Goal: Task Accomplishment & Management: Manage account settings

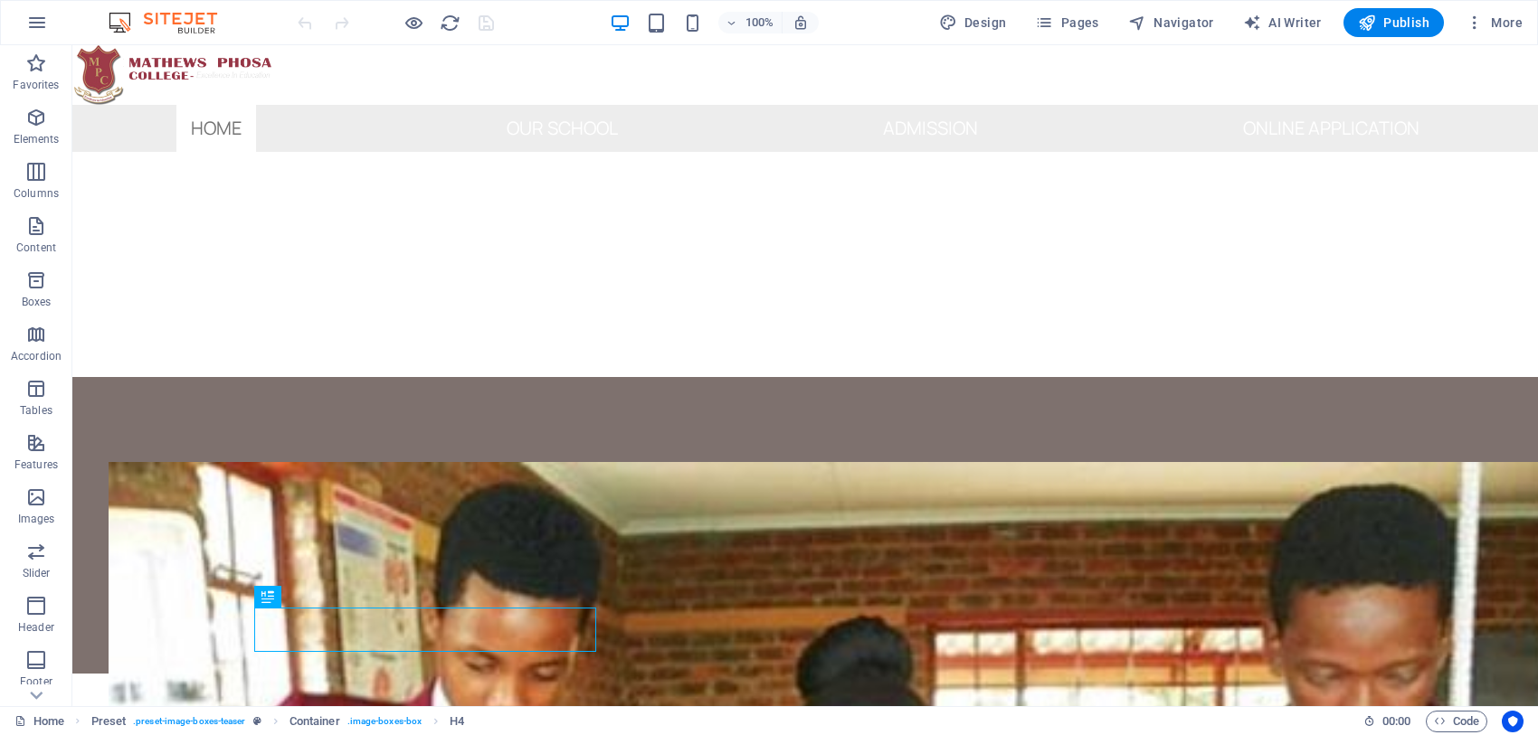
scroll to position [60, 0]
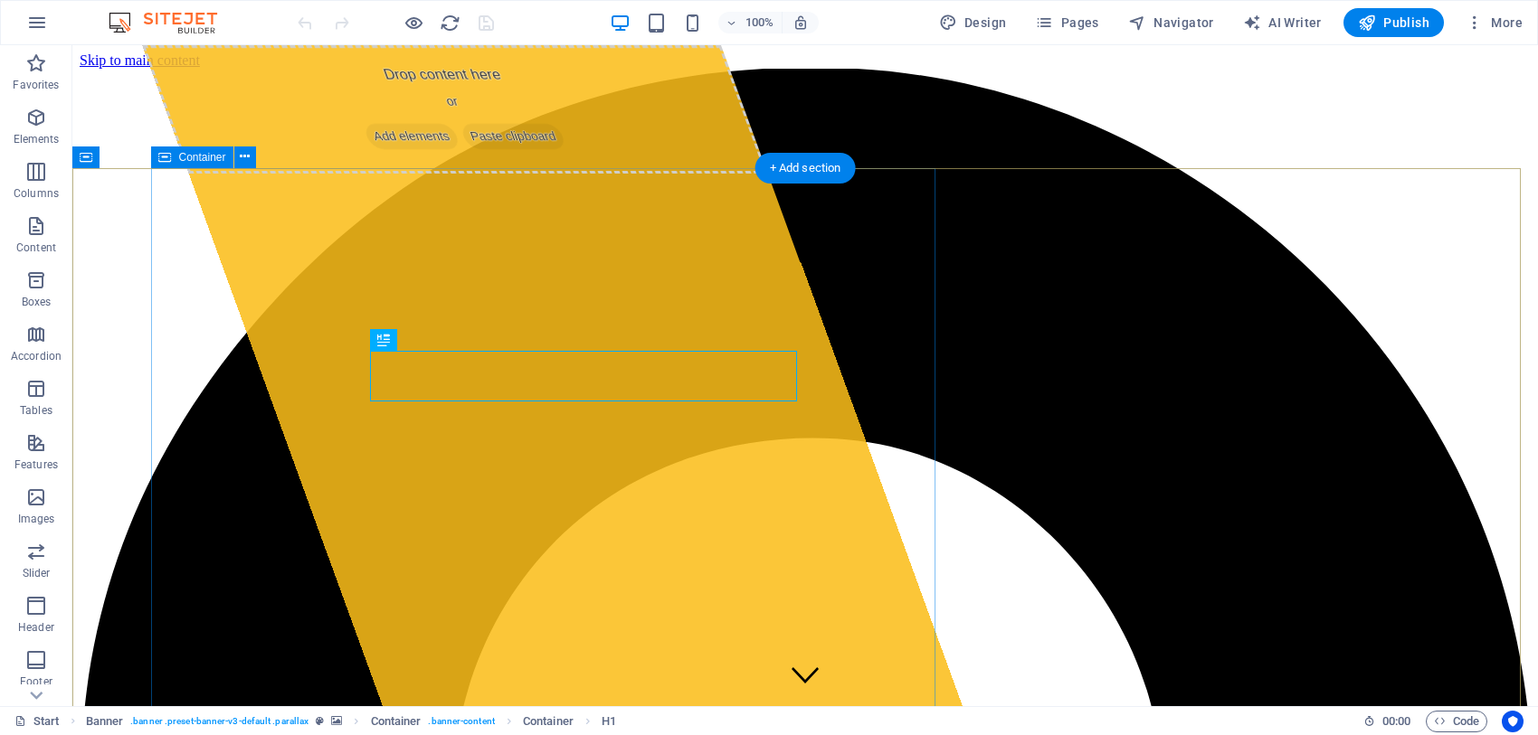
drag, startPoint x: 377, startPoint y: 371, endPoint x: 810, endPoint y: 423, distance: 435.5
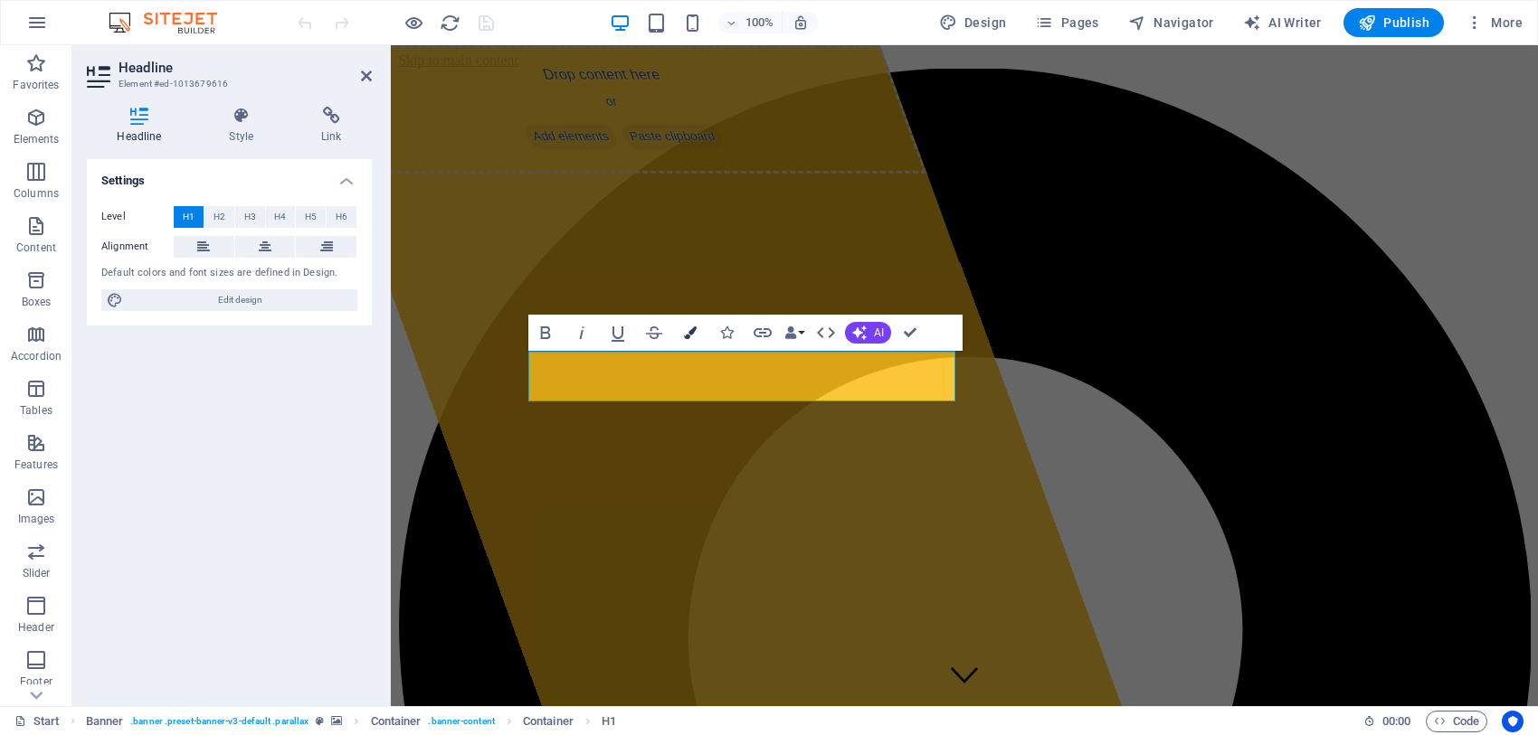
click at [694, 335] on icon "button" at bounding box center [690, 333] width 13 height 13
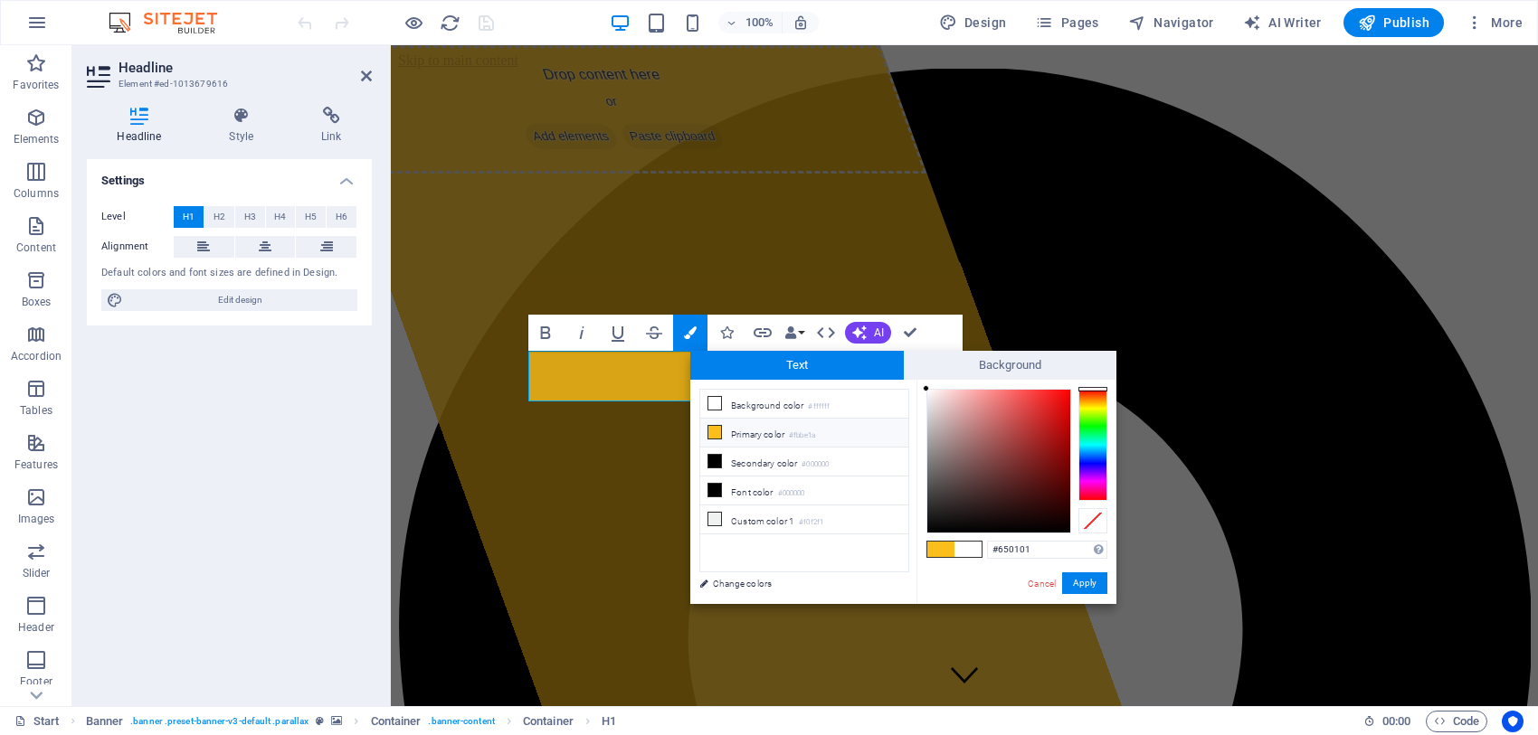
click at [1067, 475] on div at bounding box center [998, 461] width 143 height 143
type input "#780707"
click at [1061, 464] on div at bounding box center [998, 461] width 143 height 143
click at [1079, 579] on button "Apply" at bounding box center [1084, 584] width 45 height 22
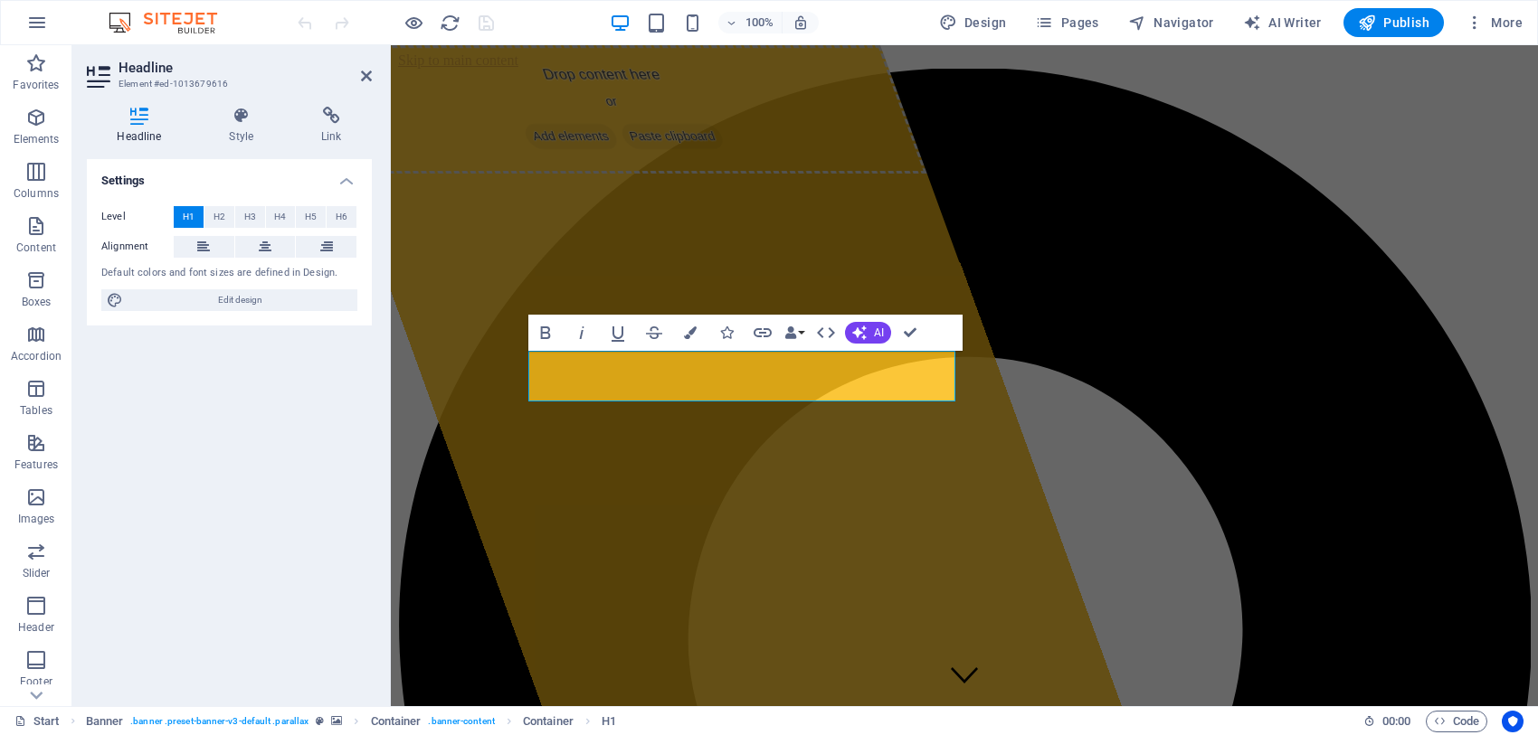
click at [484, 24] on div at bounding box center [395, 22] width 203 height 29
click at [556, 174] on div "Drop content here or Add elements Paste clipboard" at bounding box center [614, 109] width 626 height 128
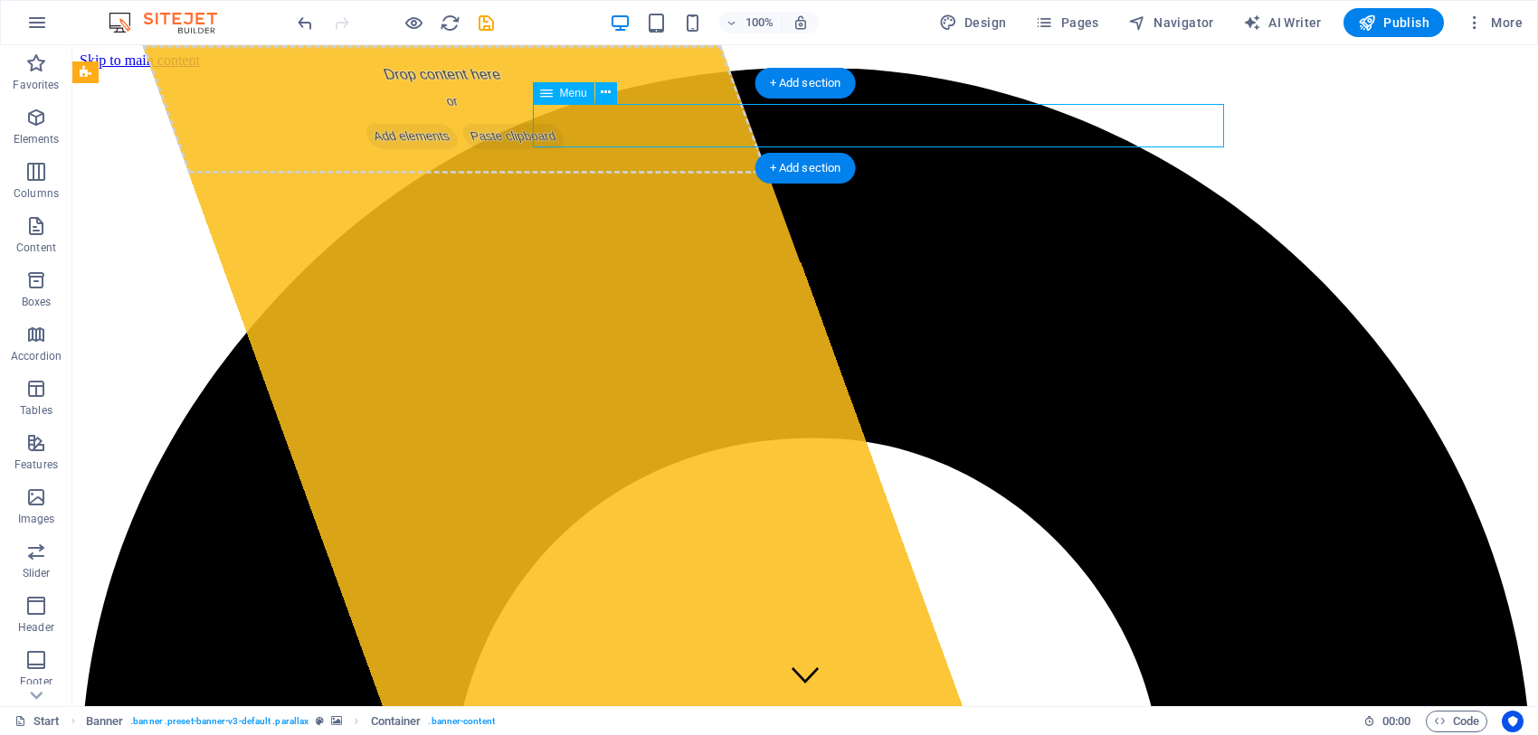
select select
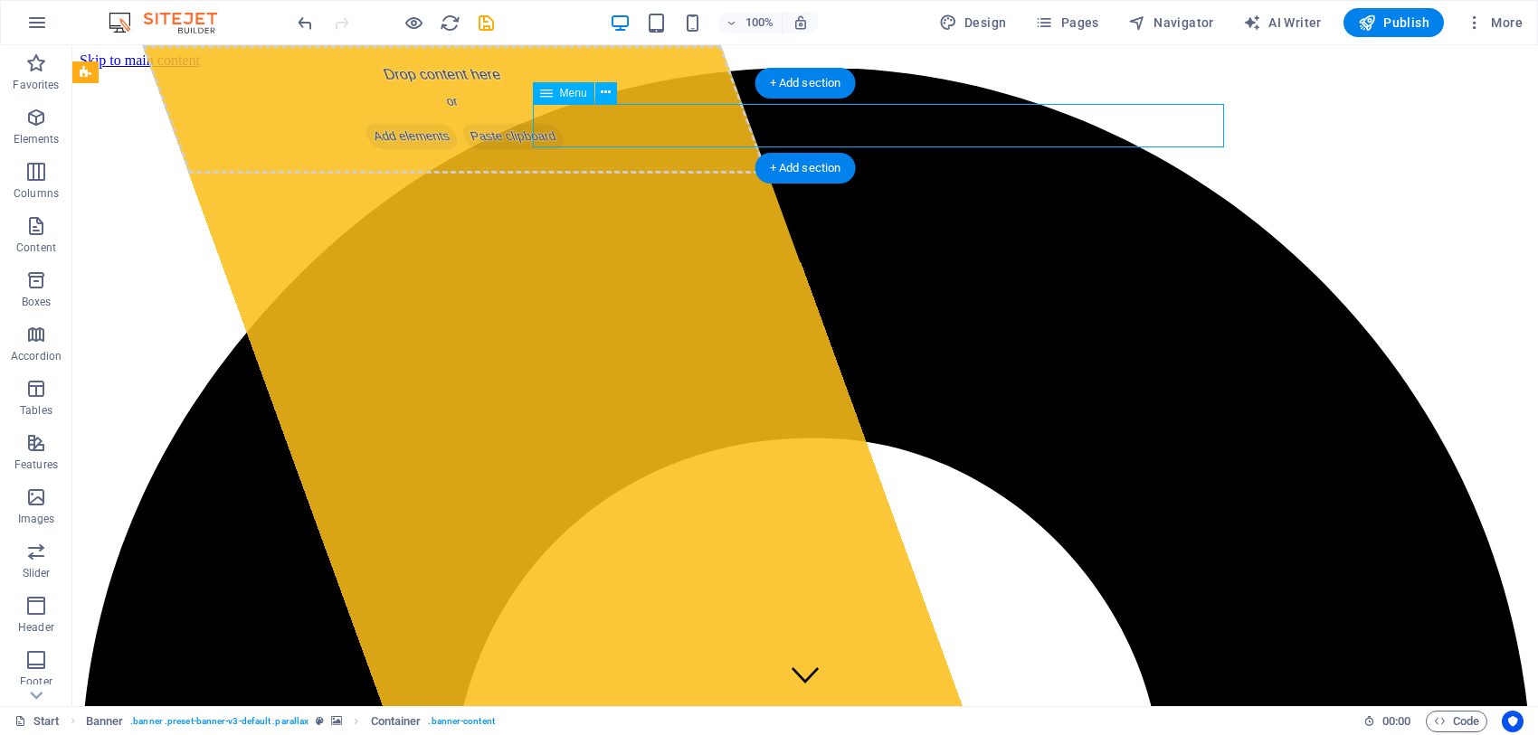
select select
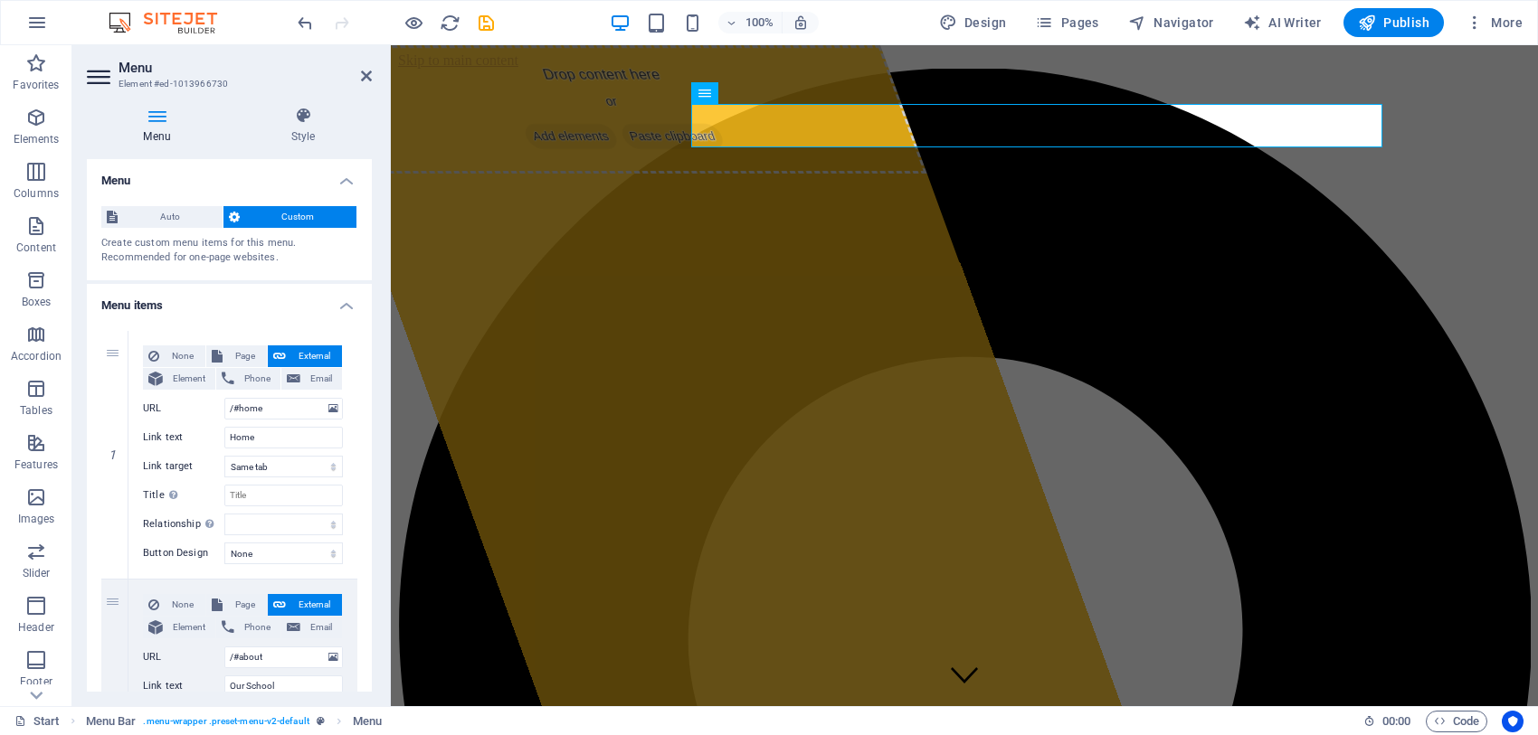
drag, startPoint x: 372, startPoint y: 314, endPoint x: 373, endPoint y: 350, distance: 36.2
click at [373, 350] on div "Menu Style Menu Auto Custom Create custom menu items for this menu. Recommended…" at bounding box center [229, 399] width 314 height 614
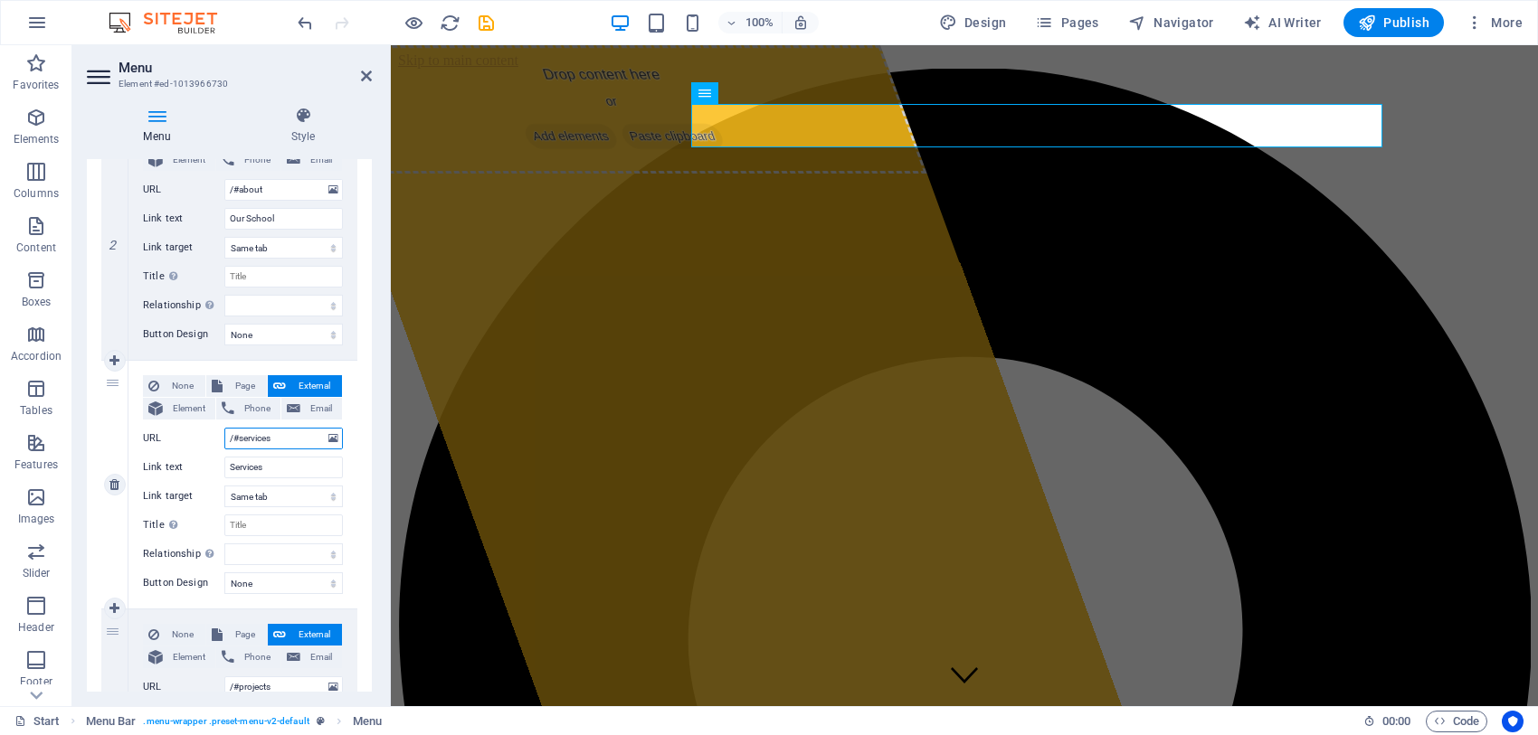
drag, startPoint x: 278, startPoint y: 443, endPoint x: 219, endPoint y: 450, distance: 59.2
click at [219, 450] on div "None Page External Element Phone Email Page Start Subpage Legal notice Privacy …" at bounding box center [243, 470] width 200 height 190
drag, startPoint x: 282, startPoint y: 467, endPoint x: 223, endPoint y: 475, distance: 59.4
click at [224, 475] on input "Services" at bounding box center [283, 468] width 118 height 22
type input "A"
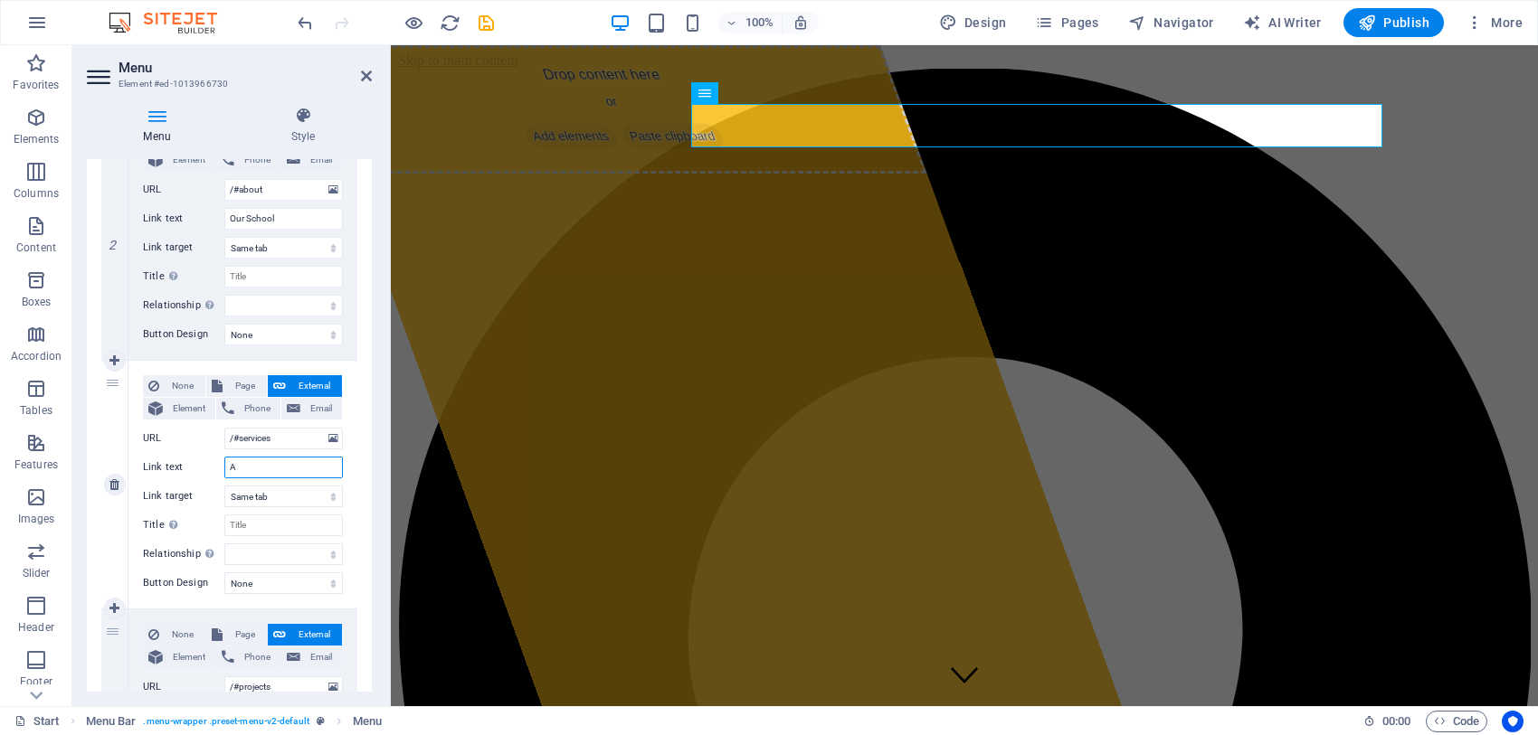
select select
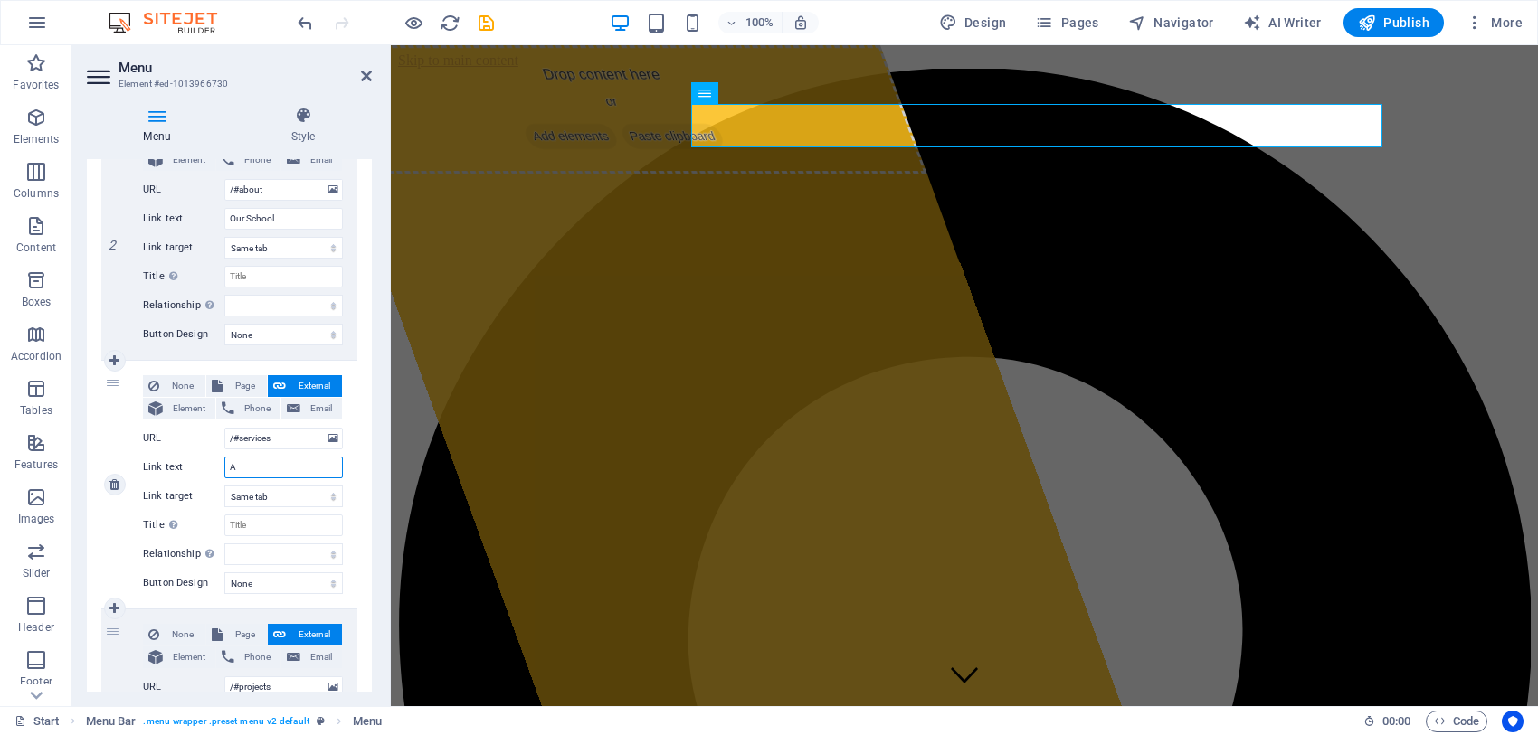
select select
type input "Adm"
select select
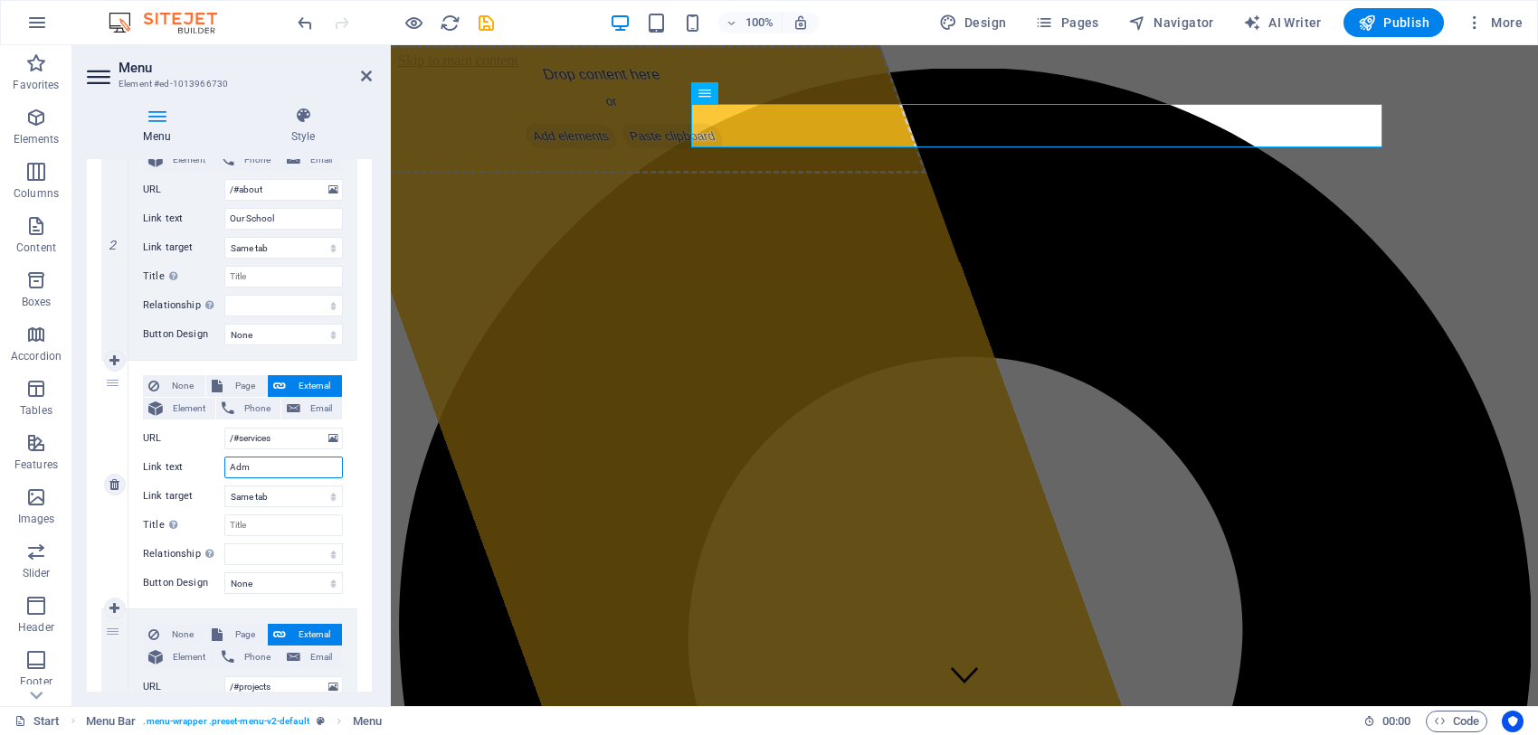
select select
type input "Admission"
select select
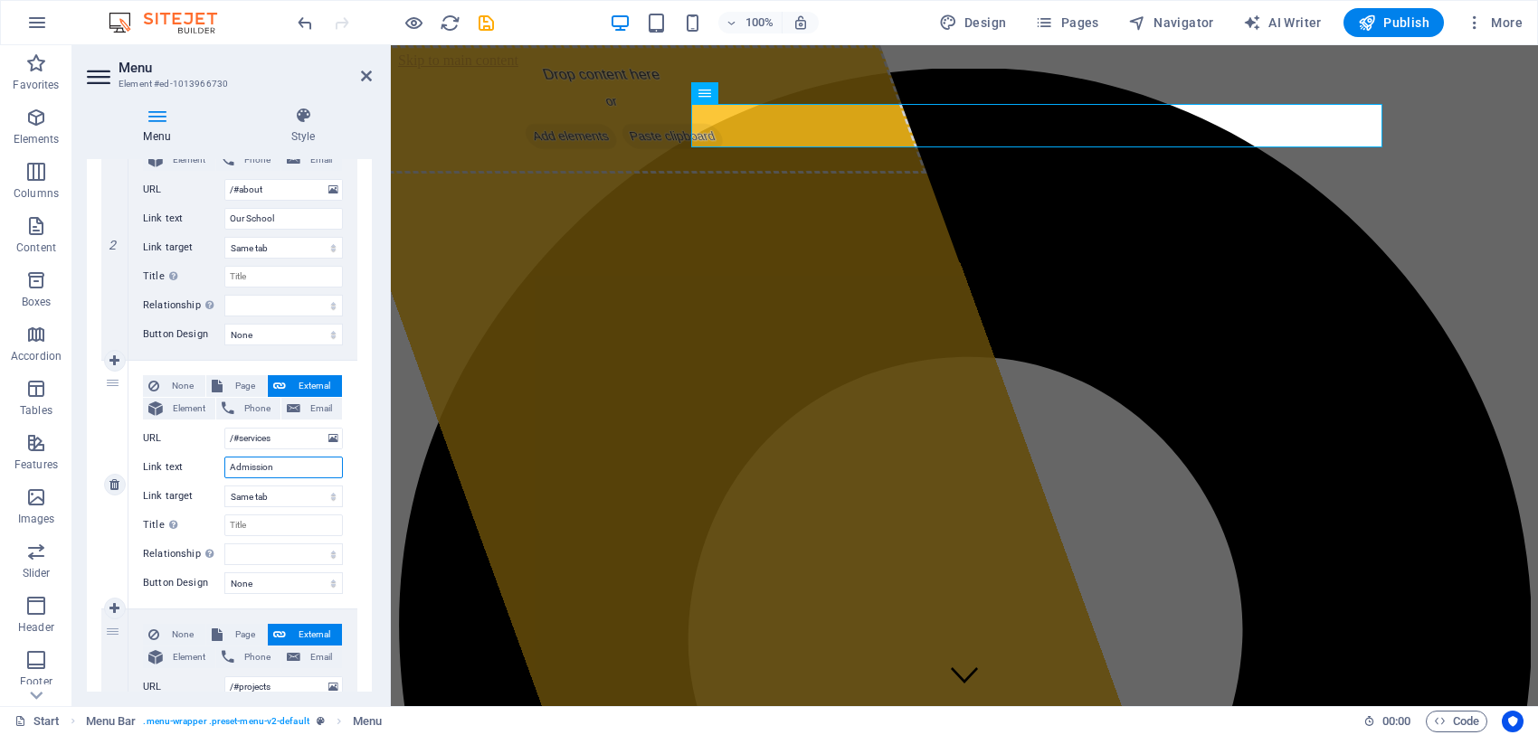
select select
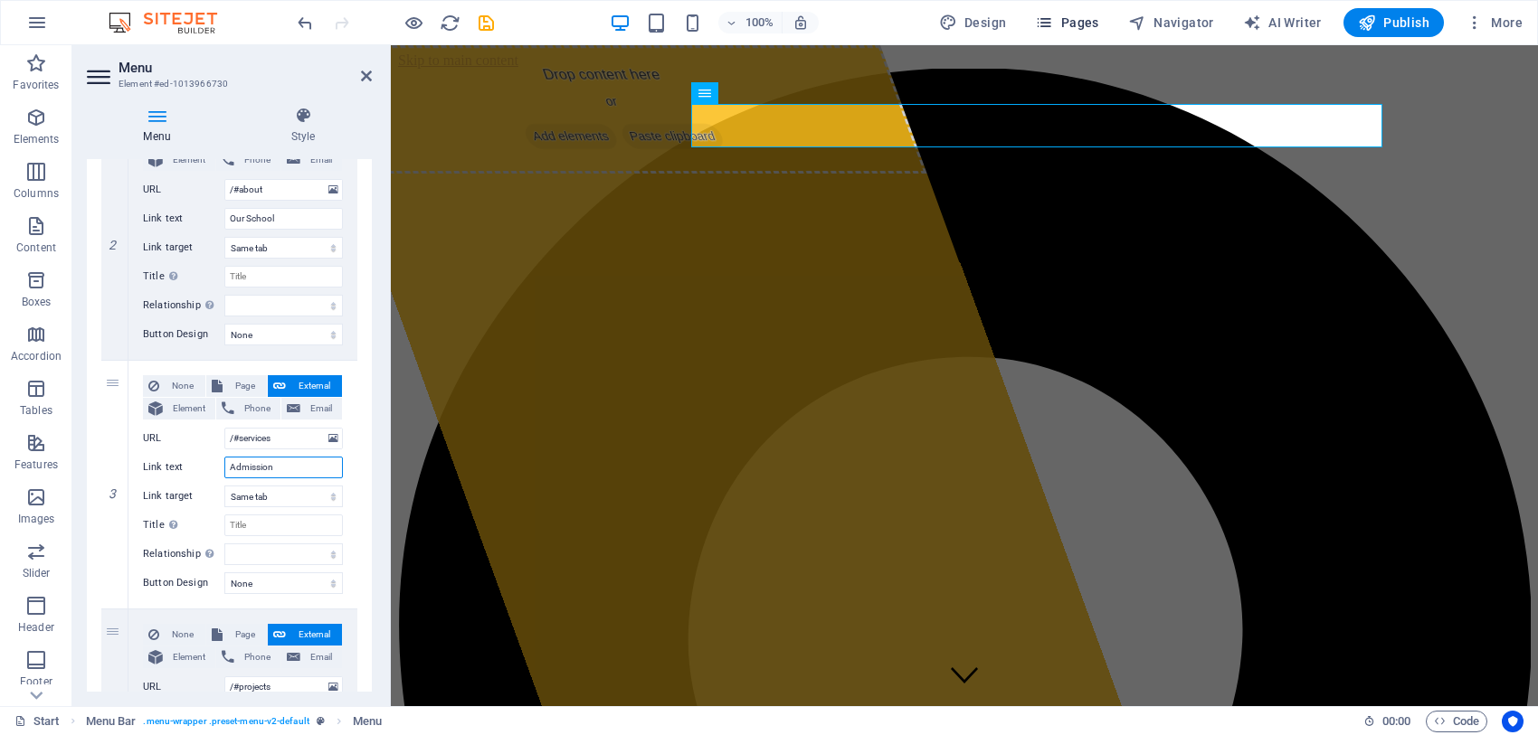
type input "Admission"
click at [277, 686] on input "/#projects" at bounding box center [283, 688] width 118 height 22
click at [366, 592] on div "1 None Page External Element Phone Email Page Start Subpage Legal notice Privac…" at bounding box center [229, 609] width 285 height 1520
drag, startPoint x: 366, startPoint y: 462, endPoint x: 365, endPoint y: 489, distance: 27.2
click at [365, 489] on div "1 None Page External Element Phone Email Page Start Subpage Legal notice Privac…" at bounding box center [229, 609] width 285 height 1520
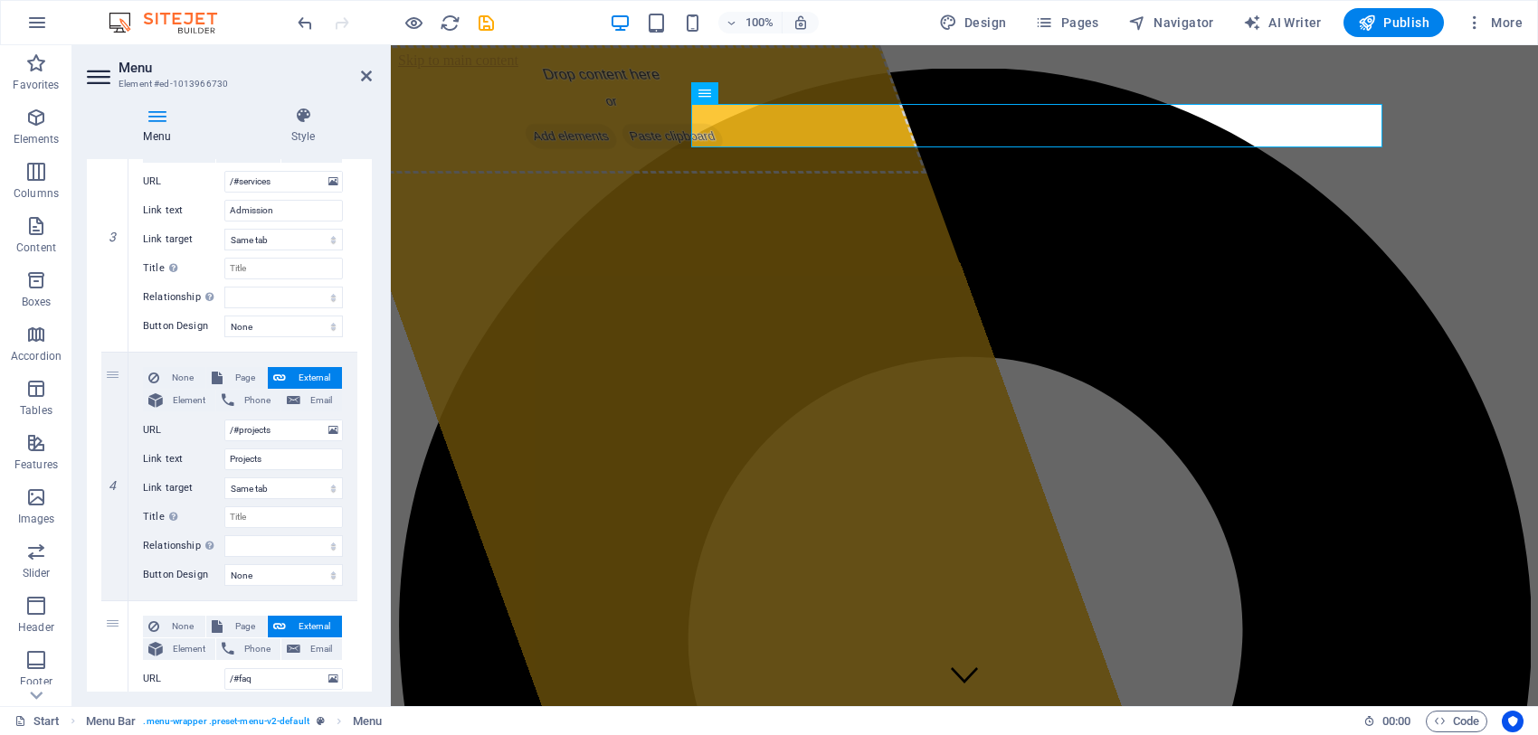
scroll to position [735, 0]
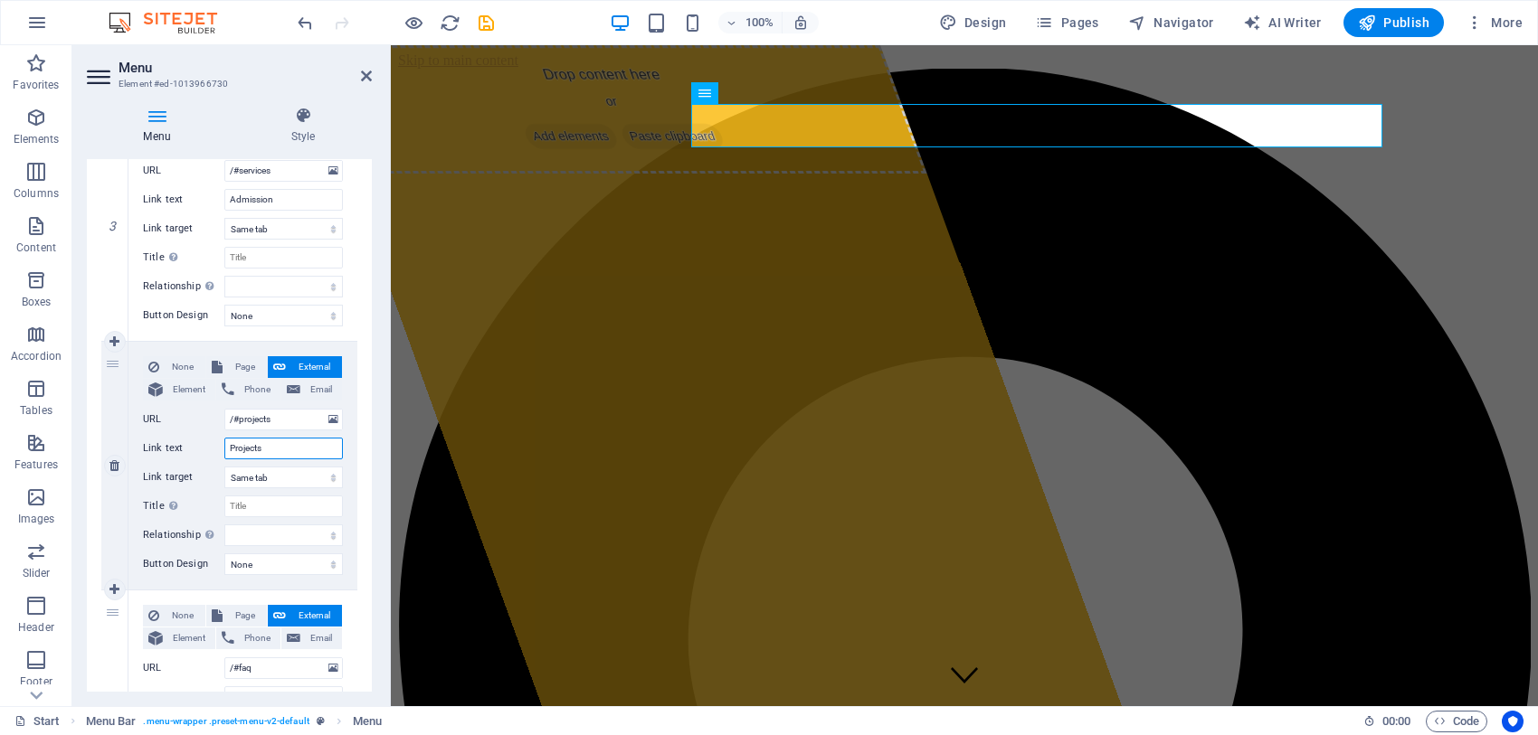
drag, startPoint x: 271, startPoint y: 458, endPoint x: 178, endPoint y: 468, distance: 93.7
click at [178, 468] on div "None Page External Element Phone Email Page Start Subpage Legal notice Privacy …" at bounding box center [243, 451] width 200 height 190
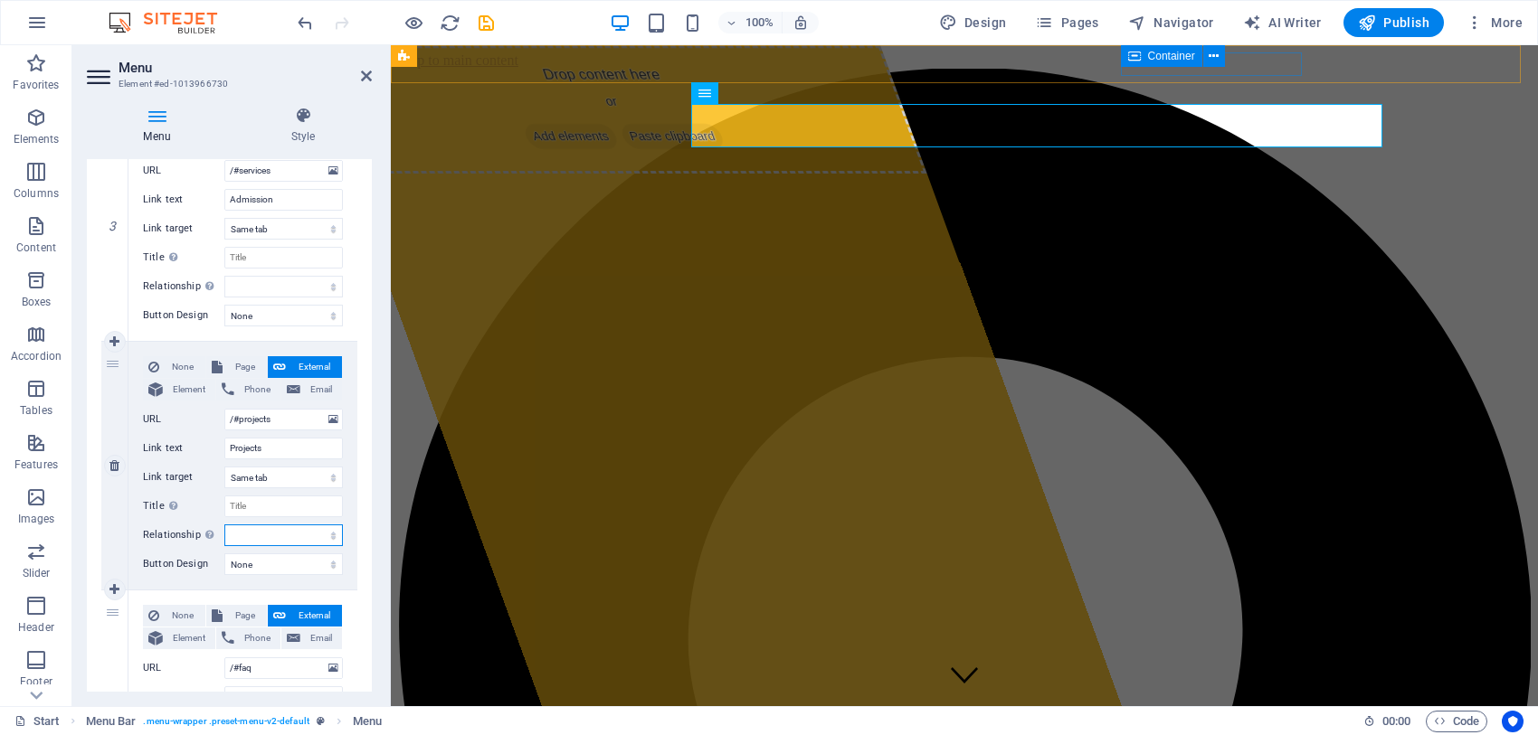
click at [263, 529] on select "alternate author bookmark external help license next nofollow noreferrer noopen…" at bounding box center [283, 536] width 118 height 22
click at [242, 589] on div "None Page External Element Phone Email Page Start Subpage Legal notice Privacy …" at bounding box center [242, 466] width 229 height 248
click at [271, 444] on input "Projects" at bounding box center [283, 449] width 118 height 22
type input "P"
select select
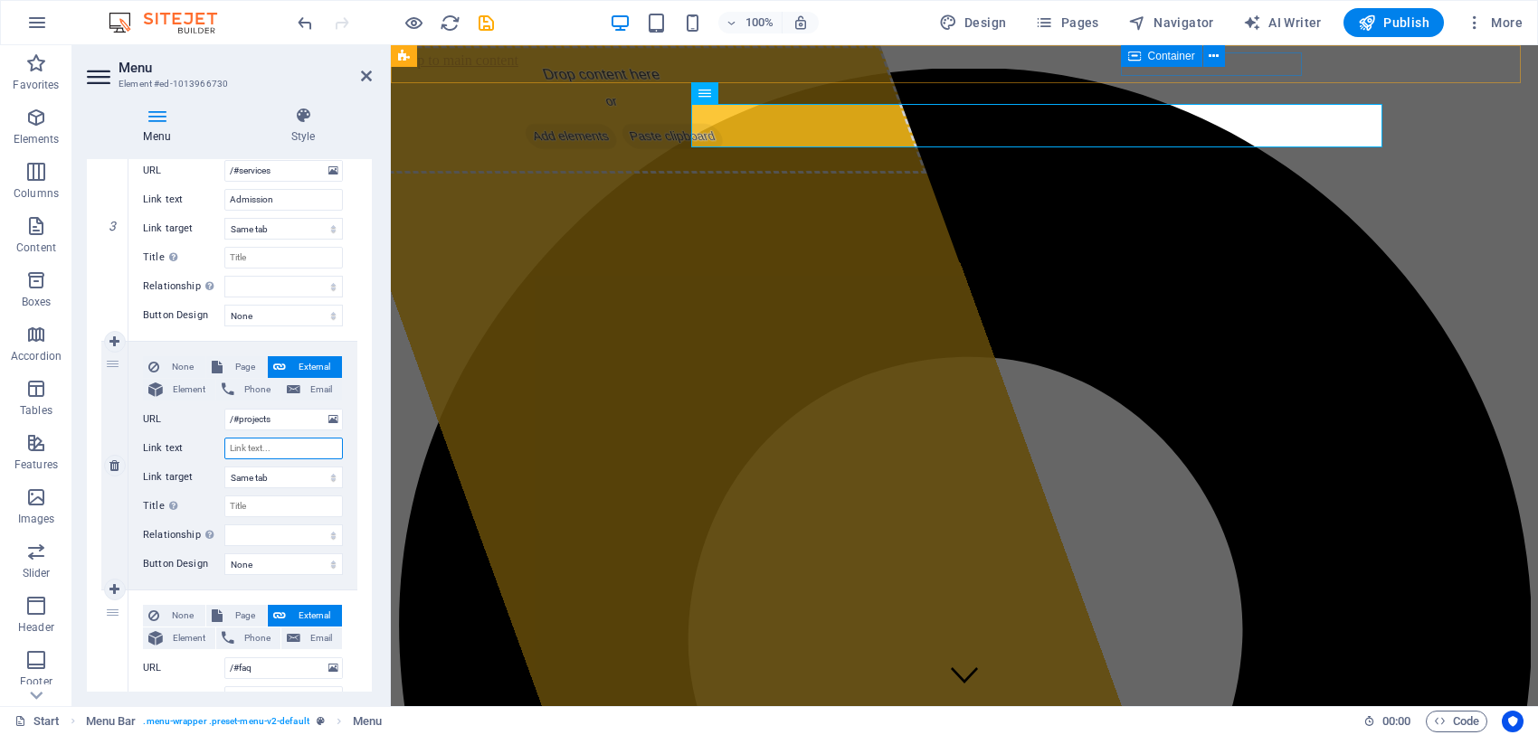
select select
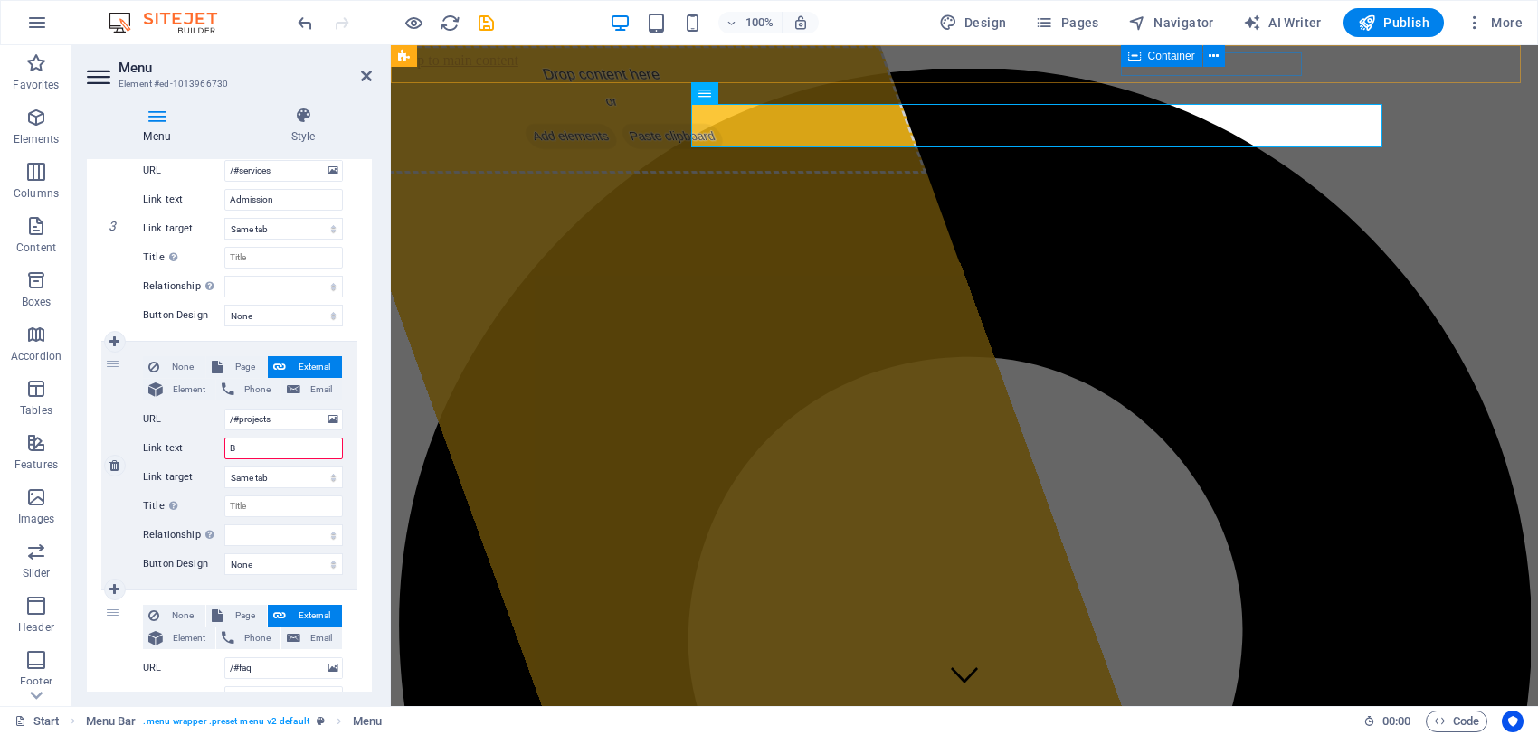
type input "Bo"
select select
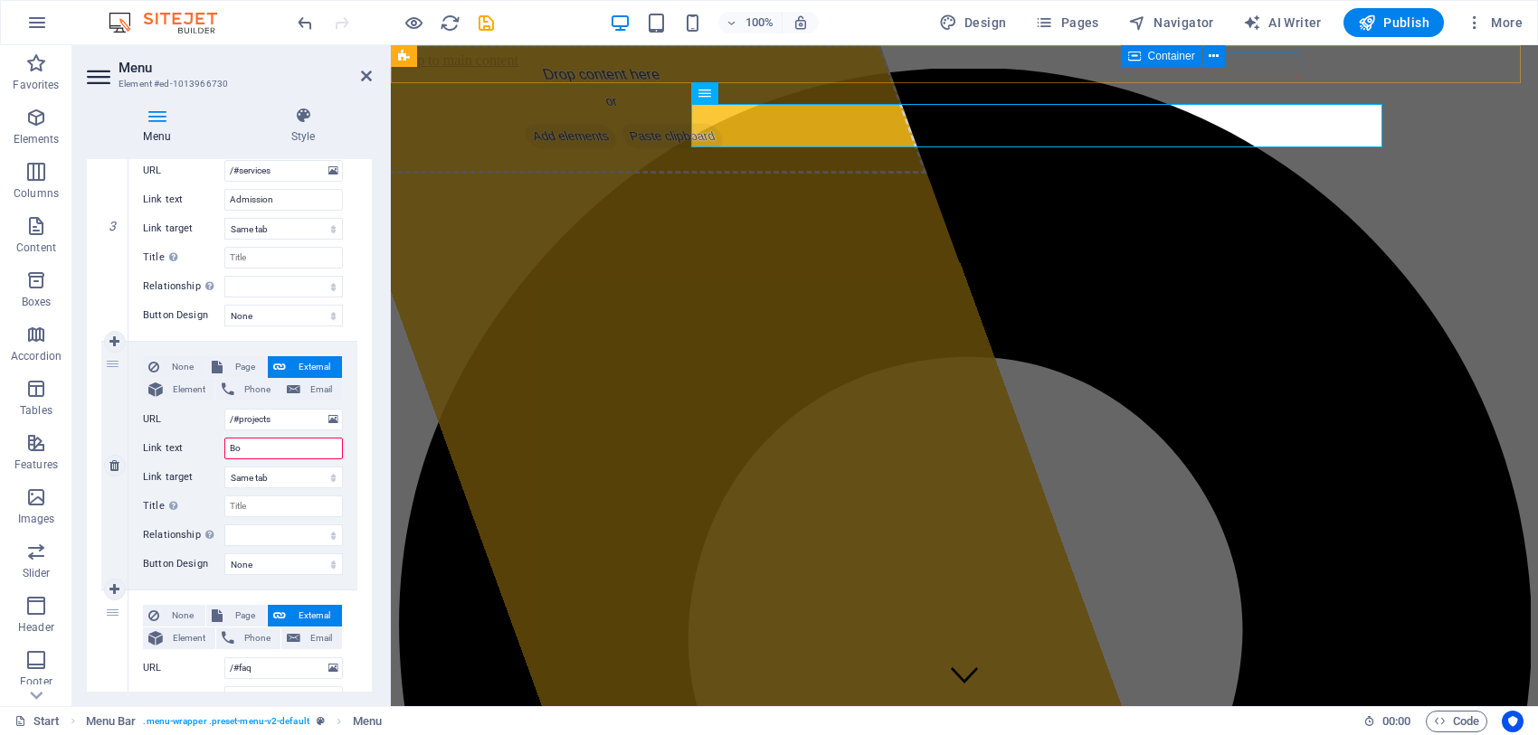
select select
type input "Boad"
select select
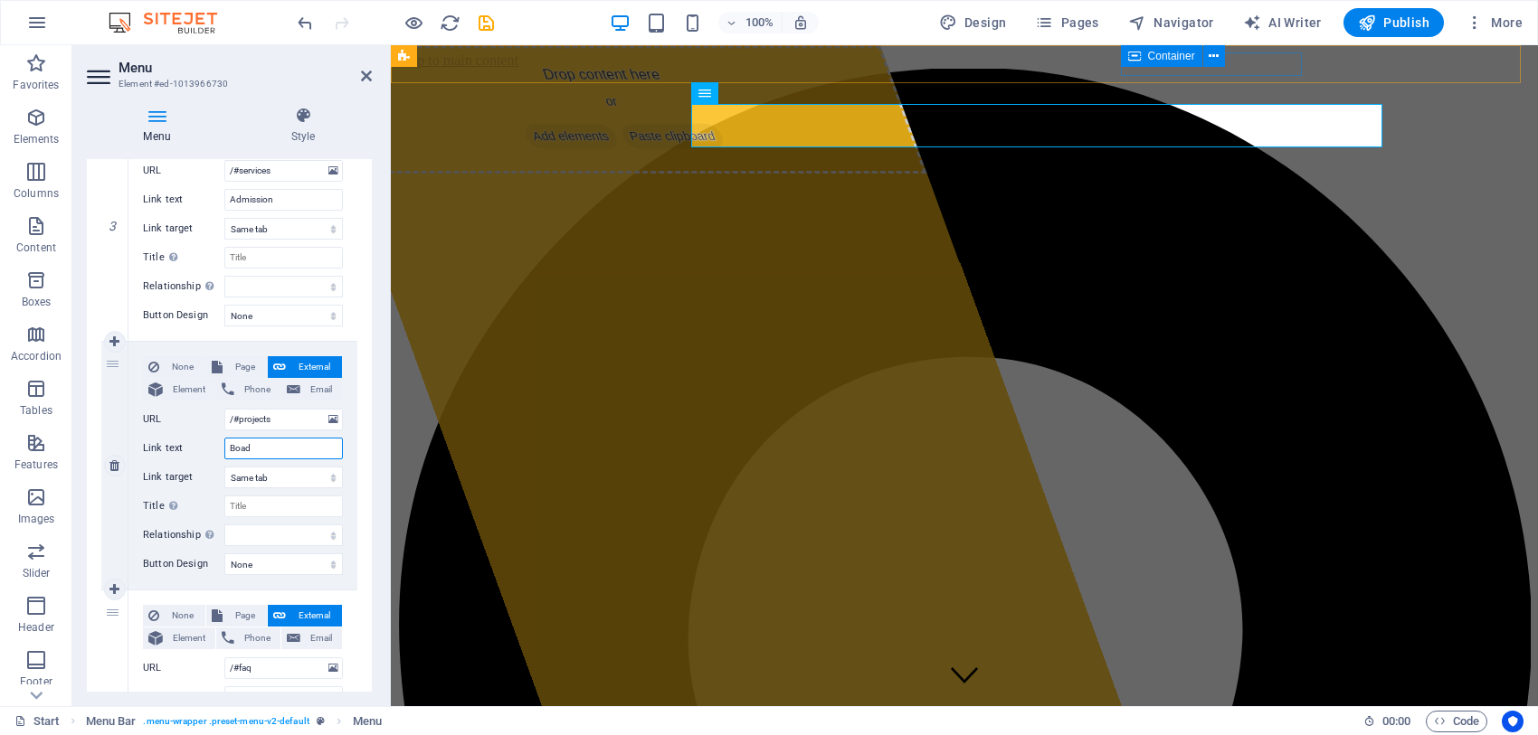
select select
type input "Boading"
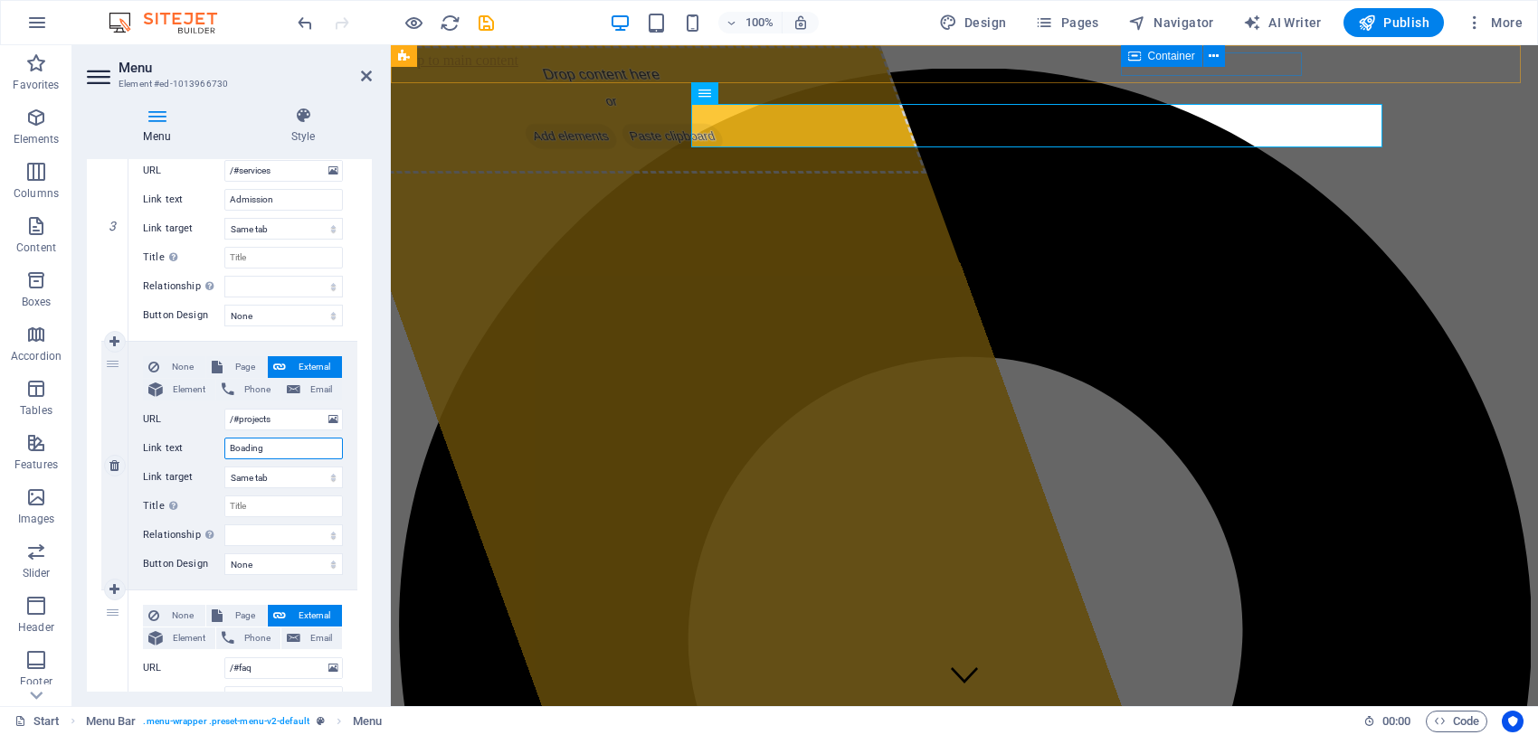
select select
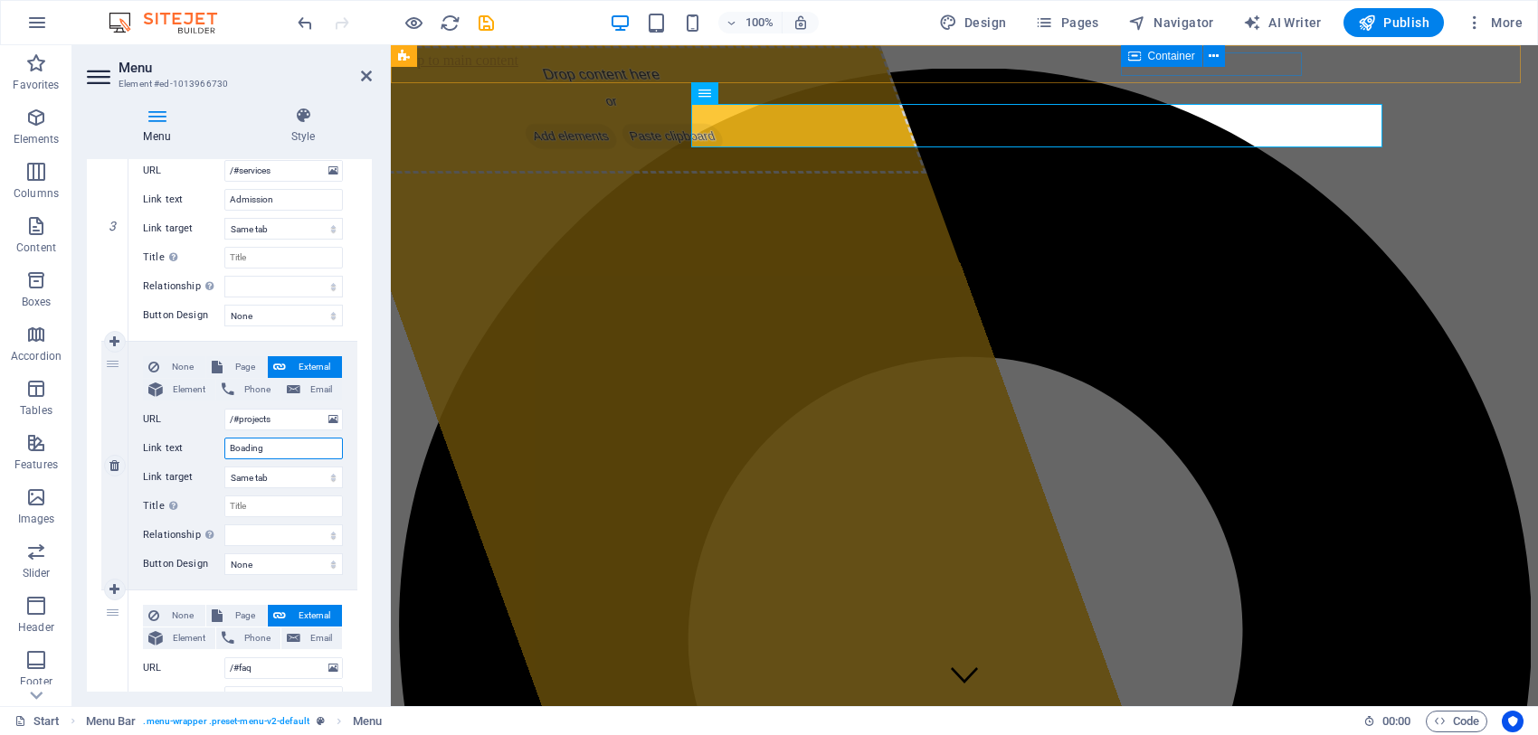
select select
click at [244, 450] on input "Boading" at bounding box center [283, 449] width 118 height 22
type input "Boarding"
select select
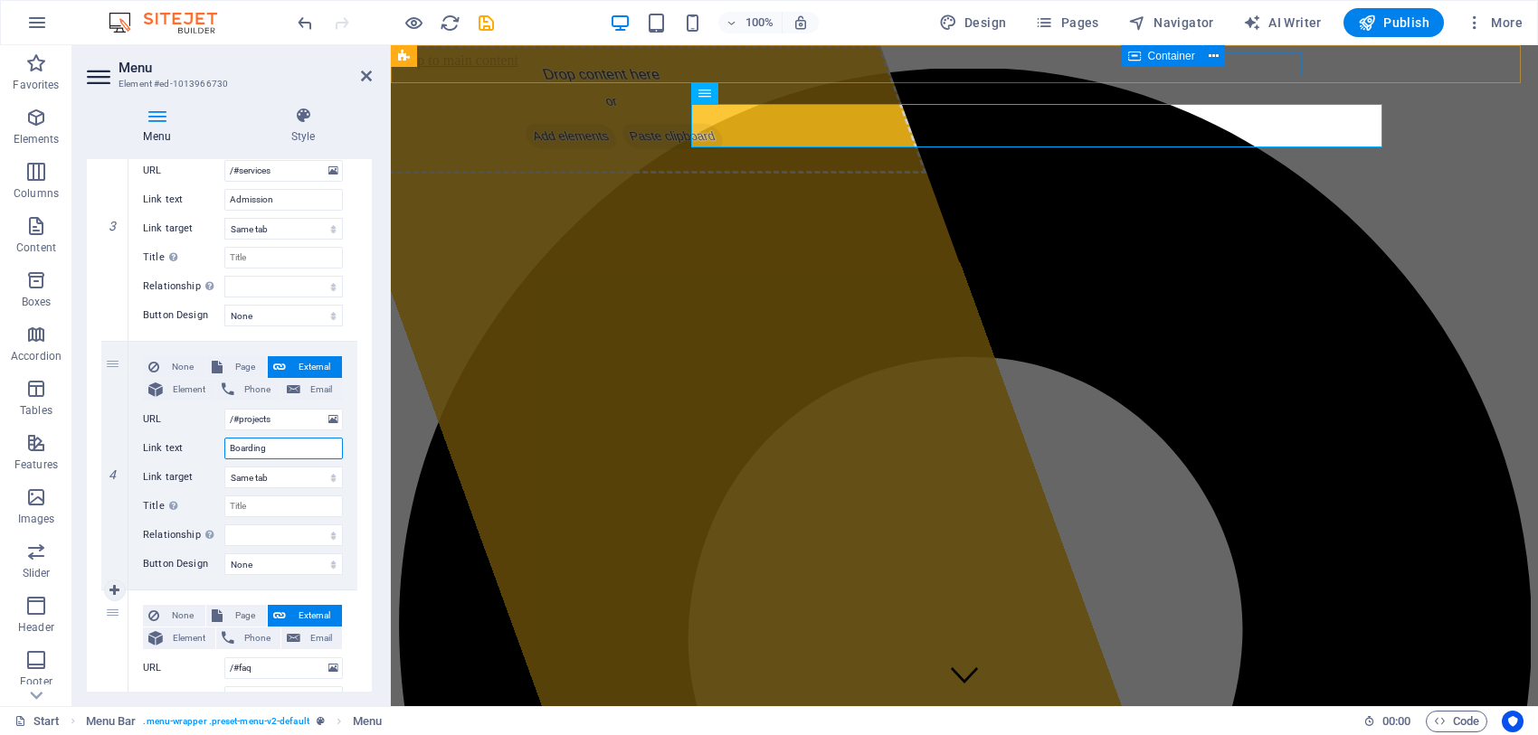
select select
type input "Boarding"
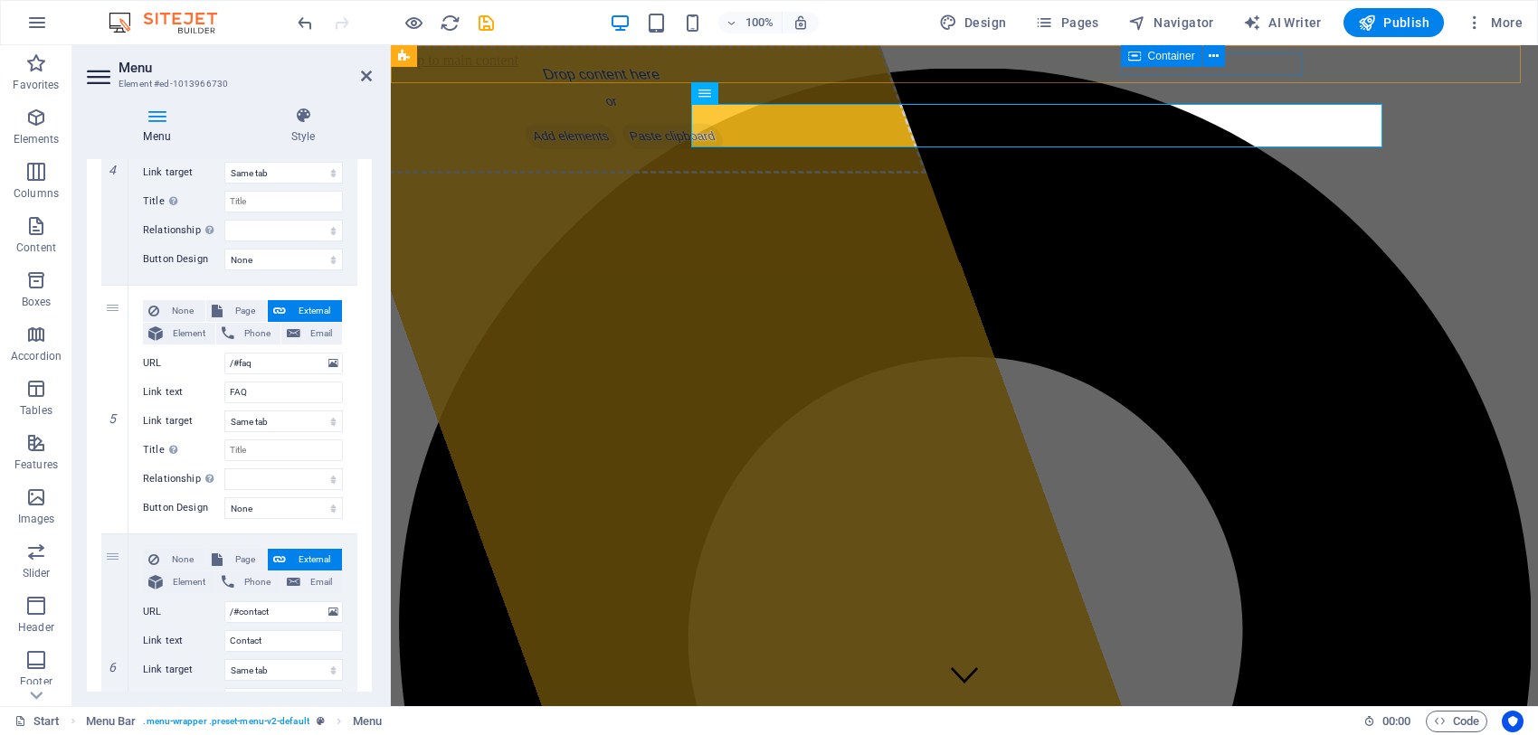
scroll to position [1047, 0]
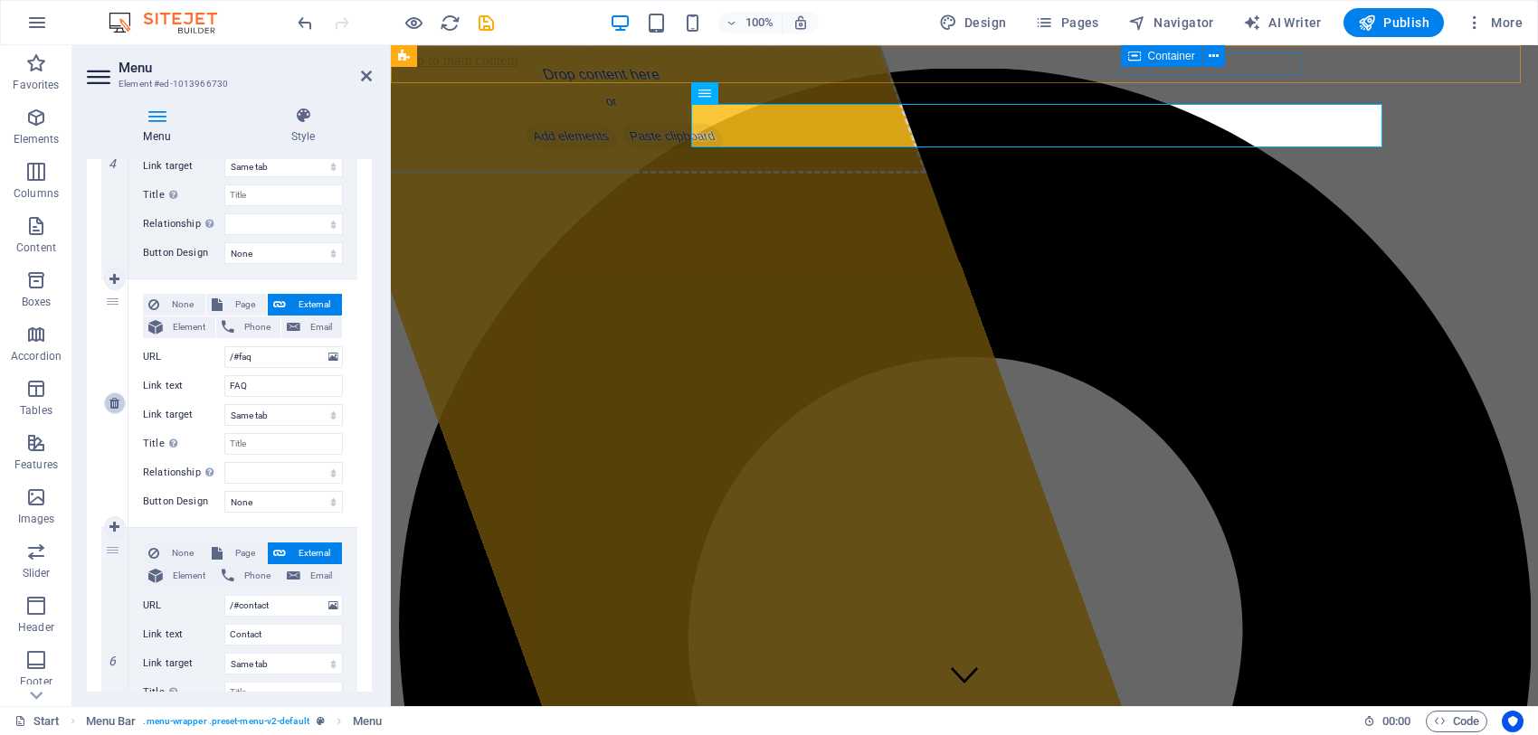
click at [109, 397] on icon at bounding box center [114, 403] width 10 height 13
select select
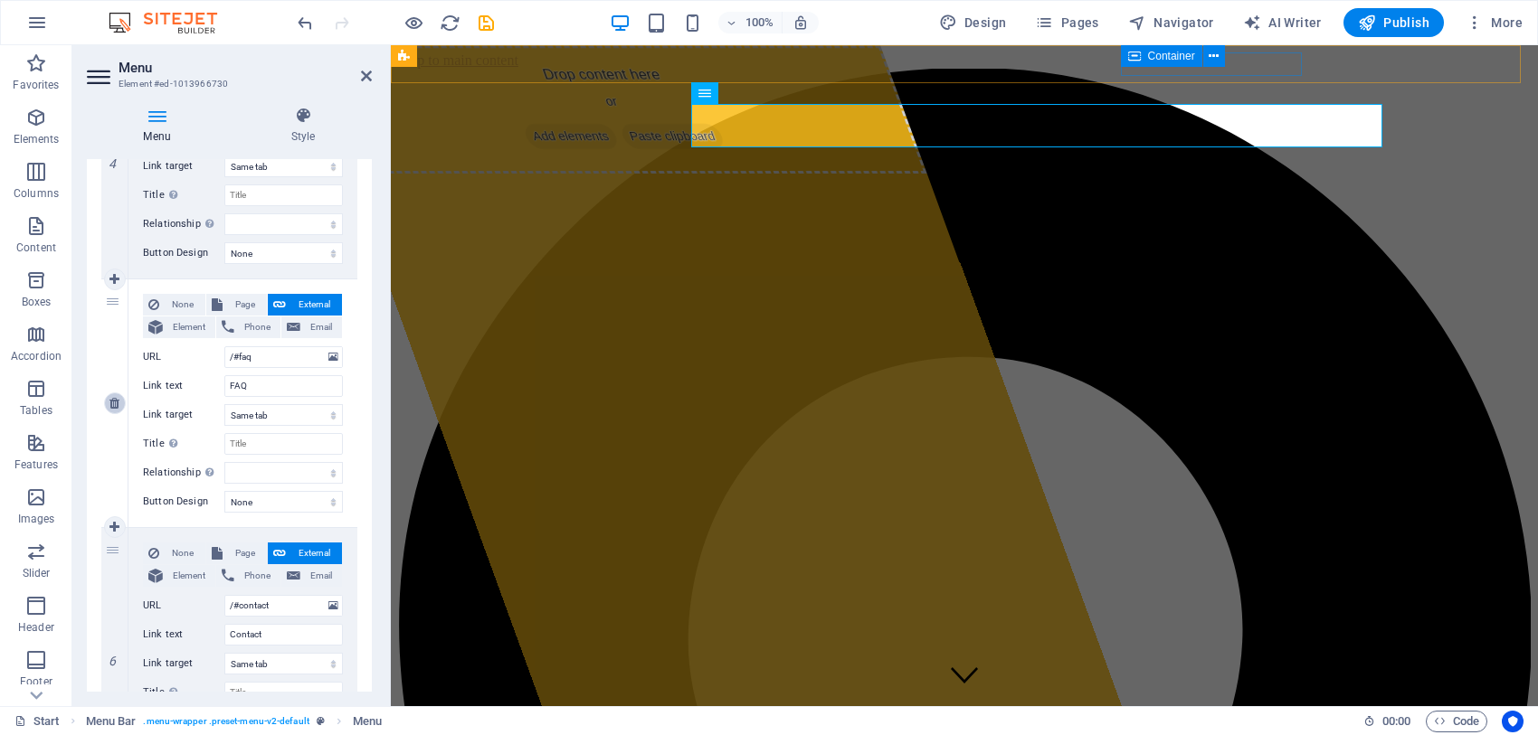
type input "/#contact"
type input "Contact"
select select
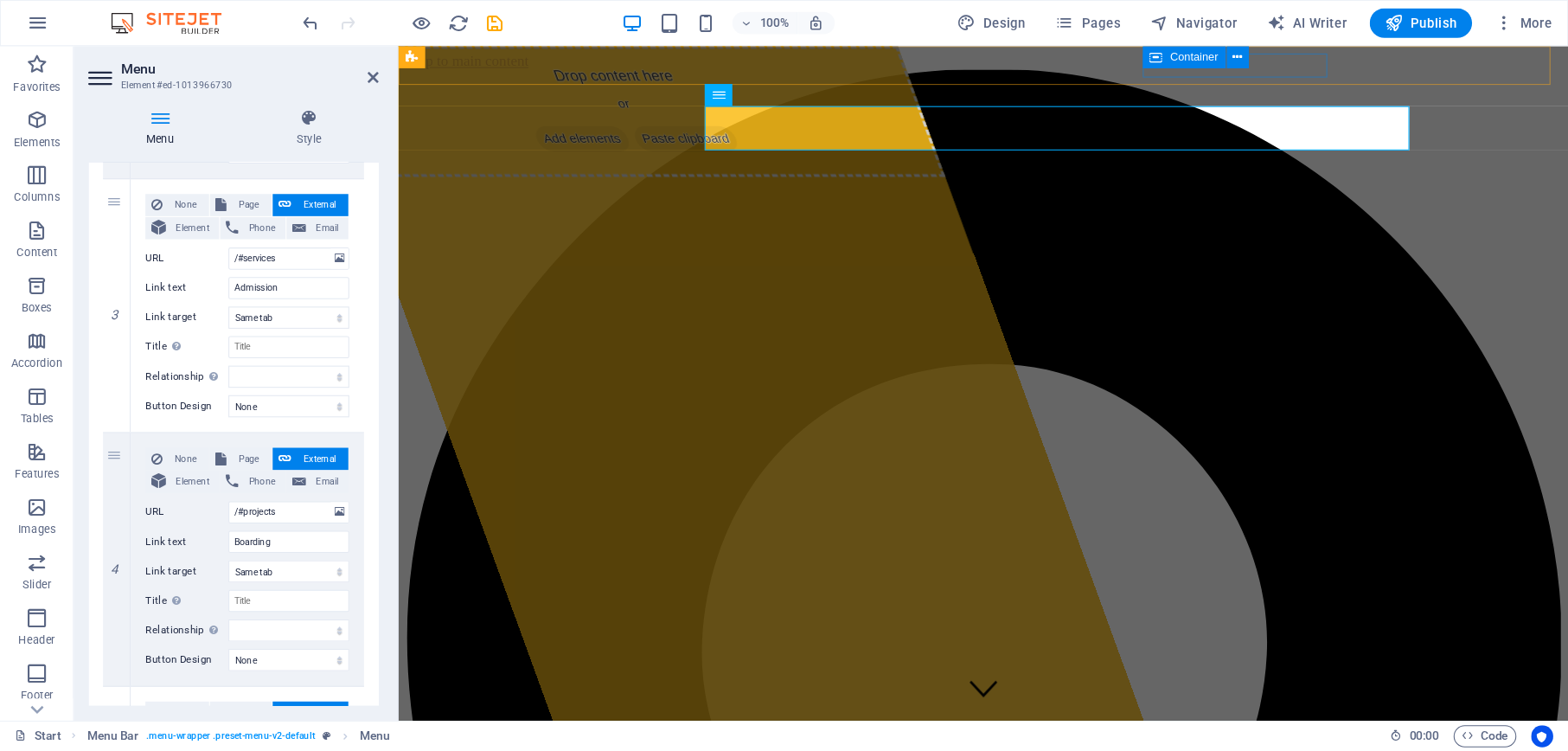
scroll to position [616, 0]
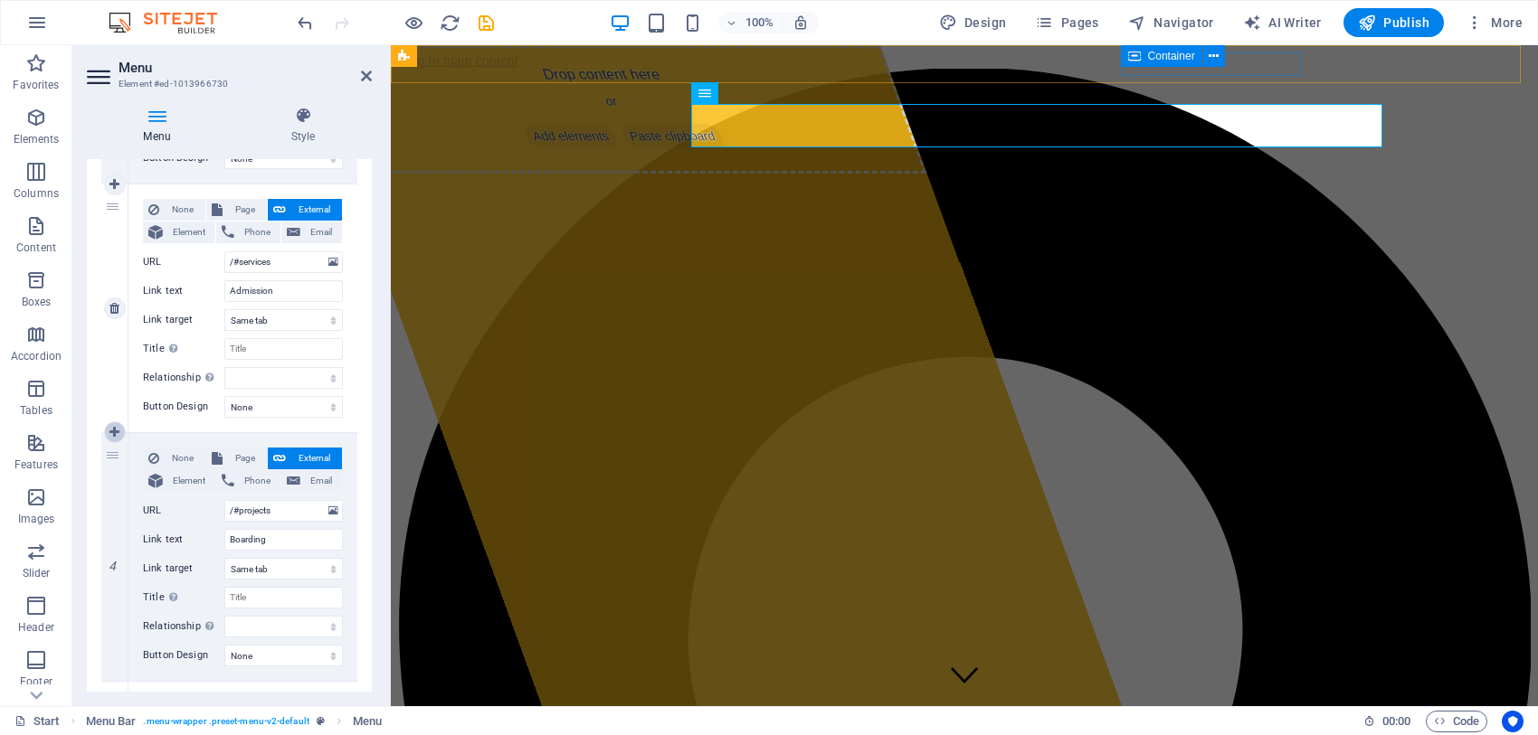
click at [114, 428] on icon at bounding box center [114, 432] width 10 height 13
select select
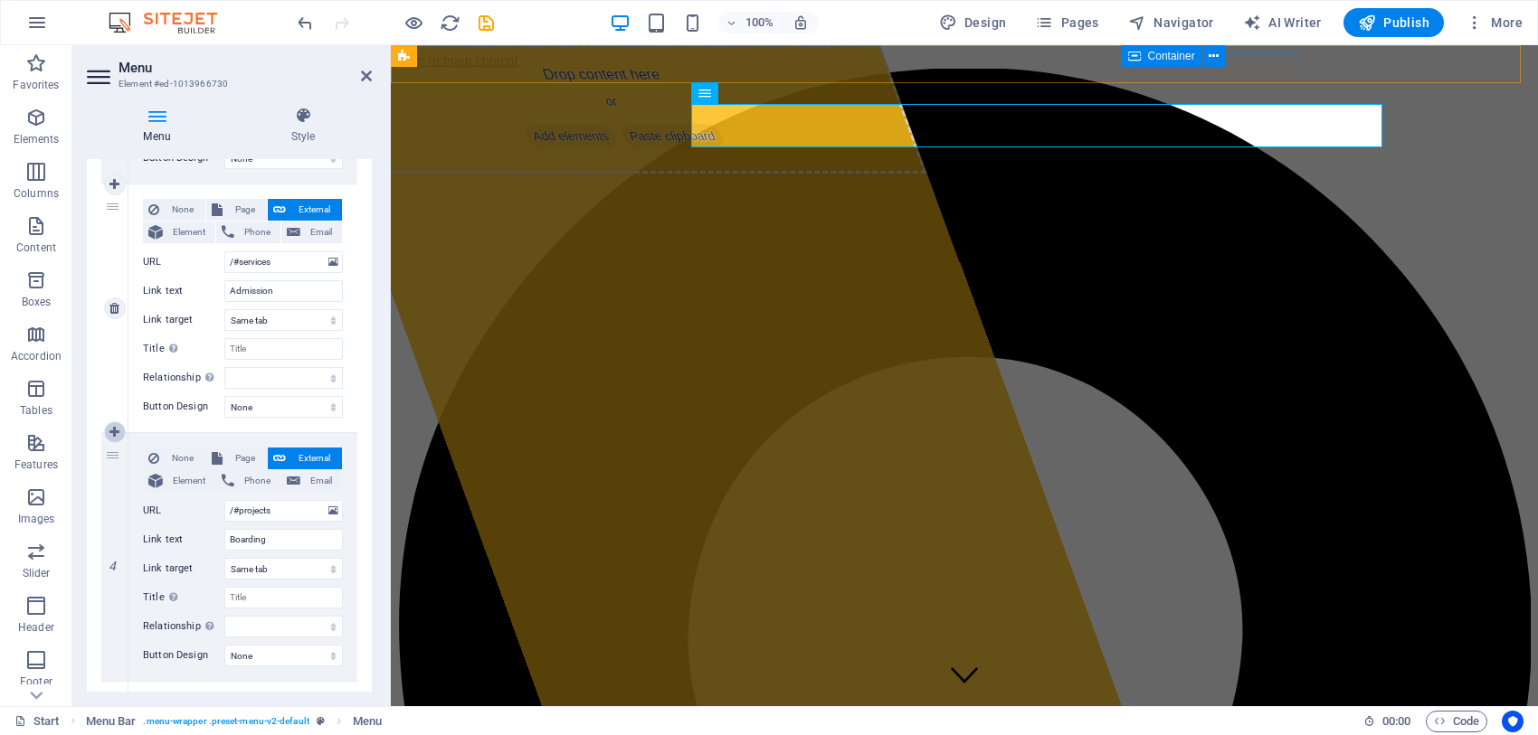
type input "/#projects"
type input "Boarding"
select select
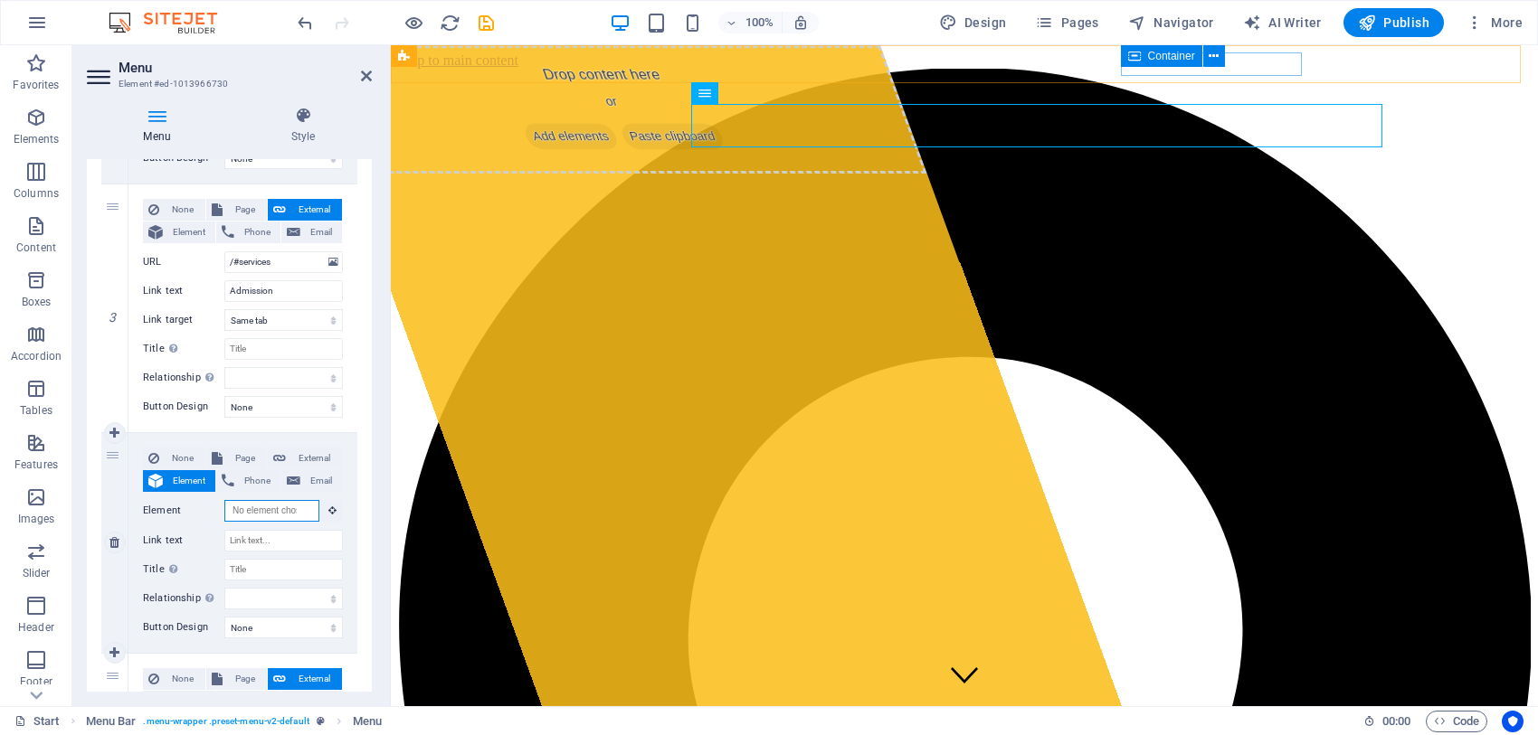
click at [273, 511] on input "Element" at bounding box center [271, 511] width 95 height 22
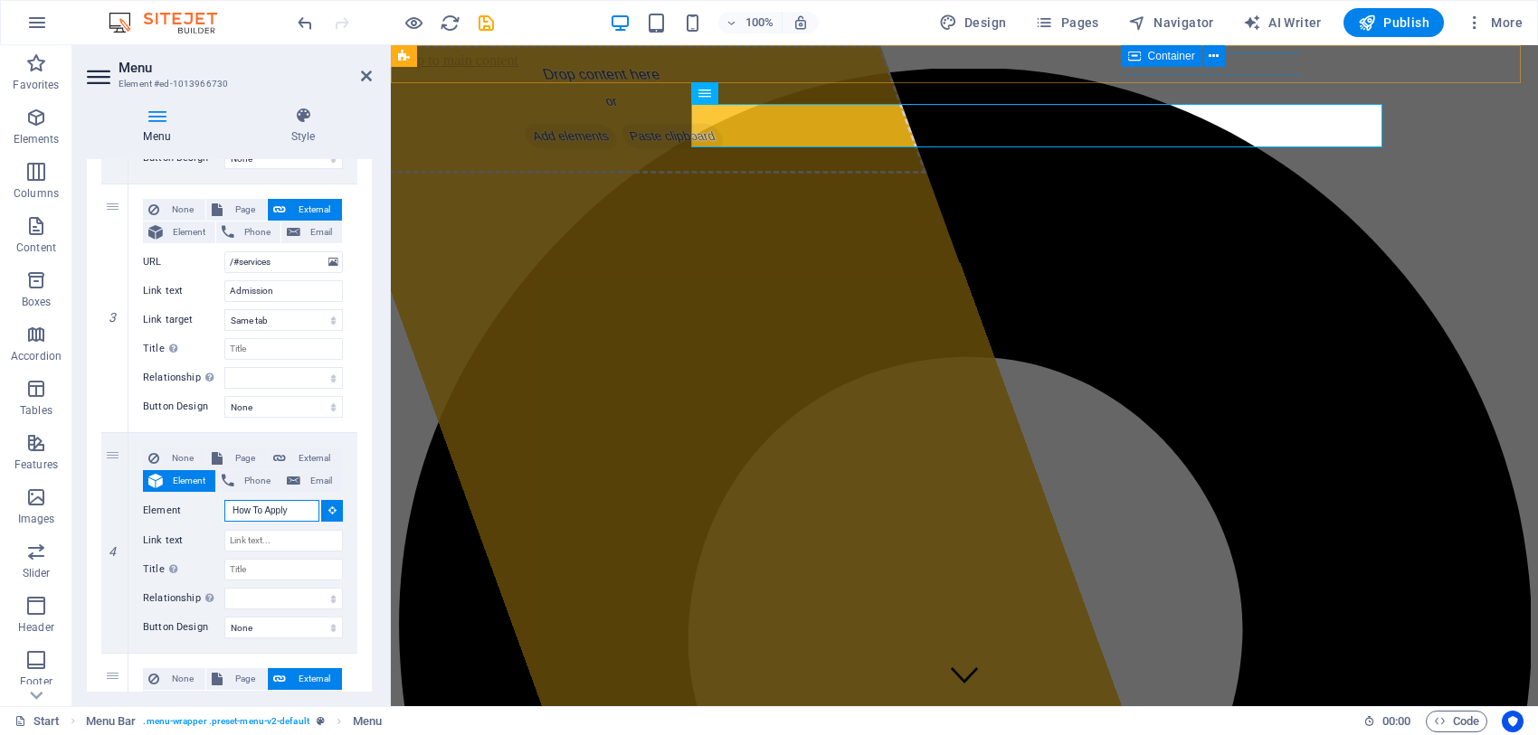
type input "How To Apply"
click at [362, 517] on div "1 None Page External Element Phone Email Page Start Subpage Legal notice Privac…" at bounding box center [229, 419] width 285 height 1492
click at [278, 553] on div "None Page External Element Phone Email Page Start Subpage Legal notice Privacy …" at bounding box center [243, 529] width 200 height 162
drag, startPoint x: 300, startPoint y: 516, endPoint x: 147, endPoint y: 499, distance: 154.6
click at [147, 500] on div "Element" at bounding box center [243, 511] width 200 height 23
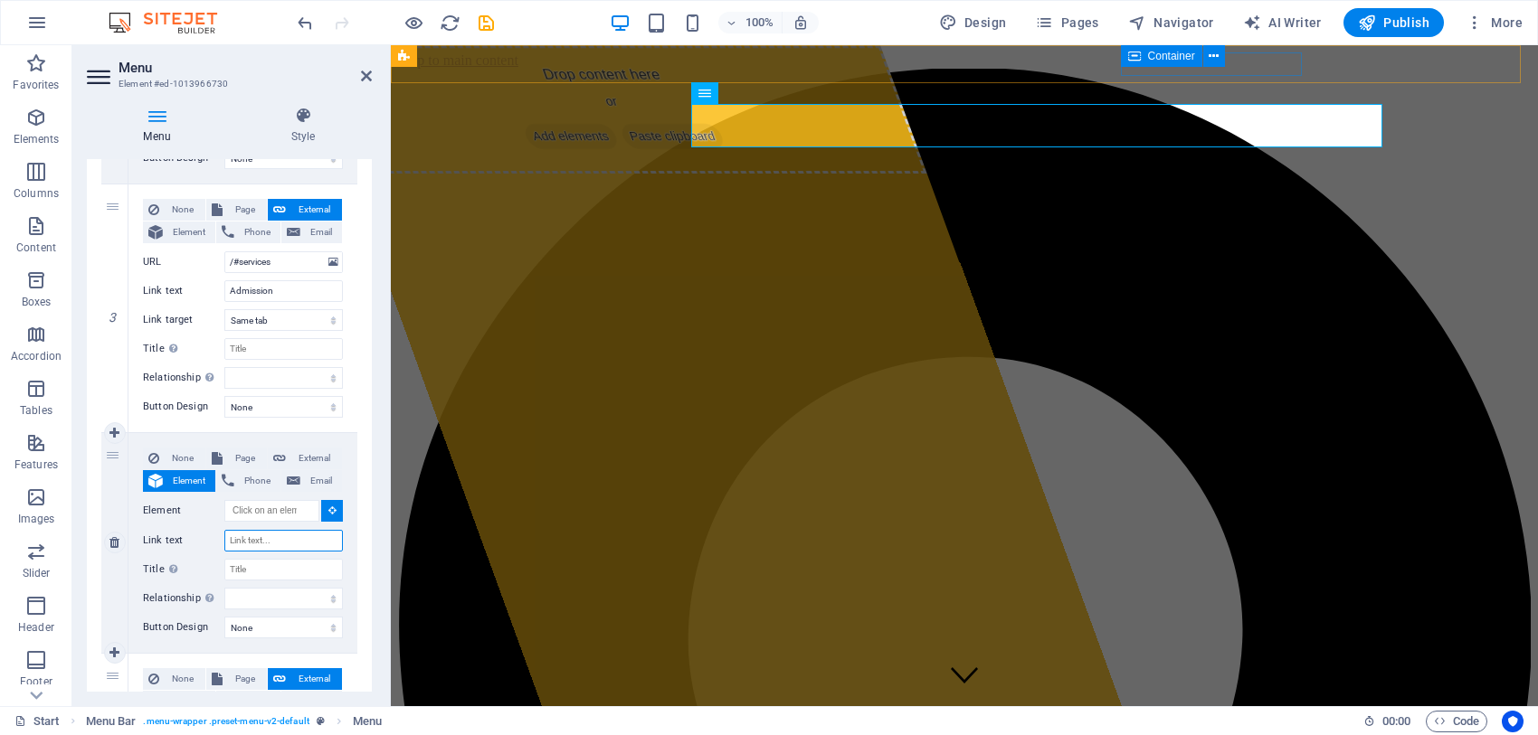
click at [233, 544] on input "Link text" at bounding box center [283, 541] width 118 height 22
type input "How"
select select
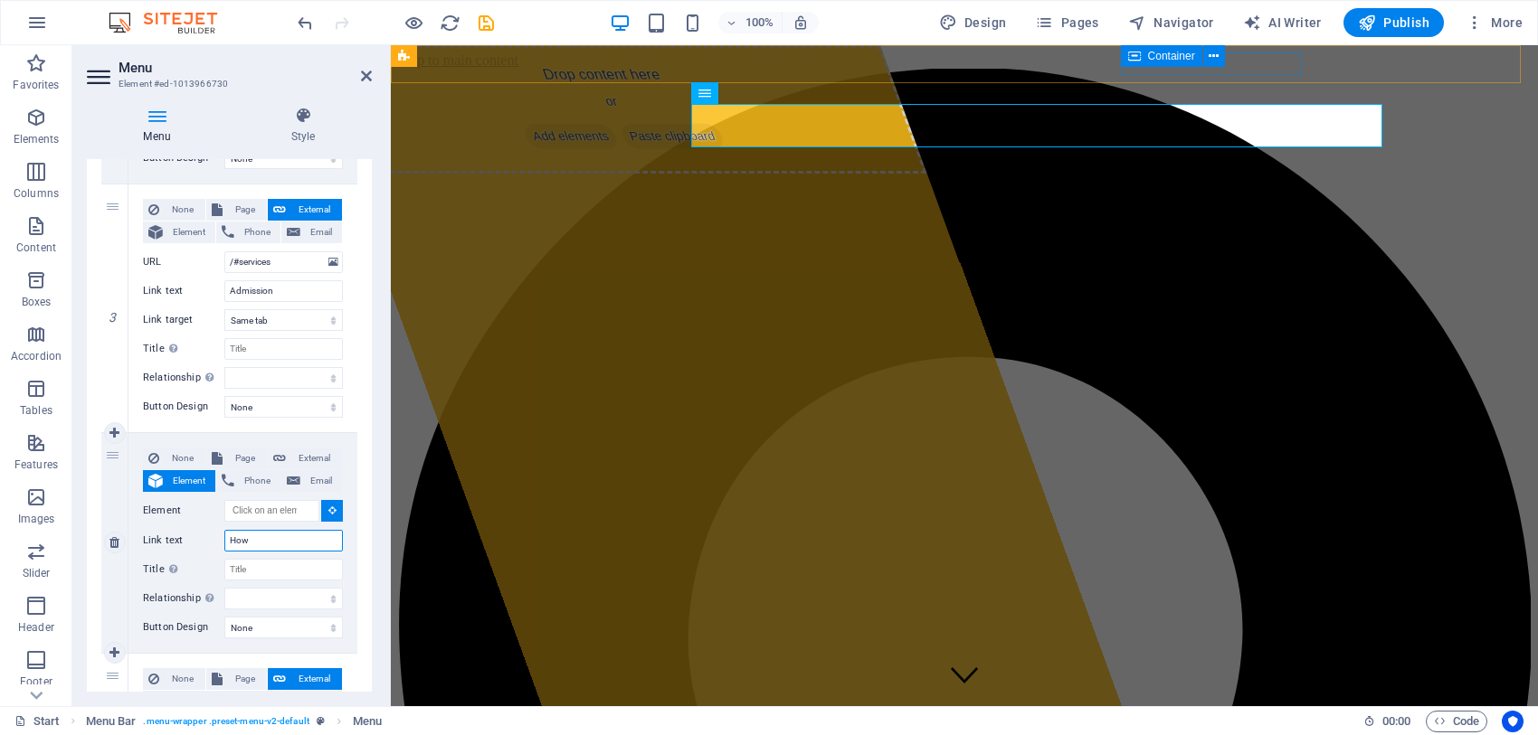
select select
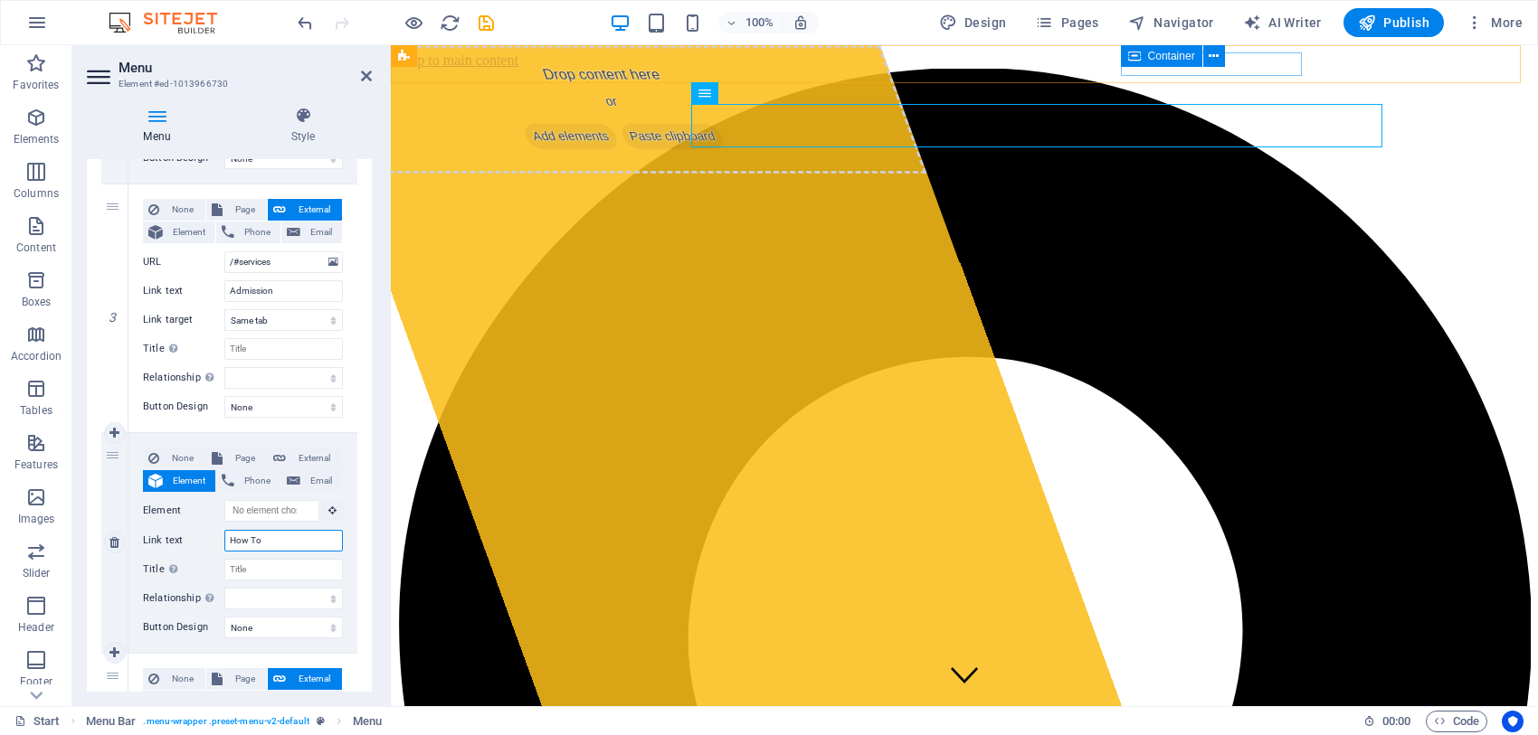
type input "How To A"
select select
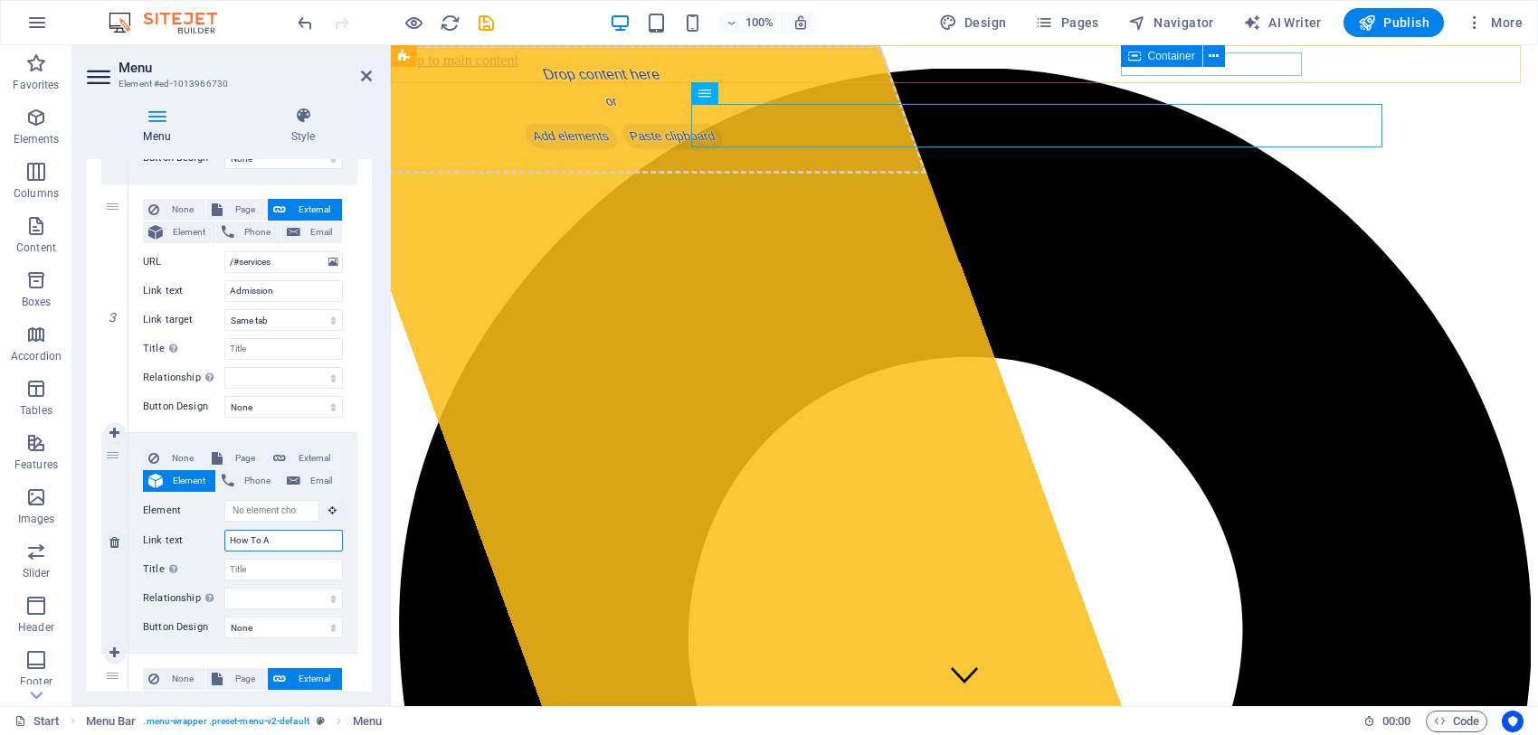
select select
type input "How To Apply"
select select
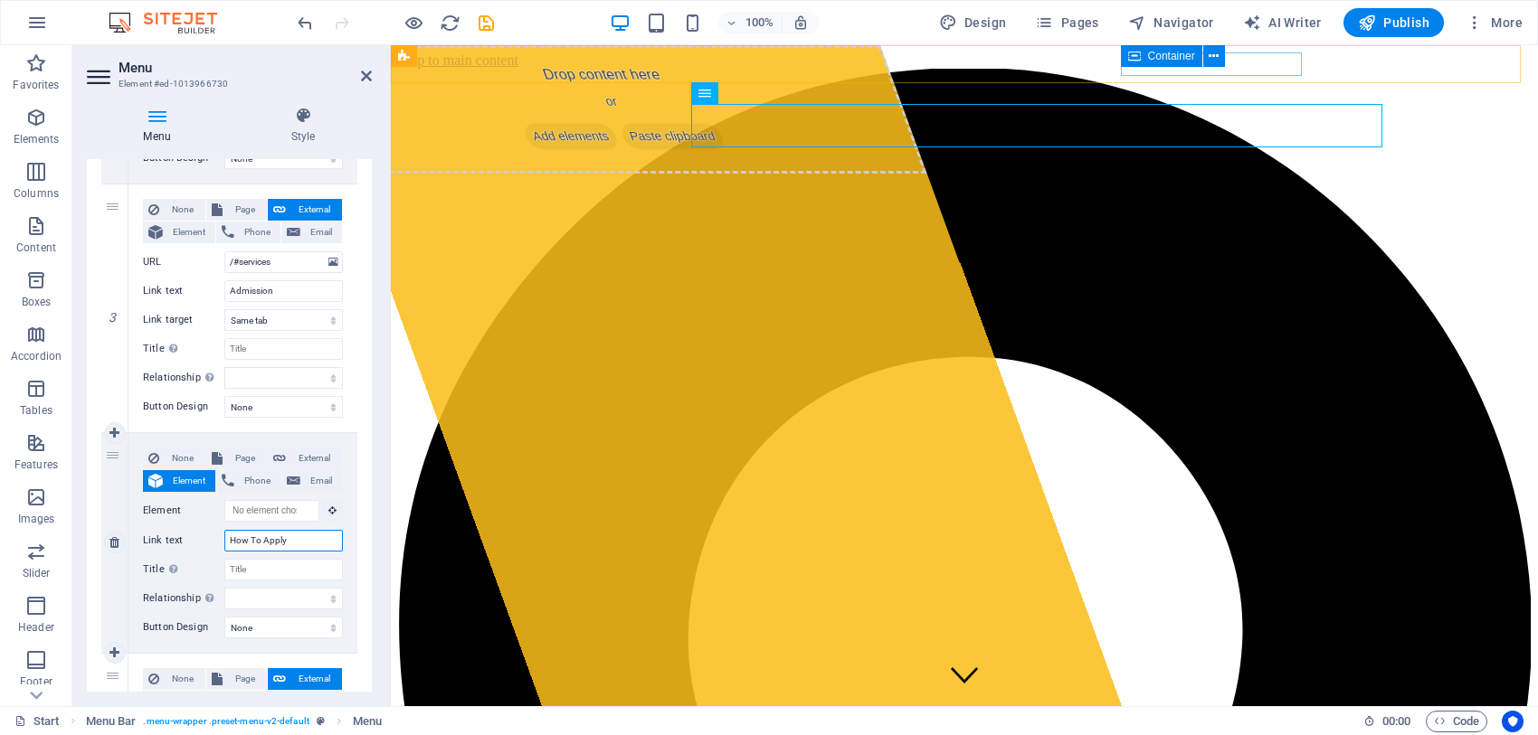
select select
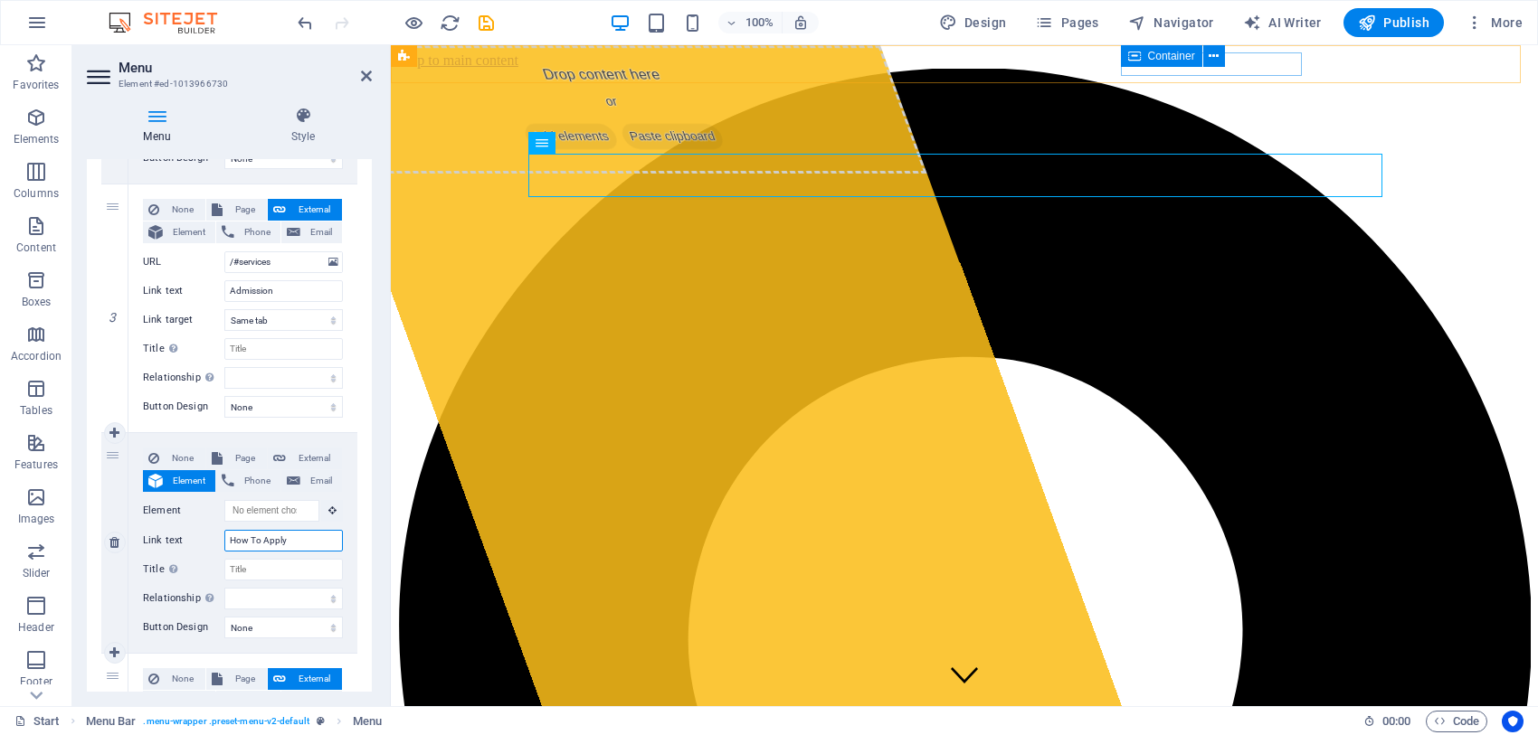
type input "How To Apply"
drag, startPoint x: 116, startPoint y: 521, endPoint x: 222, endPoint y: 418, distance: 147.8
click at [222, 418] on div "1 None Page External Element Phone Email Page Start Subpage Legal notice Privac…" at bounding box center [229, 419] width 256 height 1464
select select
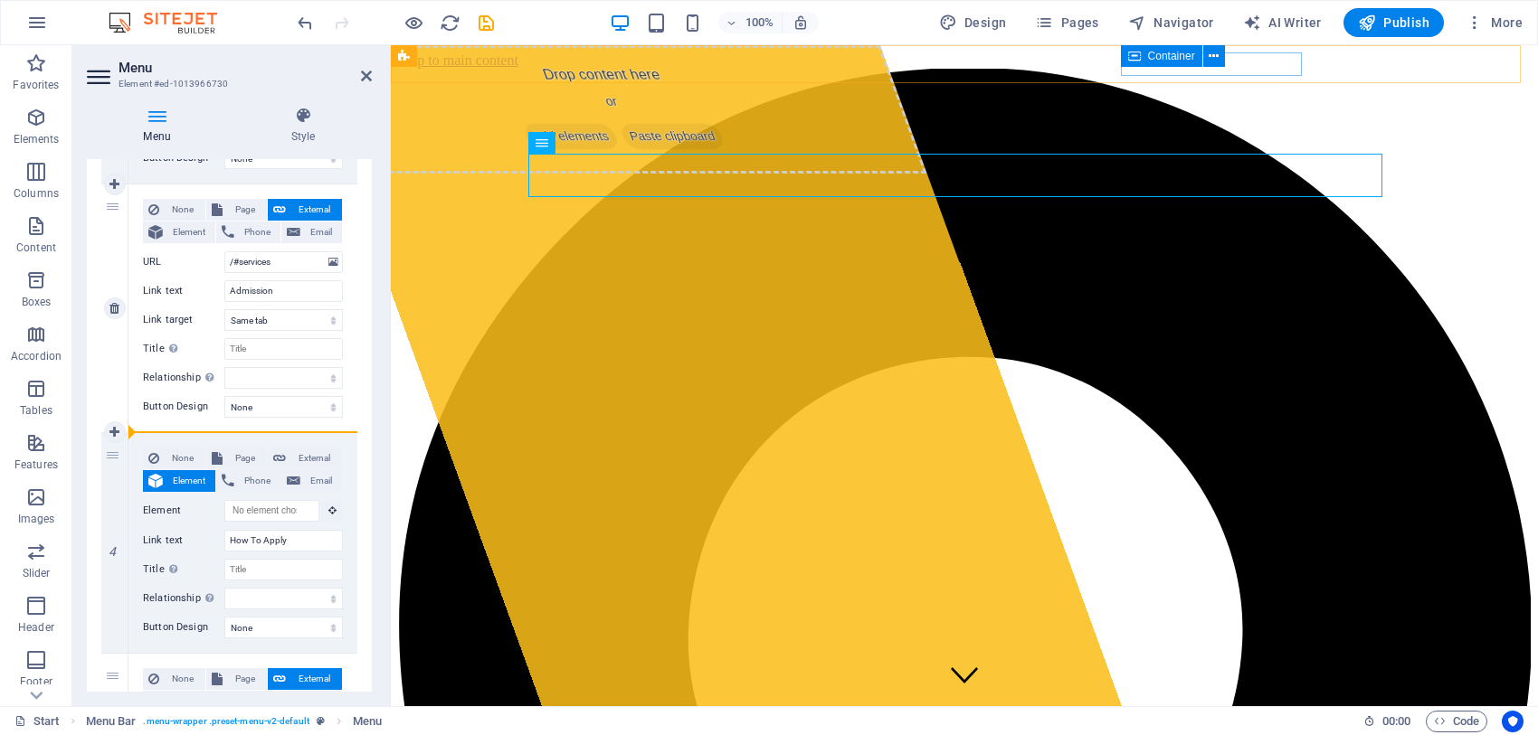
select select
type input "/#projects"
type input "Boarding"
select select
type input "/#contact"
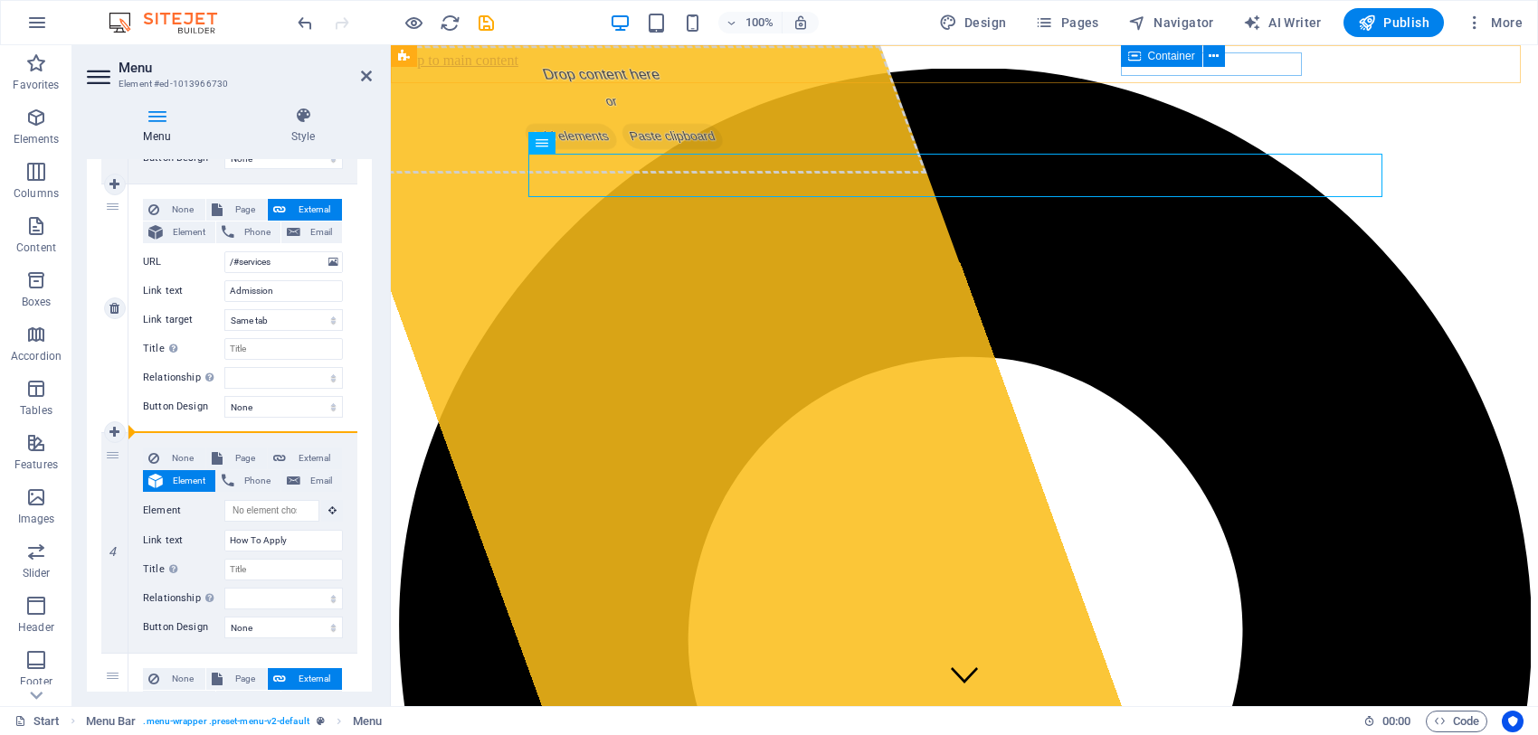
type input "Contact"
select select
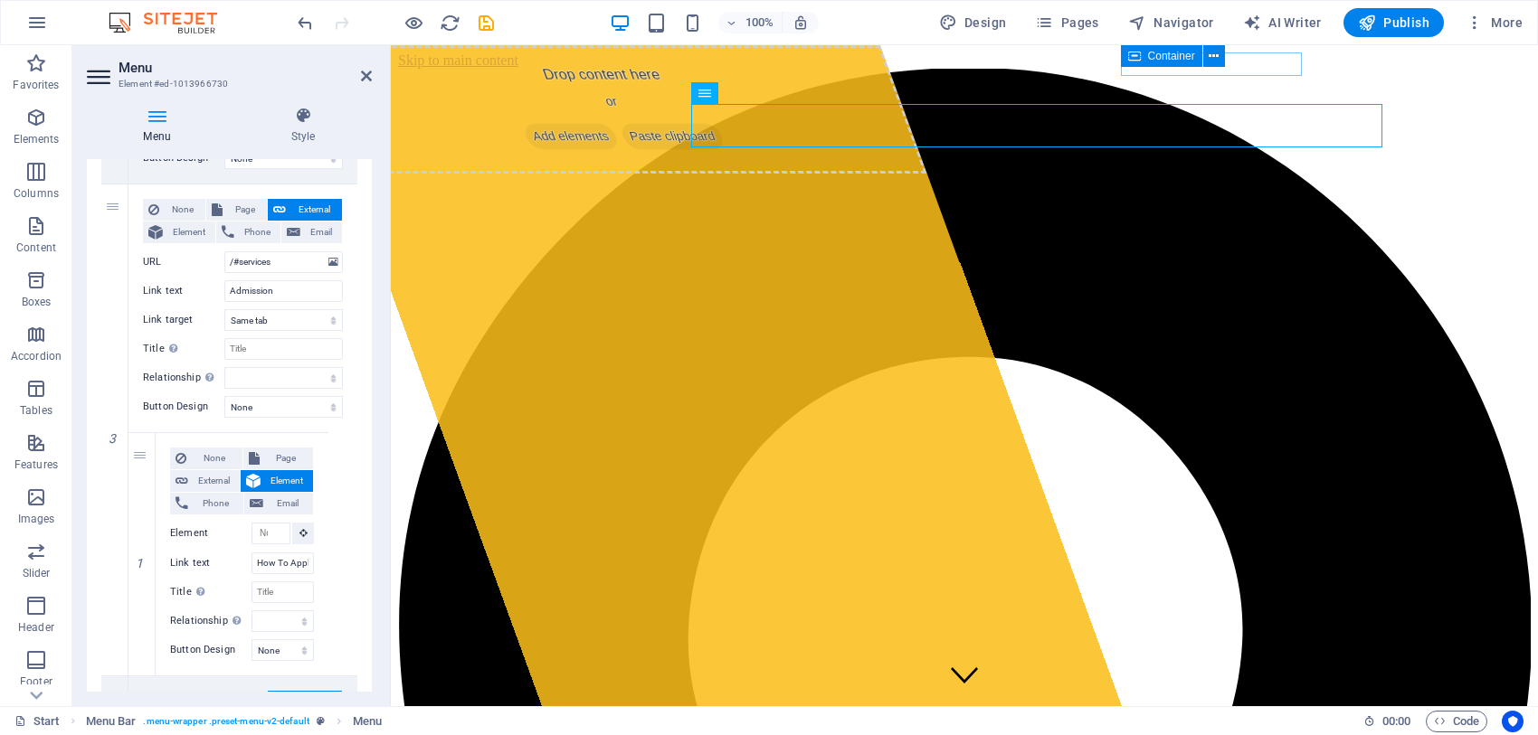
click at [469, 20] on div at bounding box center [395, 22] width 203 height 29
click at [477, 24] on icon "save" at bounding box center [486, 23] width 21 height 21
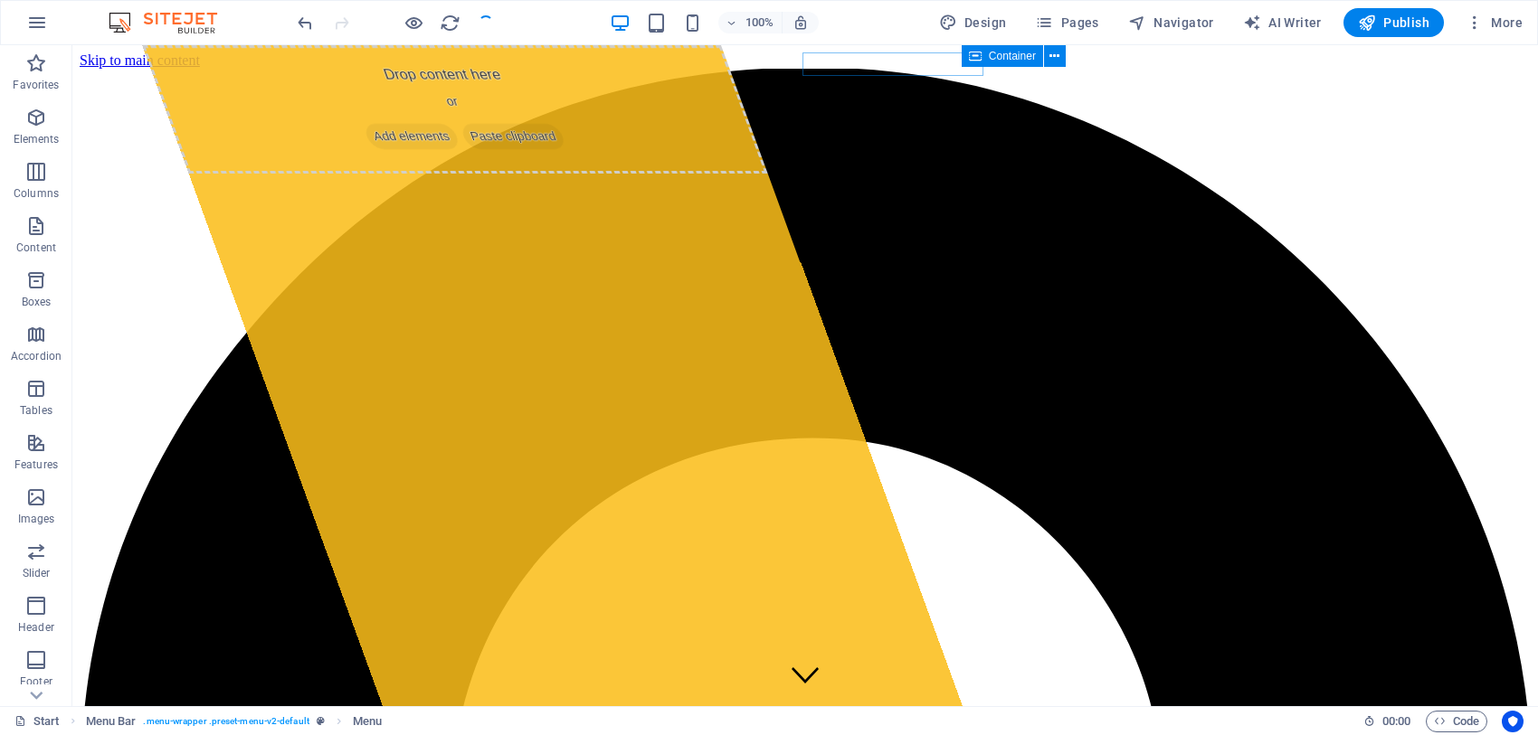
checkbox input "false"
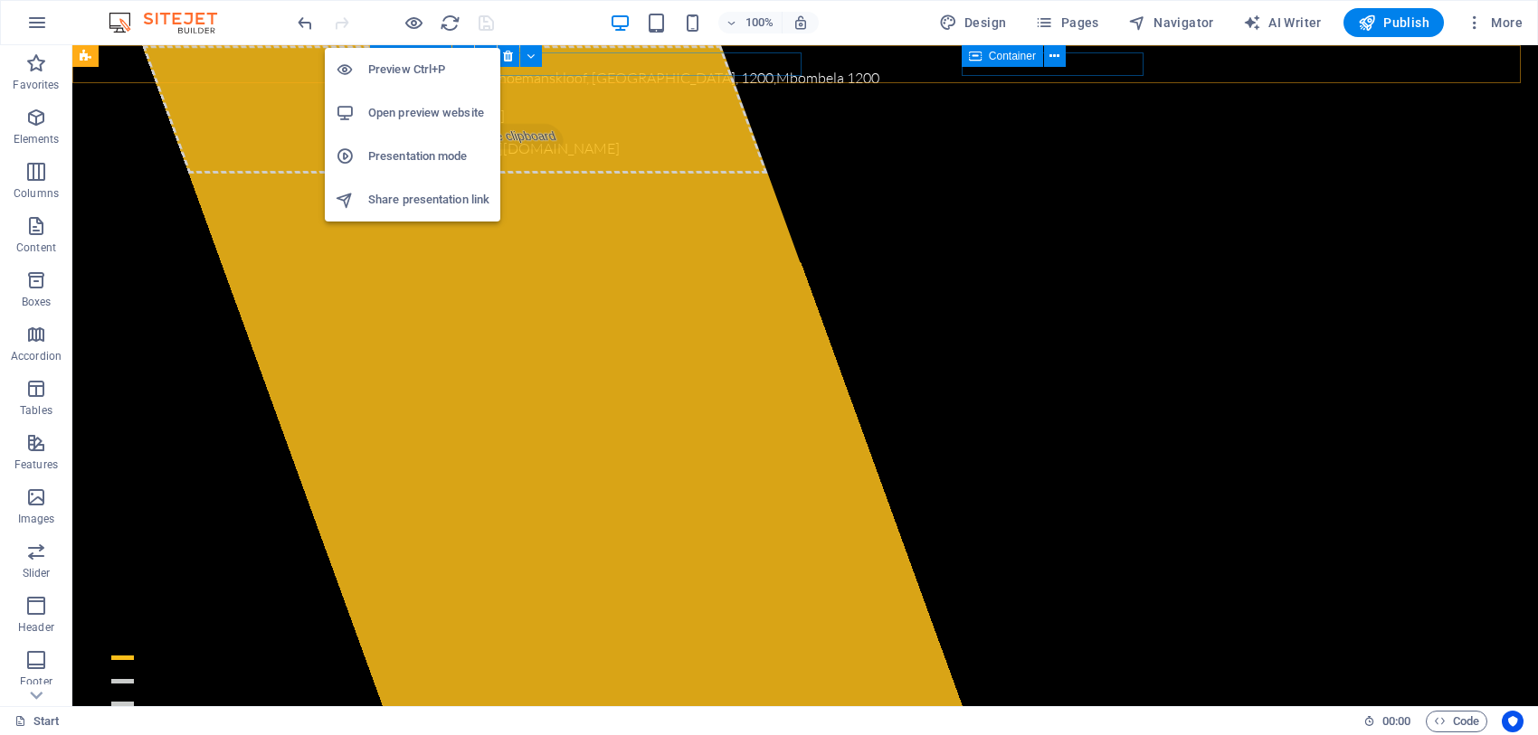
click at [409, 102] on h6 "Open preview website" at bounding box center [428, 113] width 121 height 22
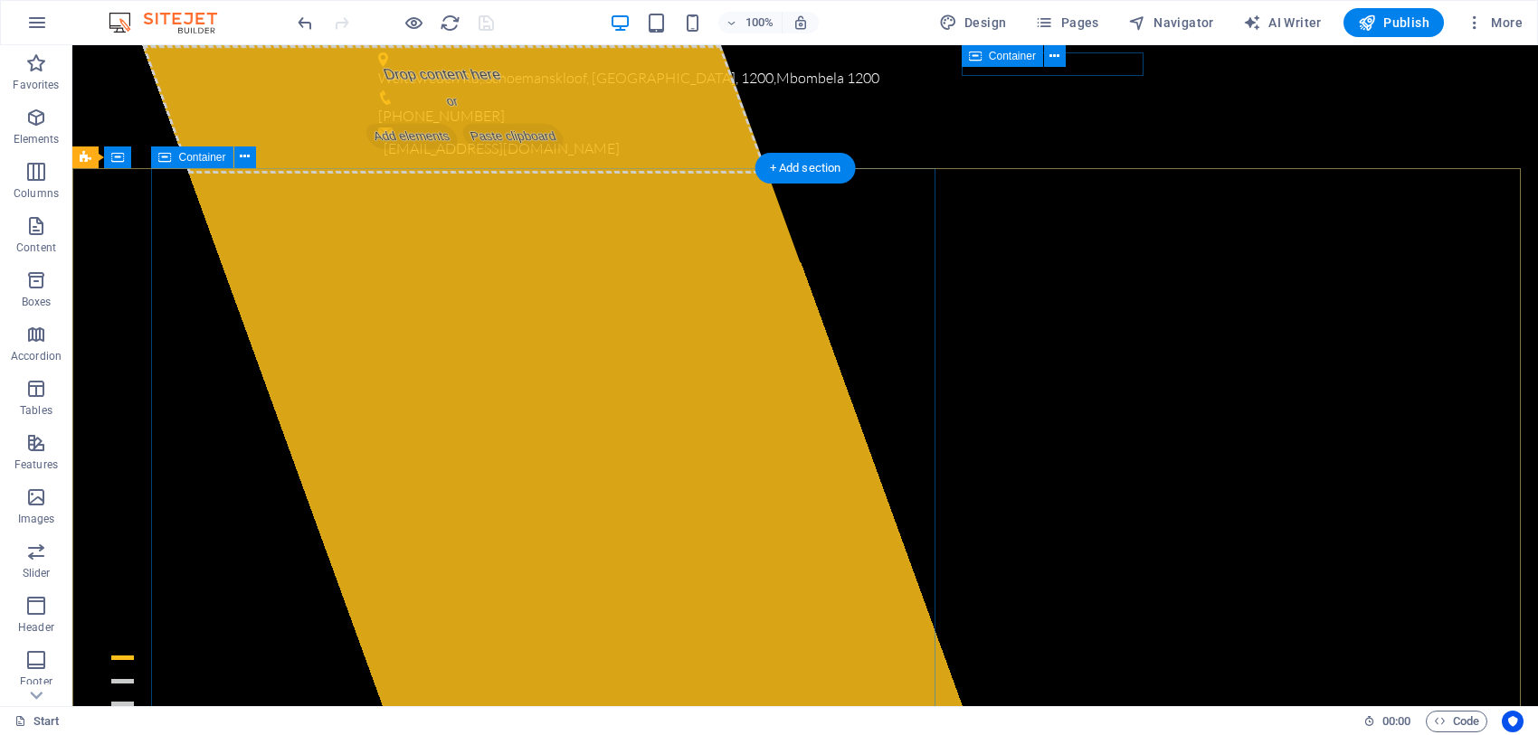
click at [227, 174] on div "Drop content here or Add elements Paste clipboard" at bounding box center [455, 109] width 626 height 128
select select "%"
select select "px"
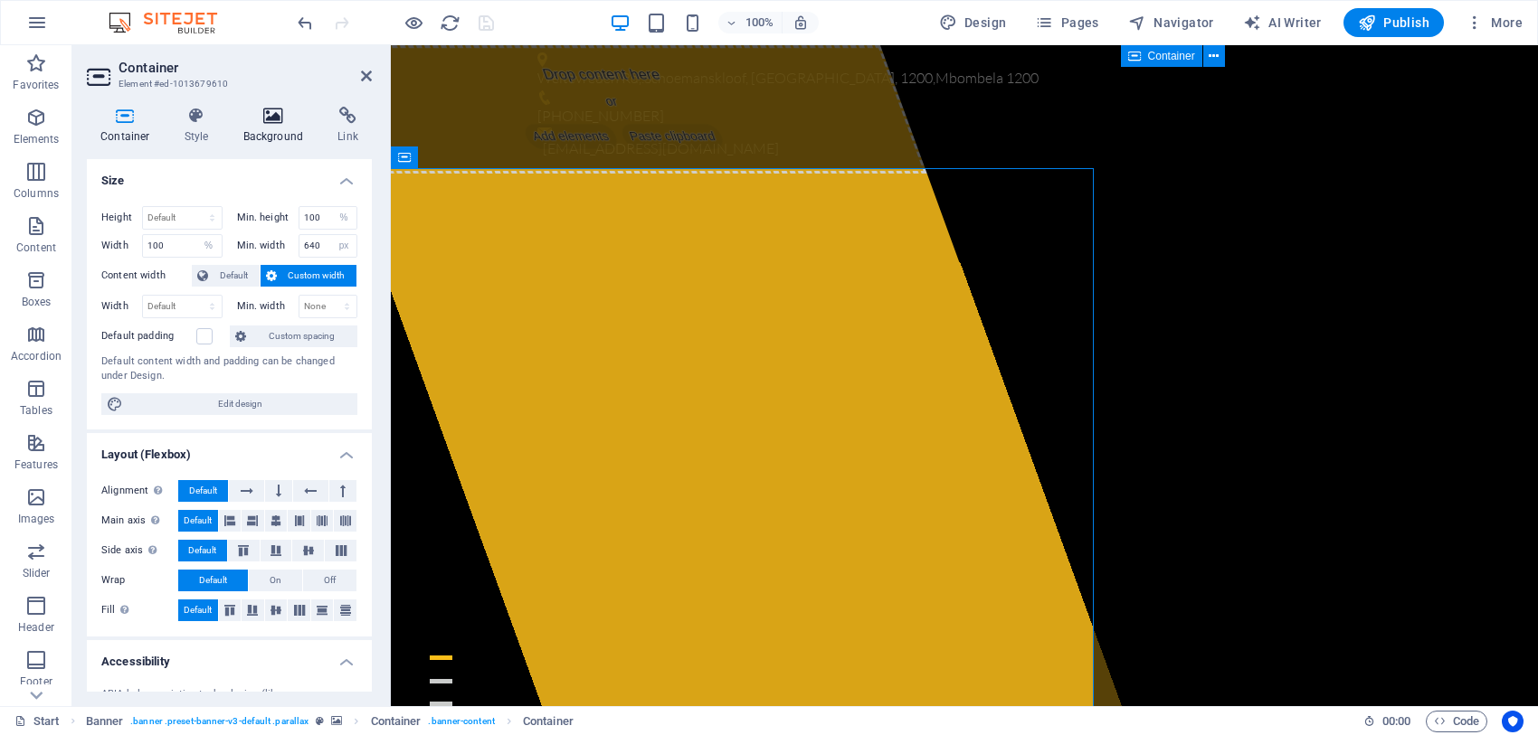
click at [258, 122] on icon at bounding box center [274, 116] width 88 height 18
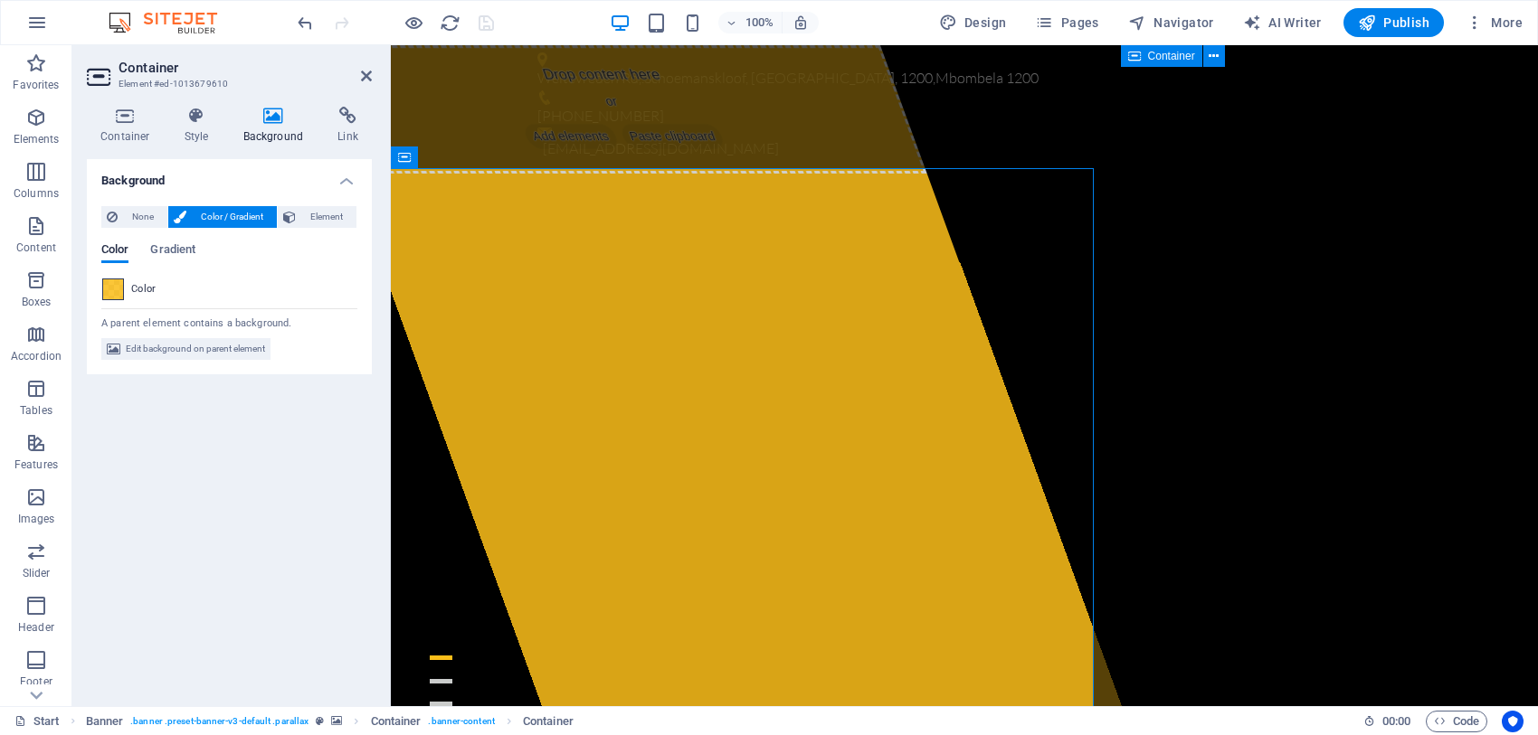
click at [113, 282] on span at bounding box center [113, 289] width 20 height 20
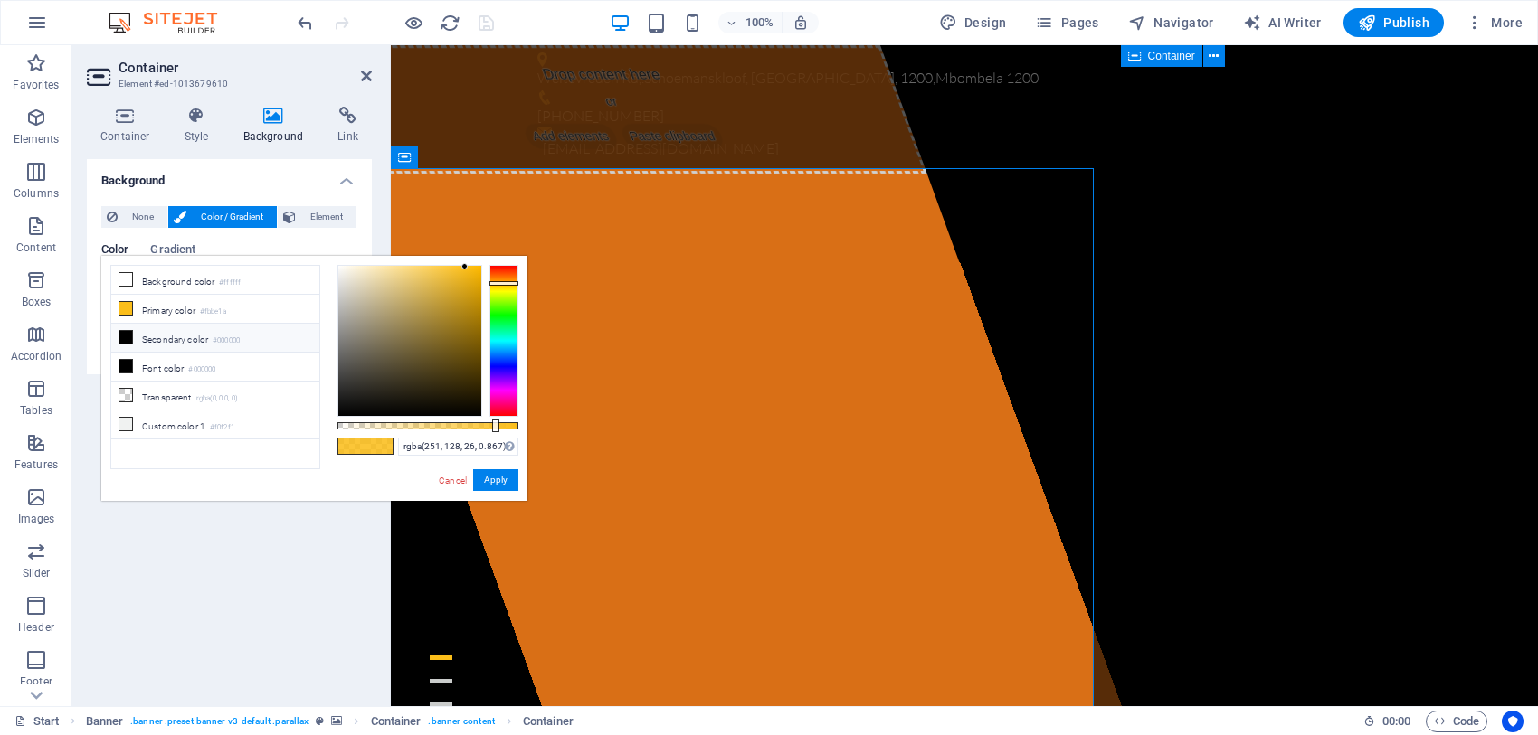
click at [511, 276] on div at bounding box center [503, 341] width 29 height 152
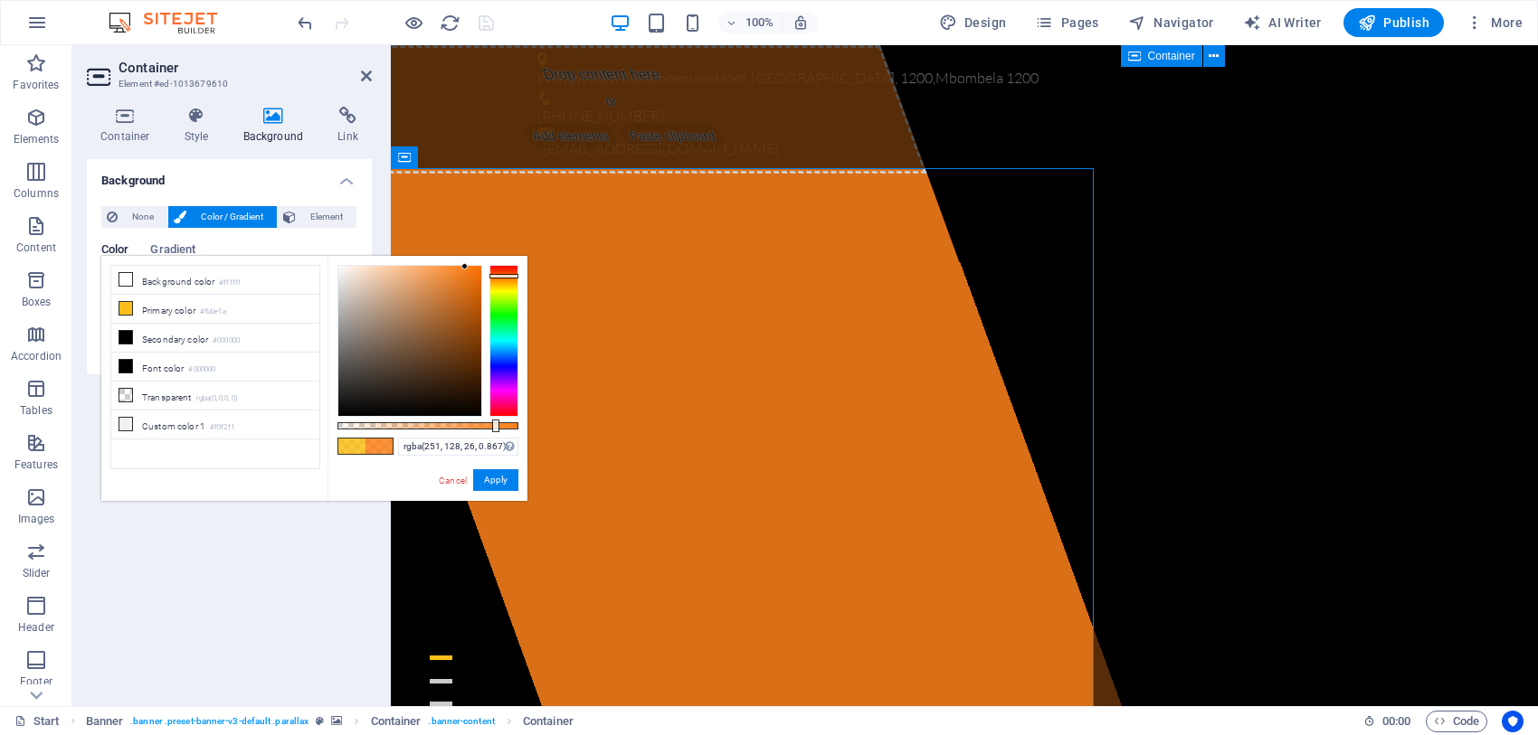
click at [511, 276] on div at bounding box center [503, 276] width 29 height 5
type input "rgba(251, 95, 26, 0.867)"
click at [508, 272] on div at bounding box center [503, 341] width 29 height 152
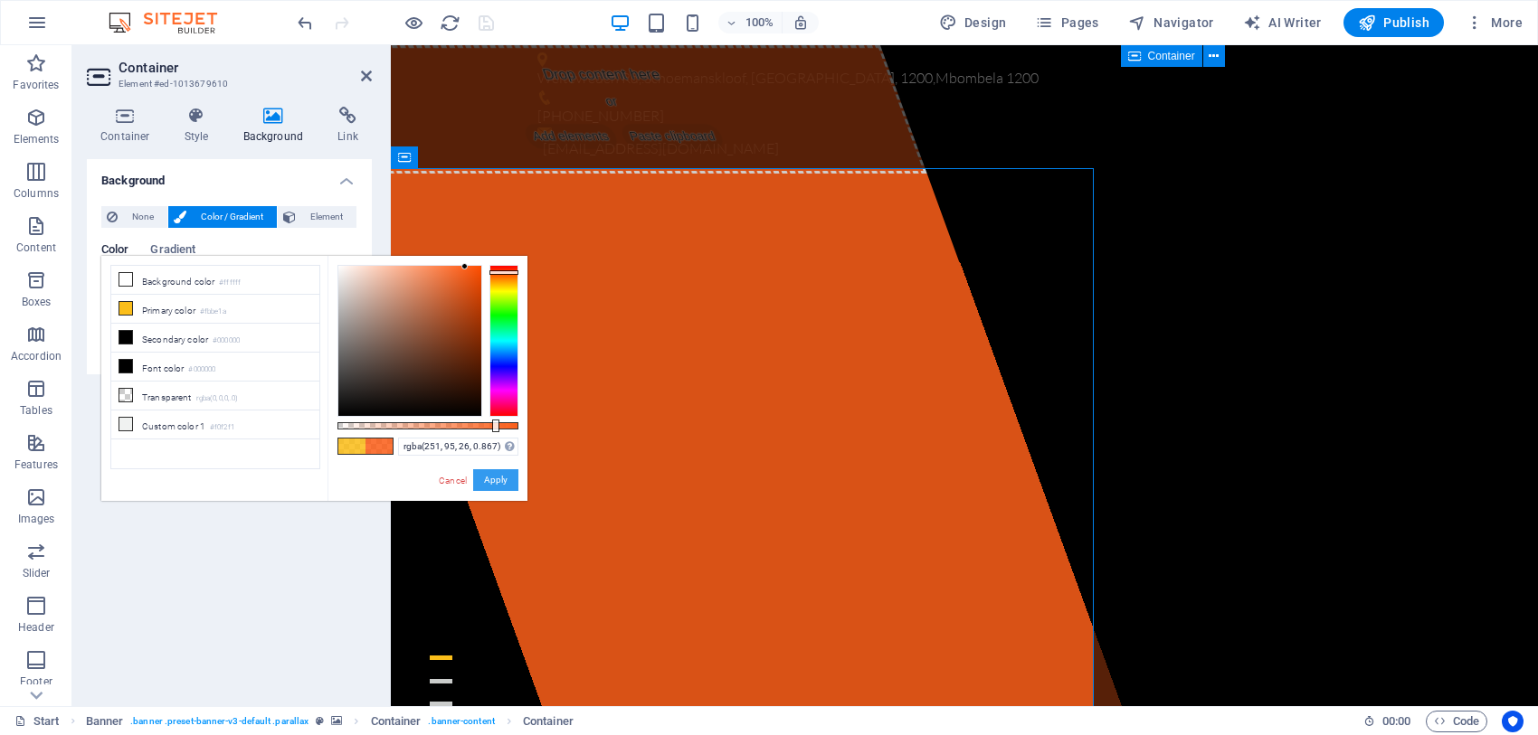
click at [491, 478] on button "Apply" at bounding box center [495, 480] width 45 height 22
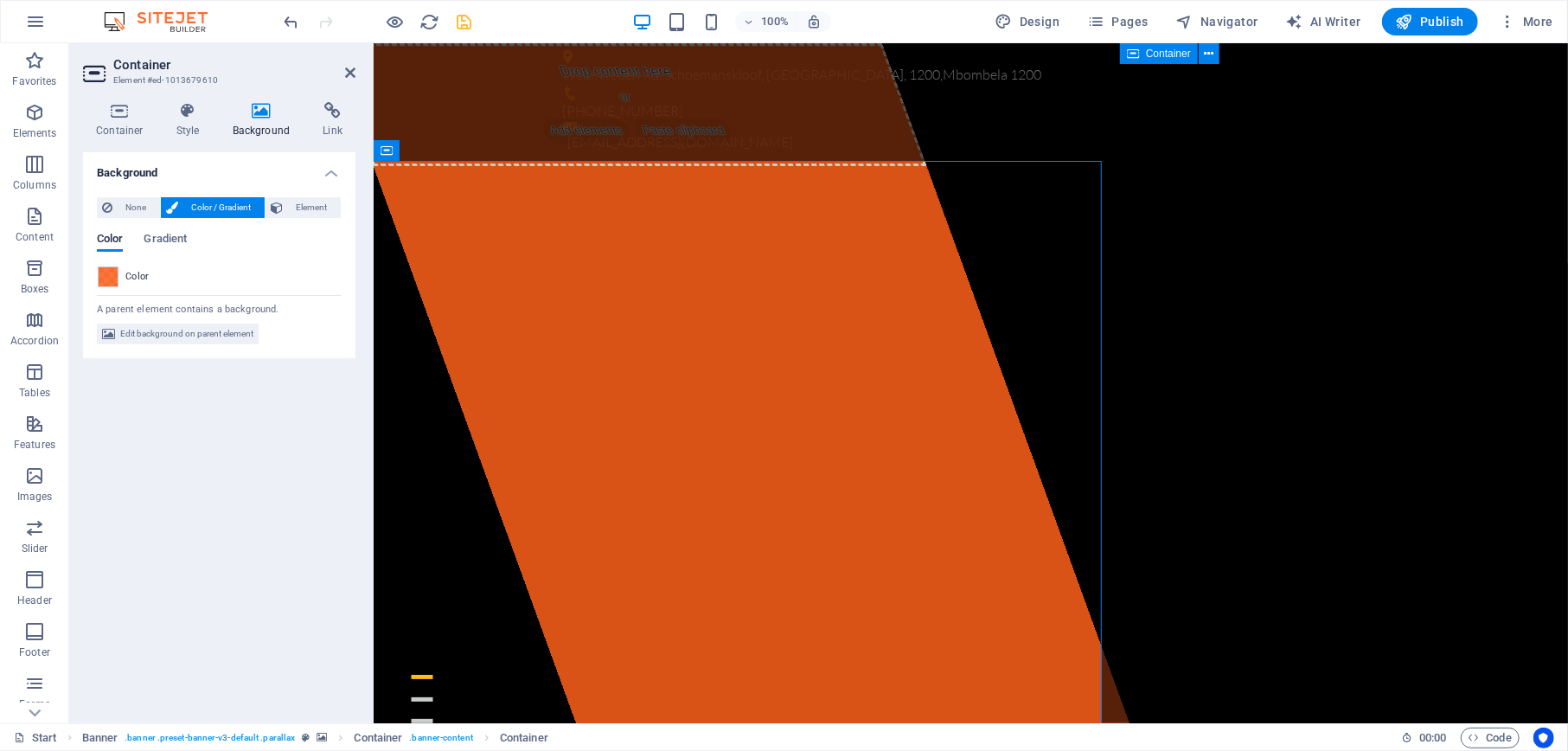
click at [451, 21] on div at bounding box center [378, 21] width 194 height 28
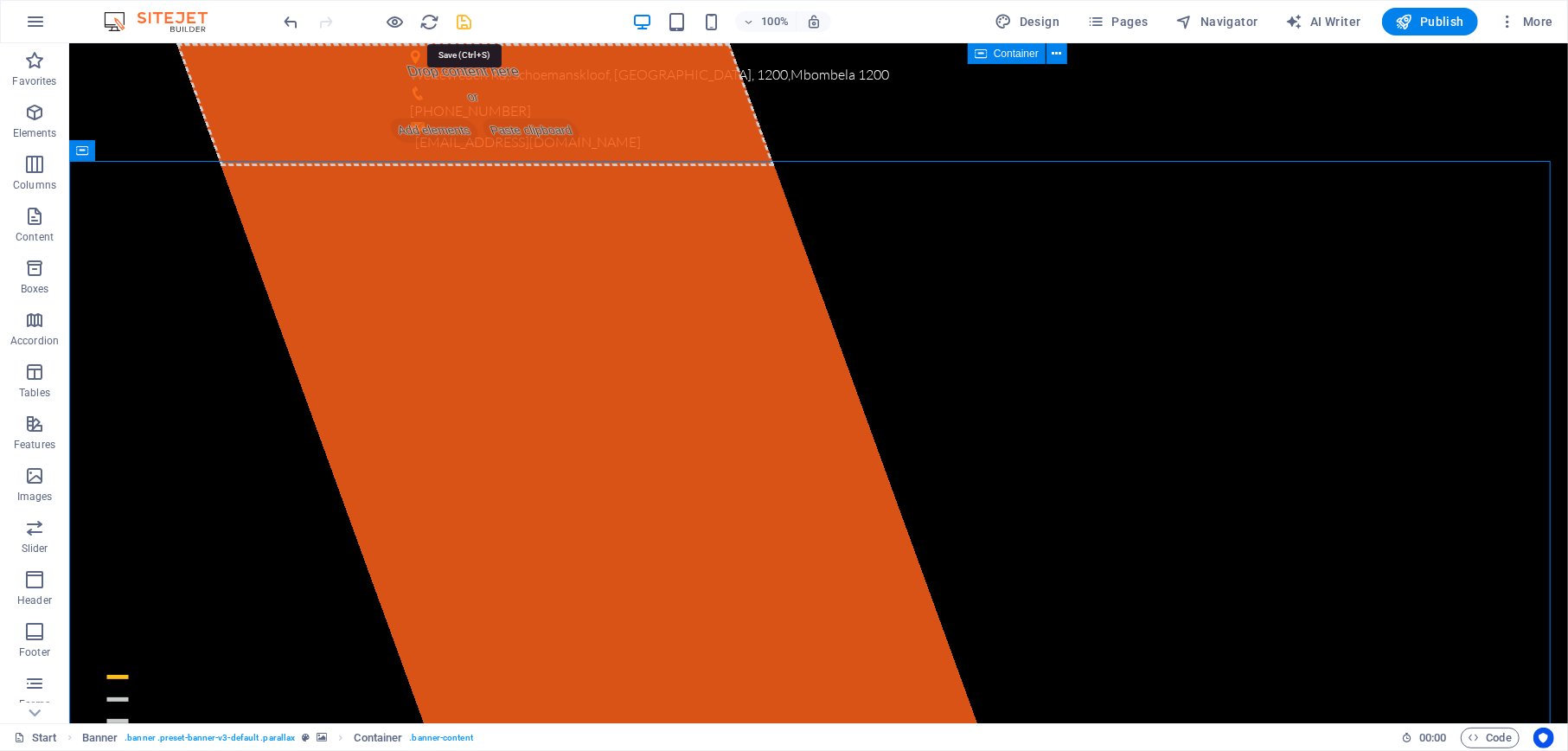
click at [457, 19] on icon "save" at bounding box center [465, 22] width 20 height 20
checkbox input "false"
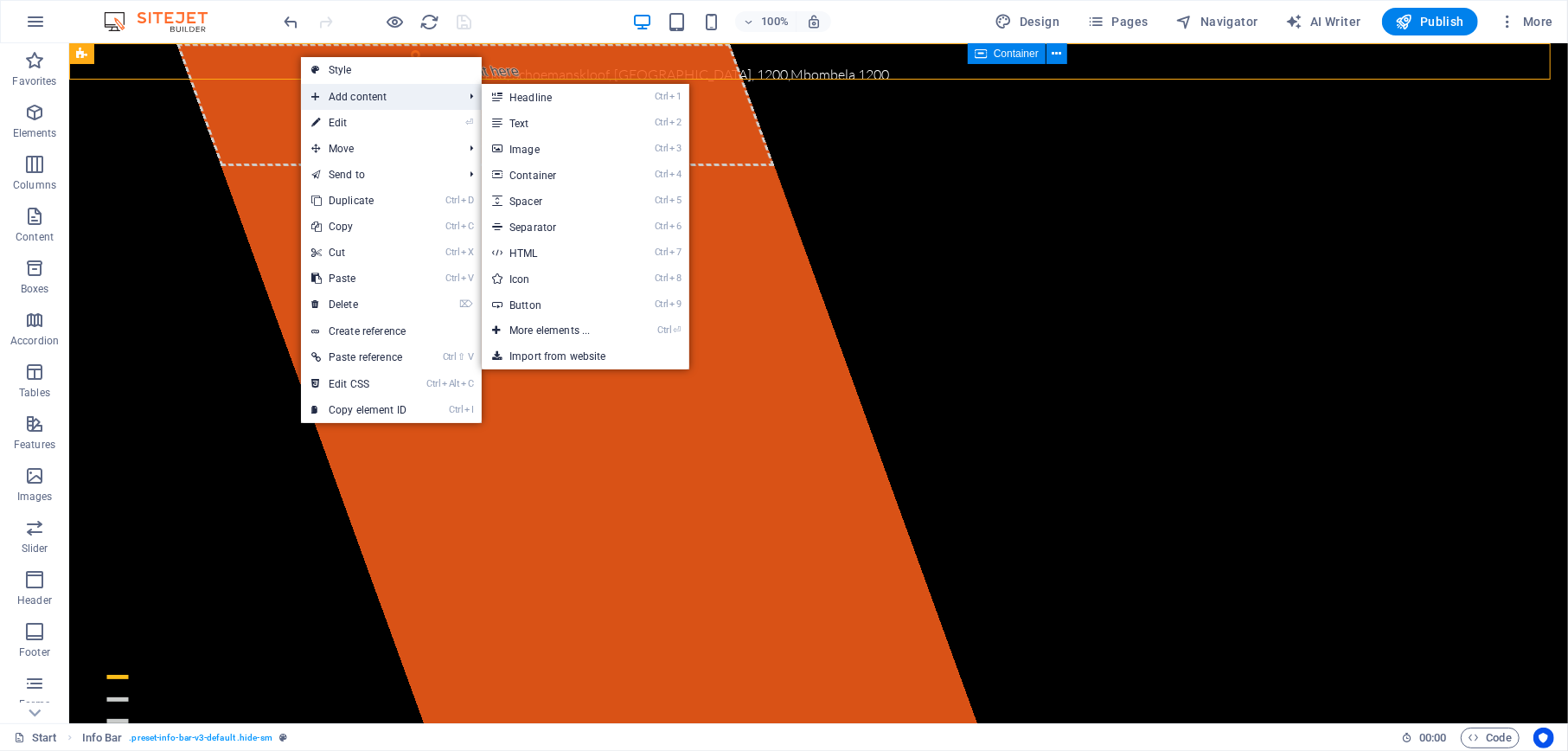
click at [360, 95] on span "Add content" at bounding box center [379, 97] width 155 height 26
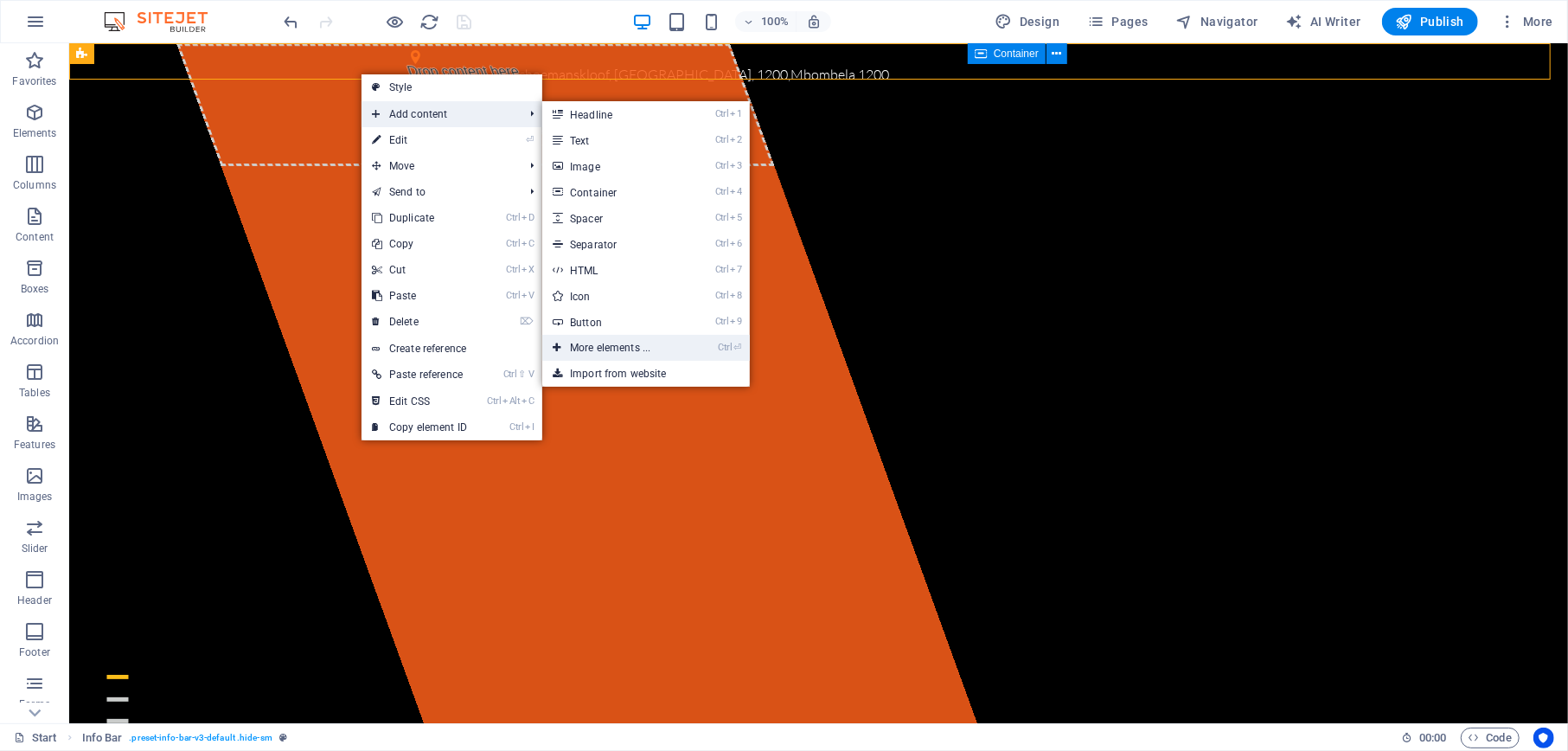
click at [586, 342] on link "Ctrl ⏎ More elements ..." at bounding box center [613, 347] width 142 height 26
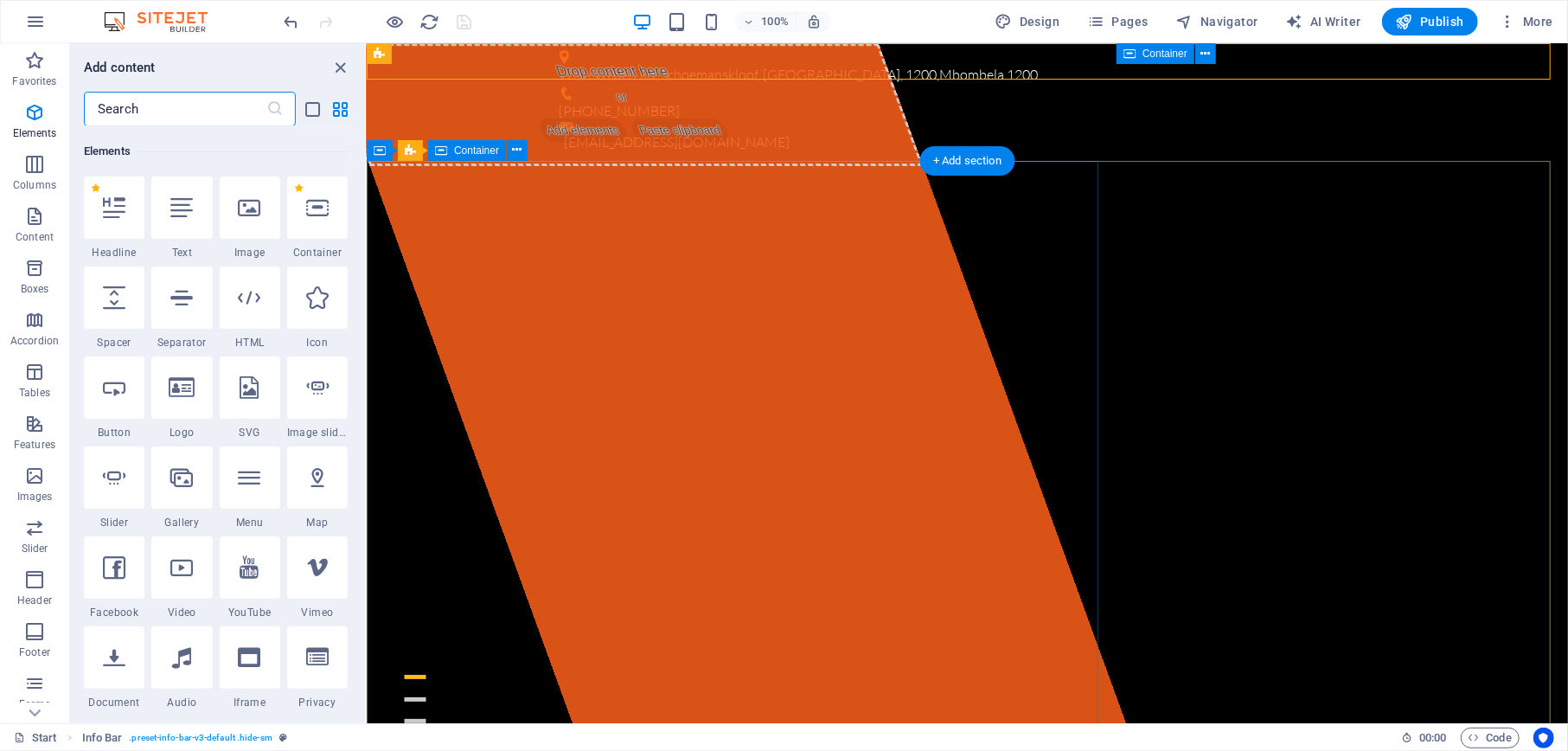
scroll to position [185, 0]
click at [158, 109] on input "text" at bounding box center [175, 109] width 183 height 34
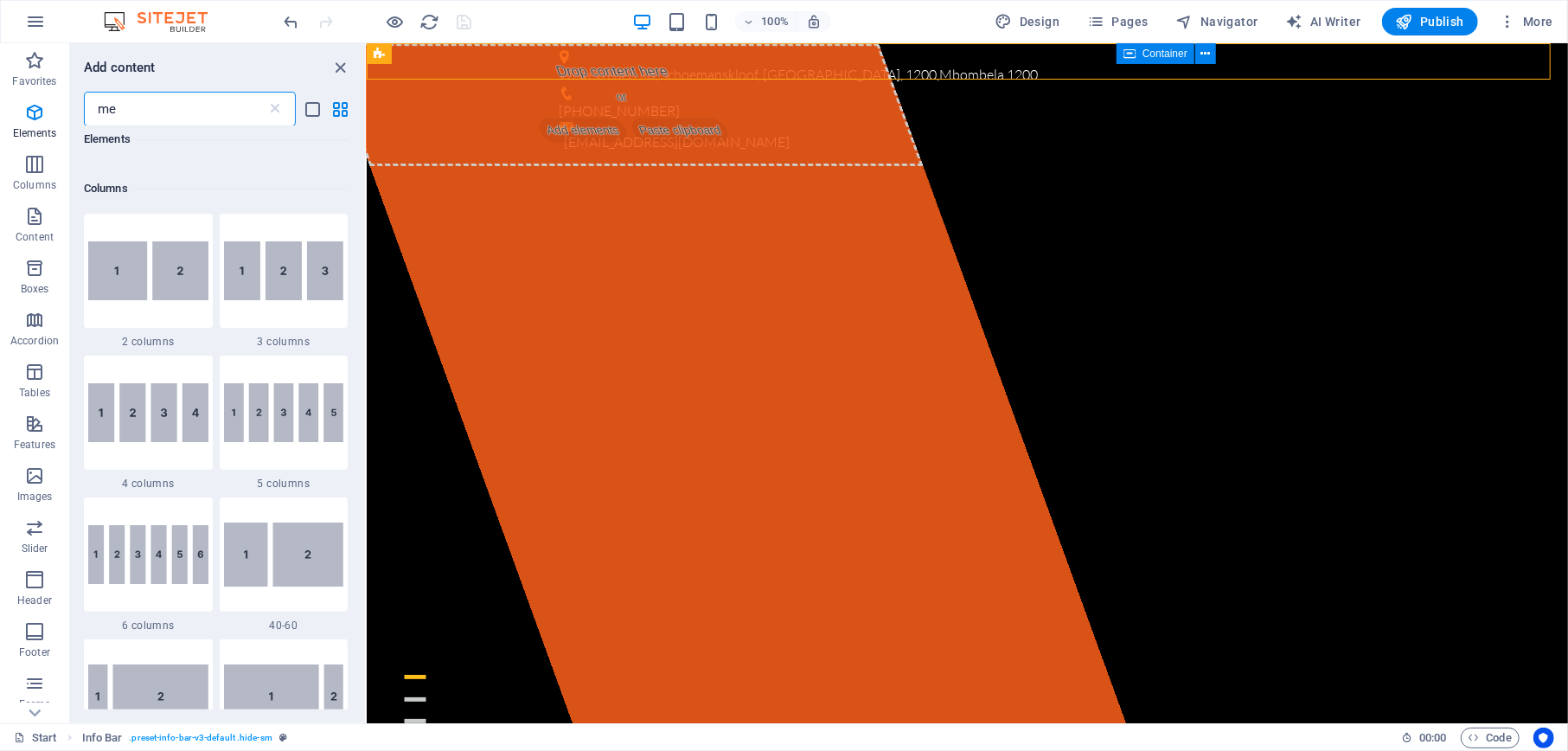
scroll to position [0, 0]
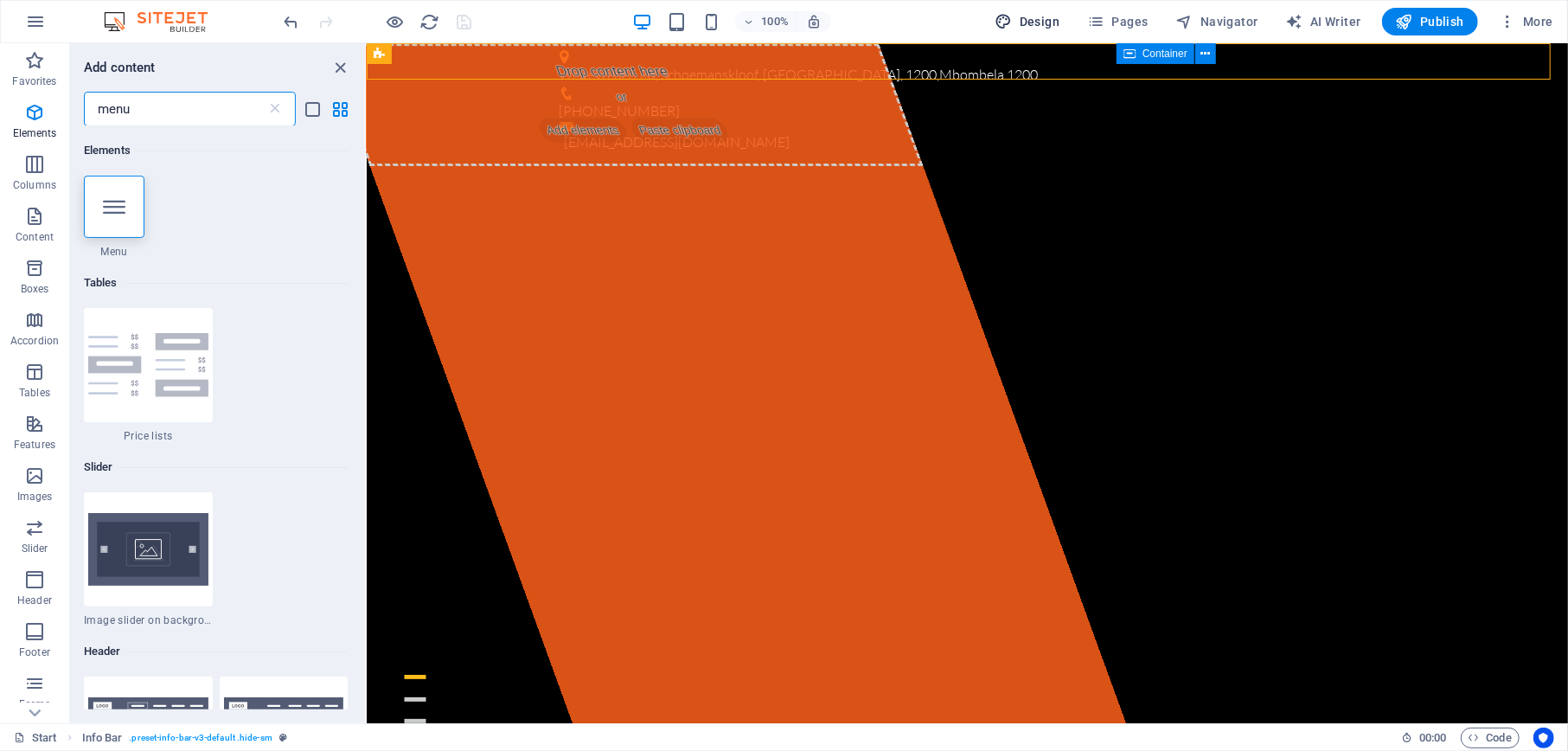
type input "menu"
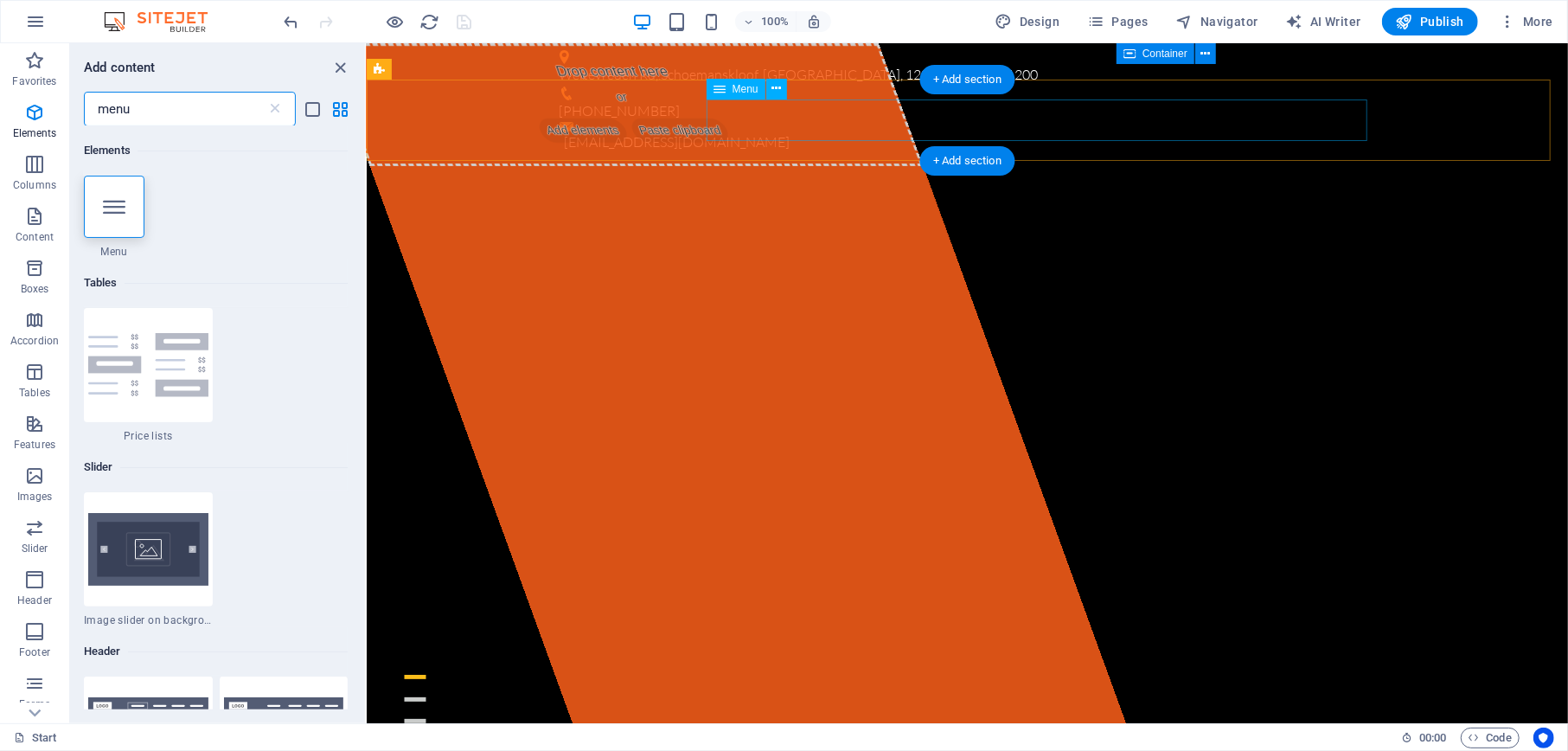
select select
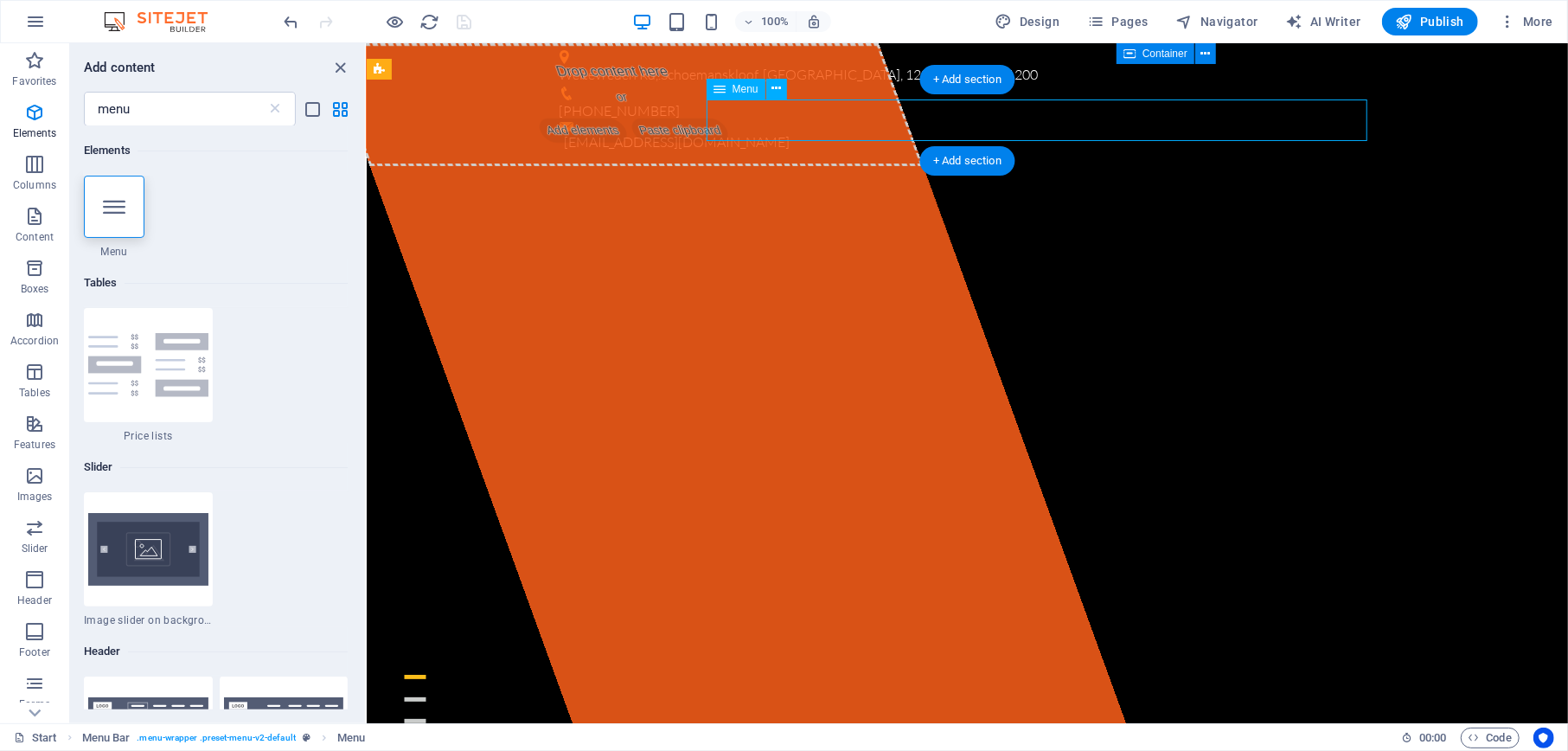
select select
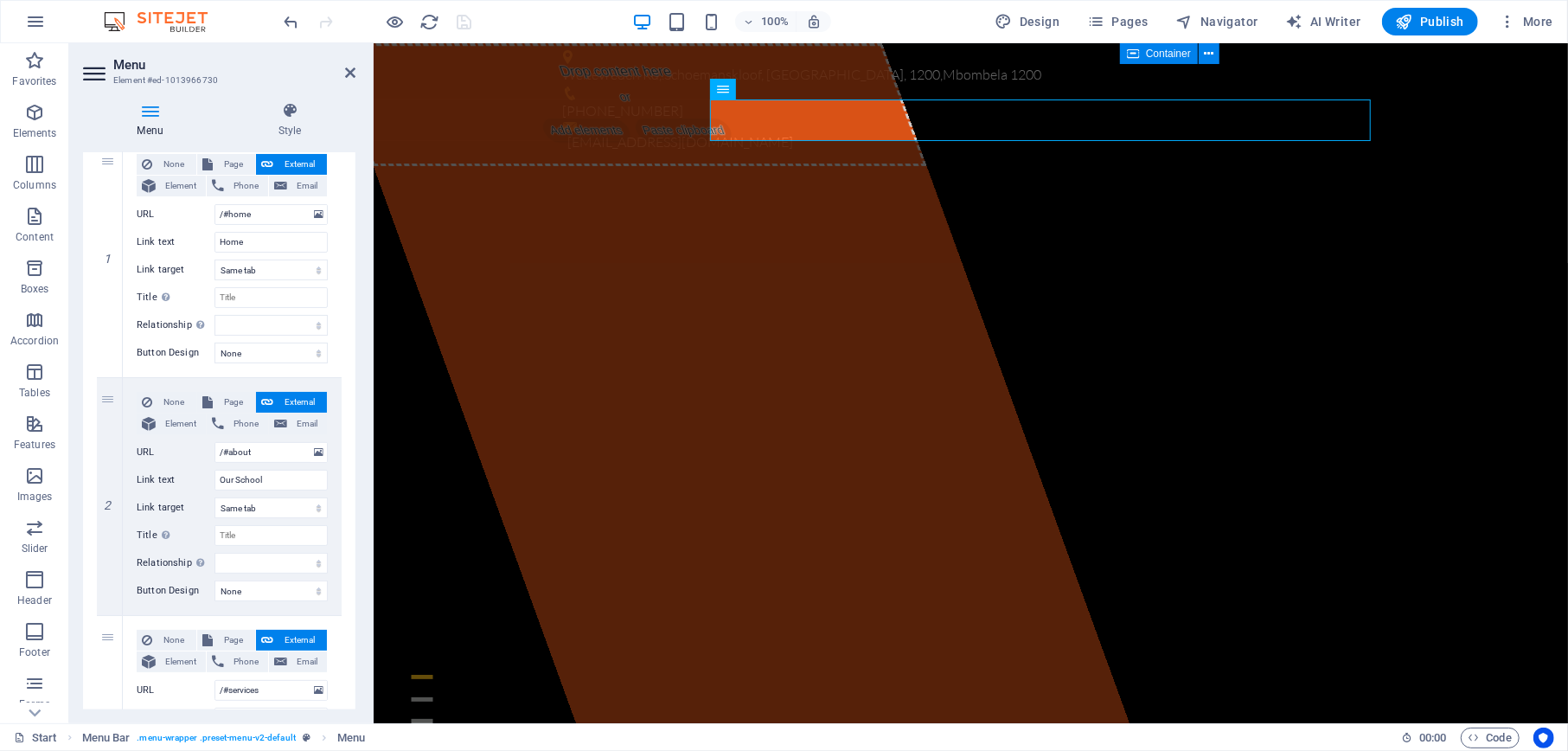
scroll to position [180, 0]
drag, startPoint x: 347, startPoint y: 355, endPoint x: 355, endPoint y: 383, distance: 29.1
click at [355, 383] on div "Menu Style Menu Auto Custom Create custom menu items for this menu. Recommended…" at bounding box center [219, 406] width 300 height 635
drag, startPoint x: 348, startPoint y: 364, endPoint x: 353, endPoint y: 415, distance: 51.2
click at [353, 415] on div "Menu Auto Custom Create custom menu items for this menu. Recommended for one-pa…" at bounding box center [219, 431] width 272 height 558
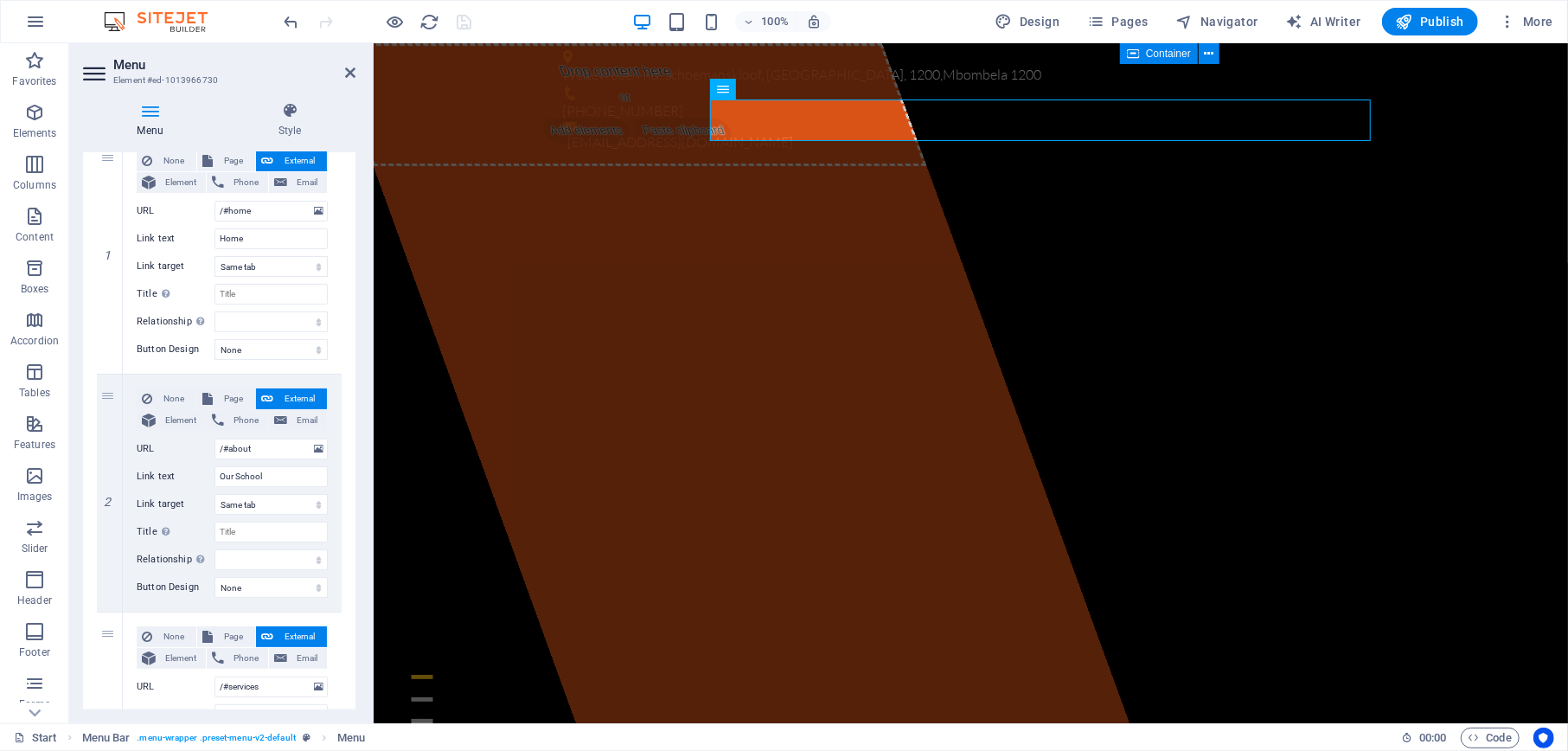
drag, startPoint x: 350, startPoint y: 386, endPoint x: 351, endPoint y: 426, distance: 40.0
click at [351, 428] on div "Menu Auto Custom Create custom menu items for this menu. Recommended for one-pa…" at bounding box center [219, 431] width 272 height 558
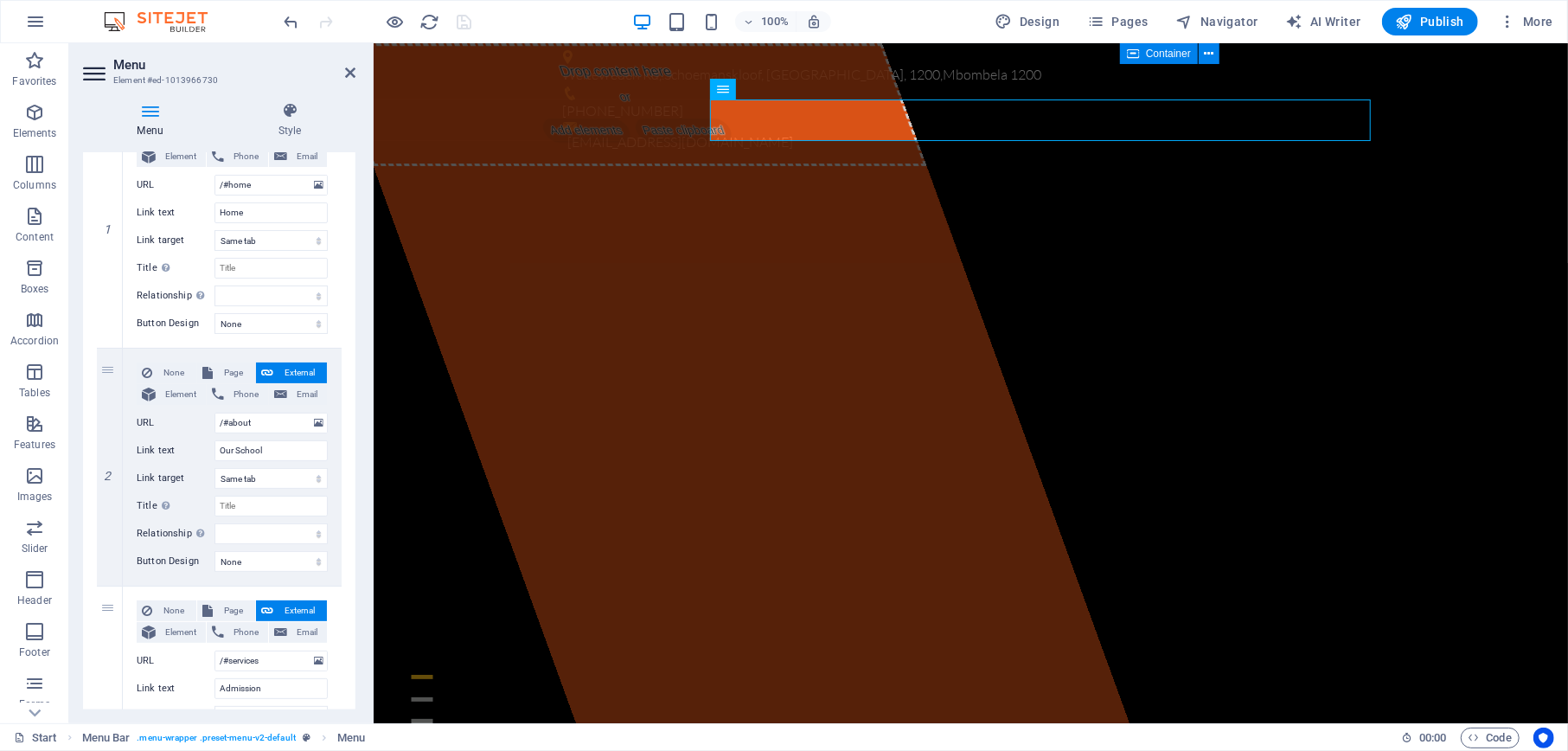
scroll to position [210, 0]
drag, startPoint x: 348, startPoint y: 396, endPoint x: 348, endPoint y: 437, distance: 41.0
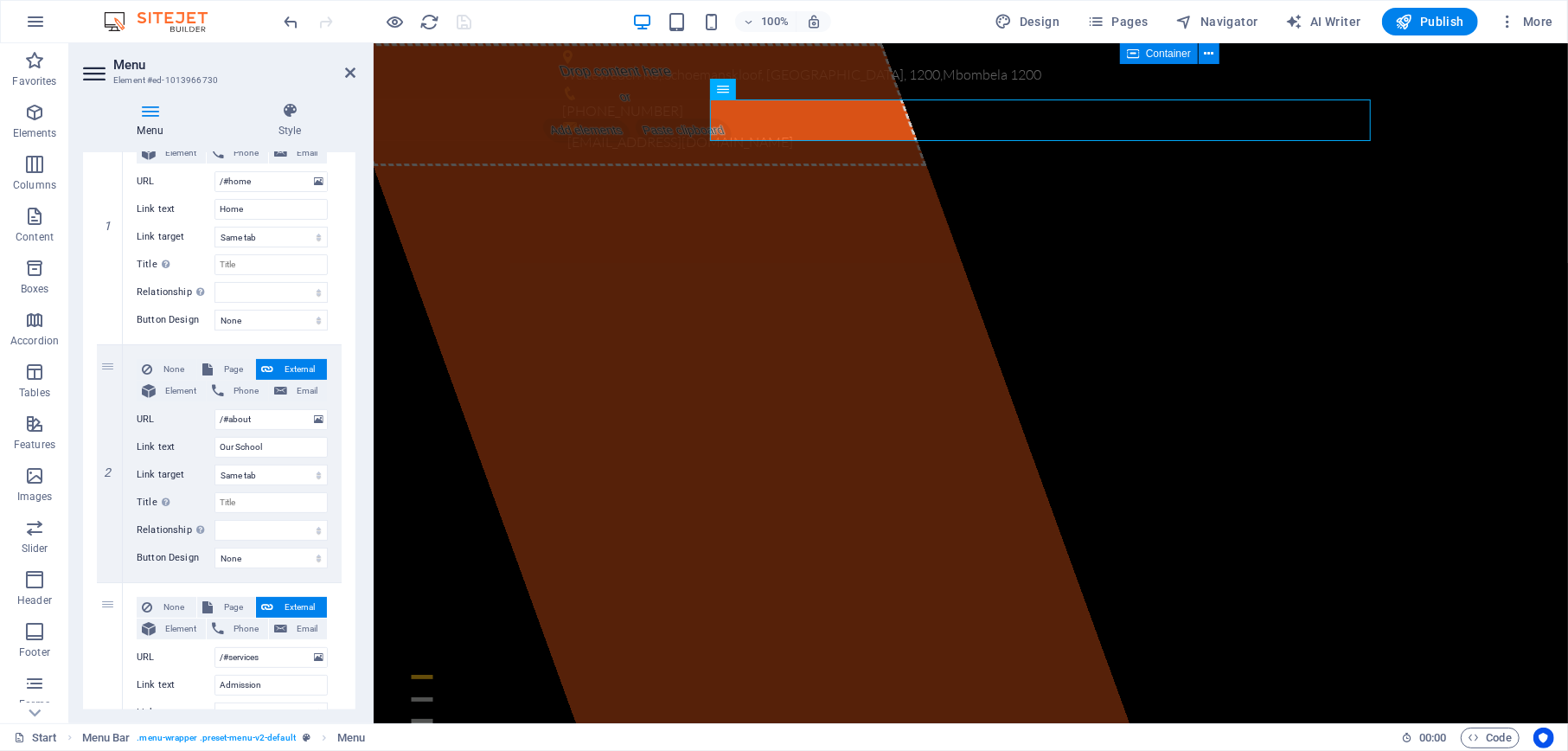
scroll to position [696, 0]
